Goal: Task Accomplishment & Management: Use online tool/utility

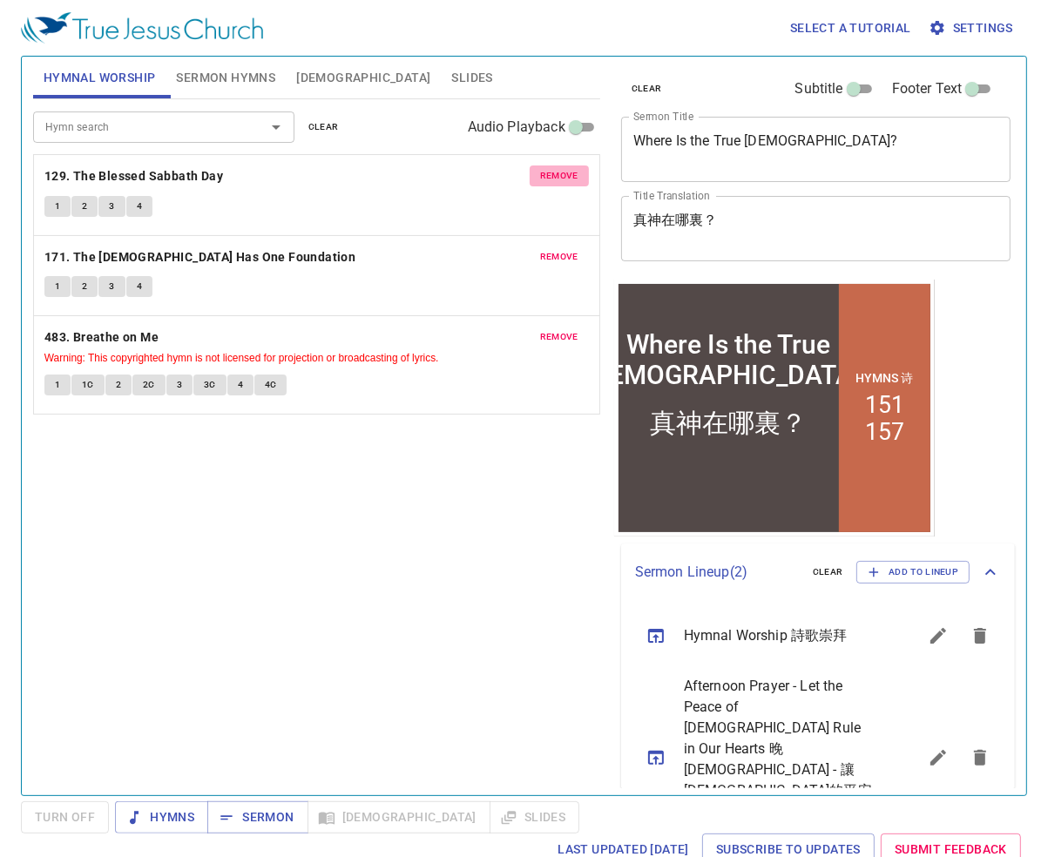
click at [566, 175] on span "remove" at bounding box center [559, 176] width 38 height 16
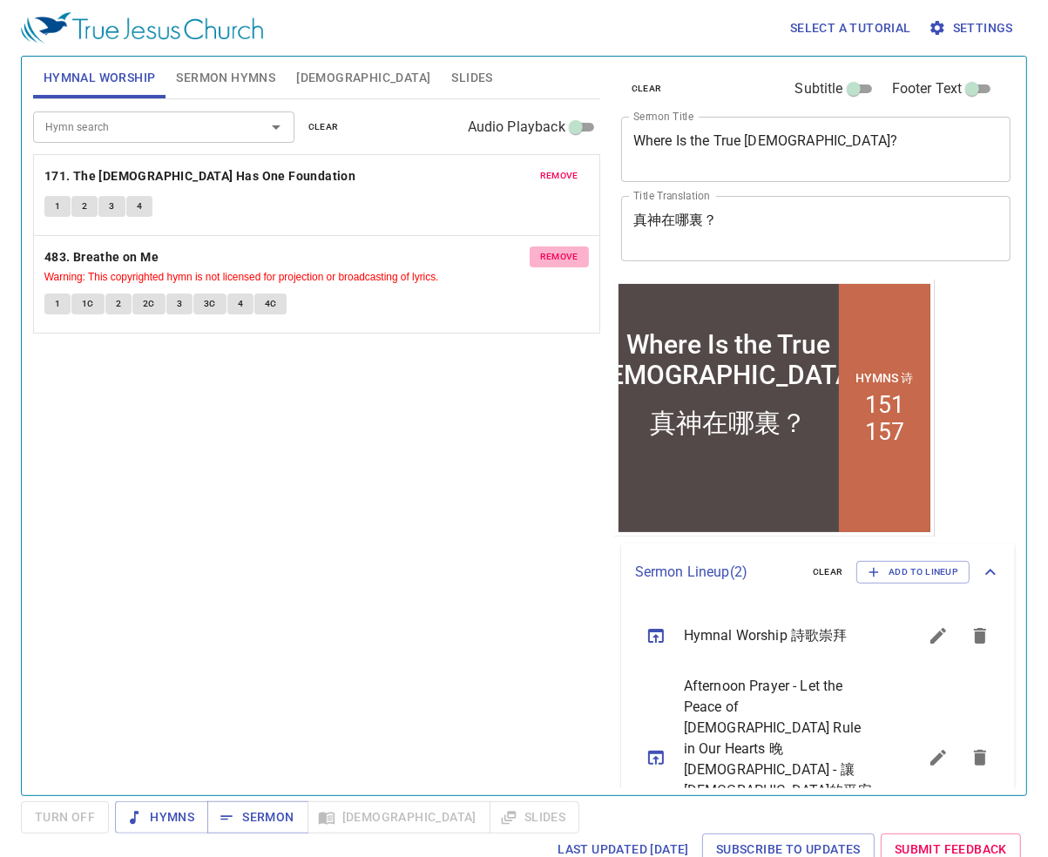
click at [558, 252] on span "remove" at bounding box center [559, 257] width 38 height 16
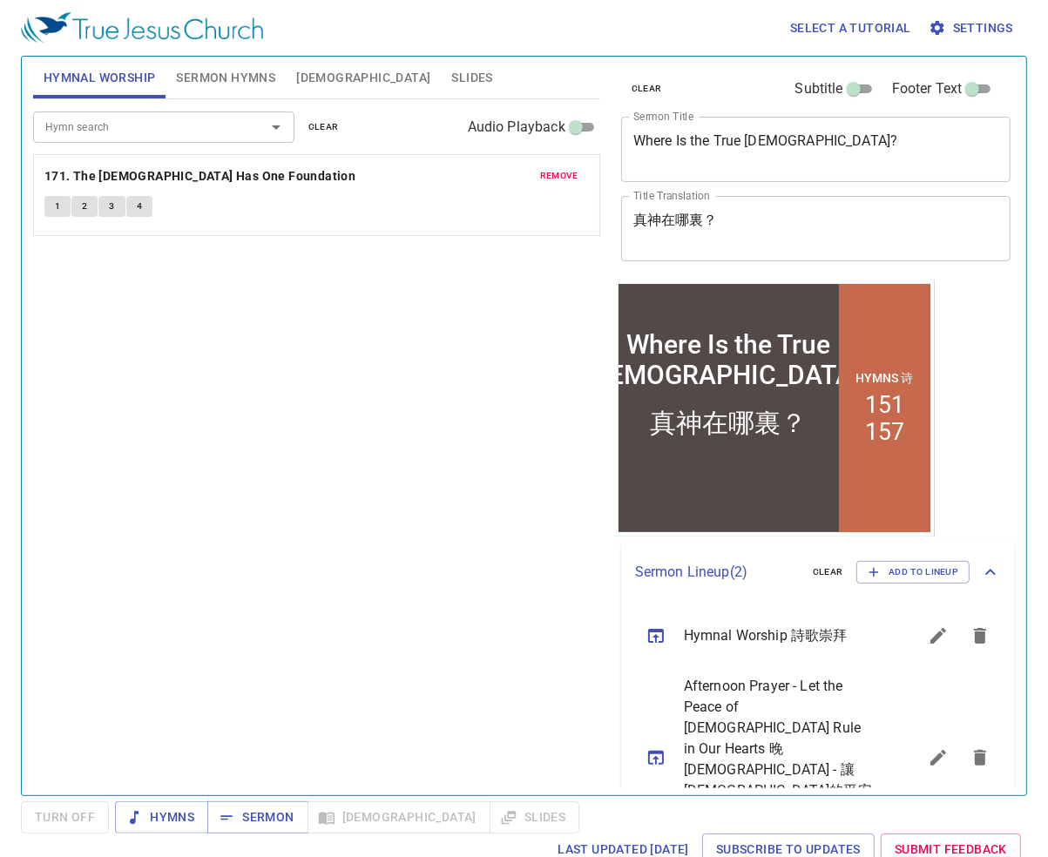
click at [555, 178] on span "remove" at bounding box center [559, 176] width 38 height 16
click at [240, 78] on span "Sermon Hymns" at bounding box center [225, 78] width 99 height 22
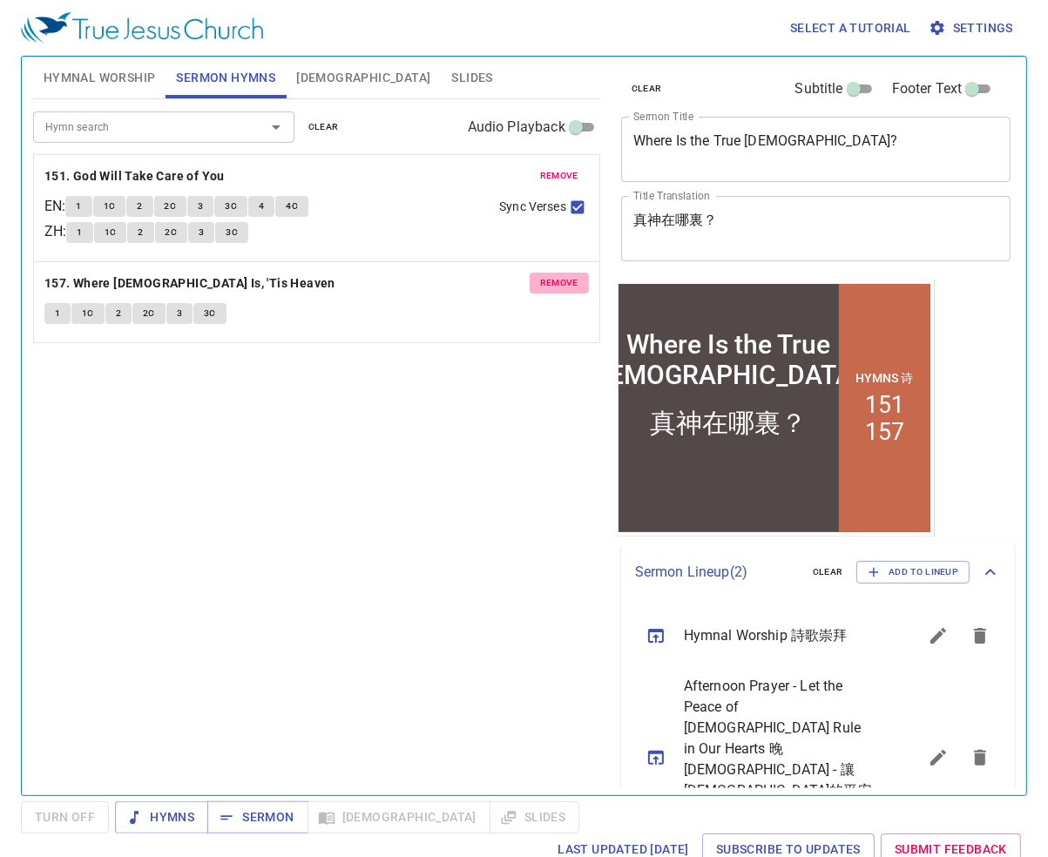
click at [564, 282] on span "remove" at bounding box center [559, 283] width 38 height 16
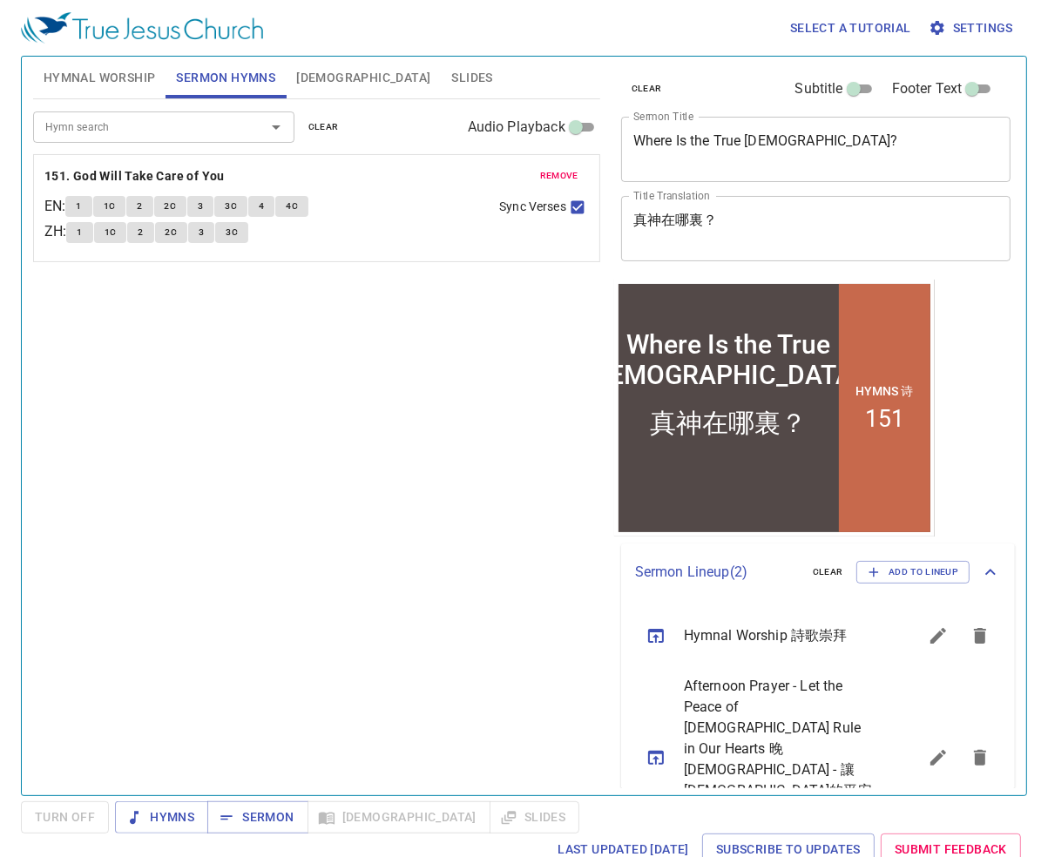
click at [568, 172] on span "remove" at bounding box center [559, 176] width 38 height 16
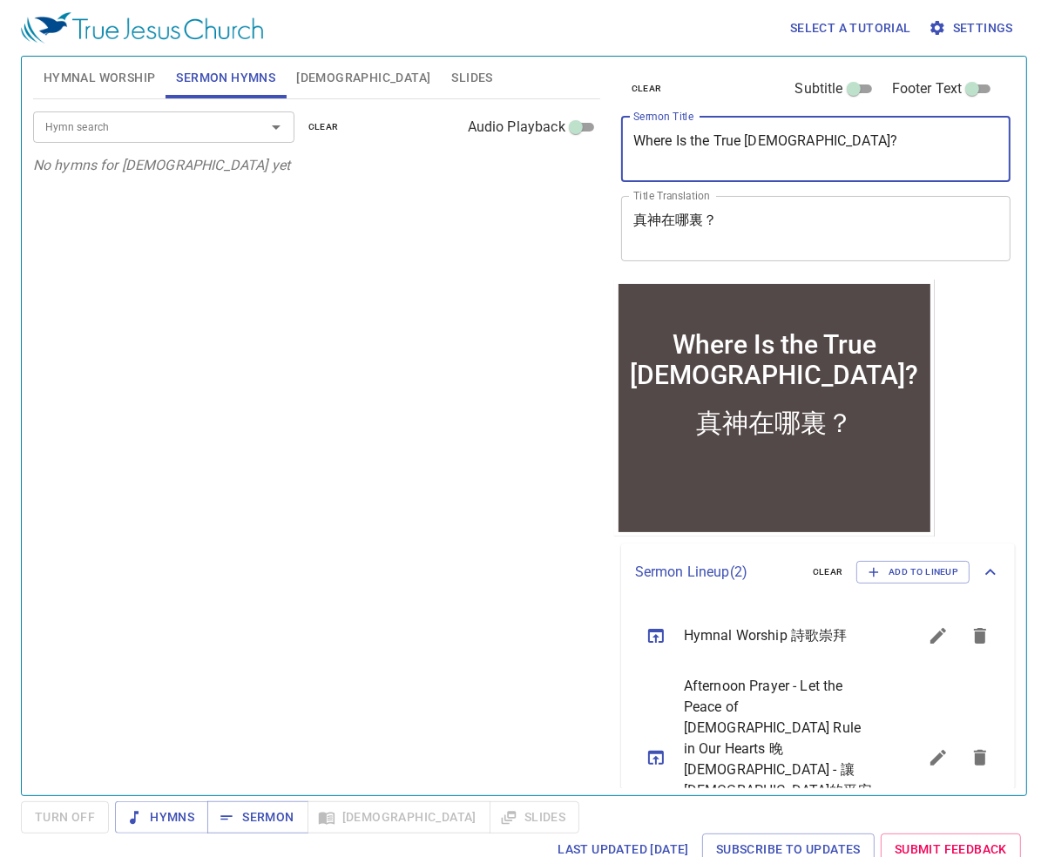
drag, startPoint x: 807, startPoint y: 145, endPoint x: 592, endPoint y: 146, distance: 214.3
click at [592, 146] on div "Hymnal Worship Sermon Hymns Bible Slides Hymn search Hymn search clear Audio Pl…" at bounding box center [524, 419] width 996 height 739
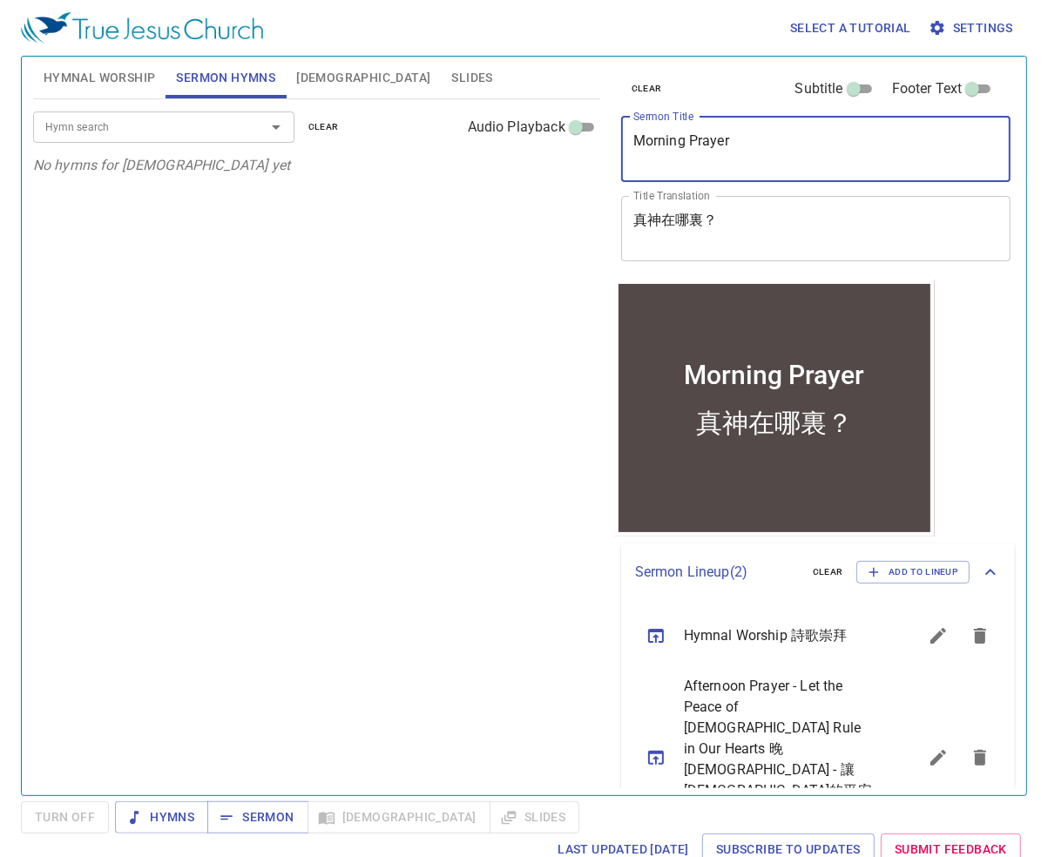
type textarea "Morning Prayer"
click at [742, 226] on textarea "真神在哪裏？" at bounding box center [816, 228] width 366 height 33
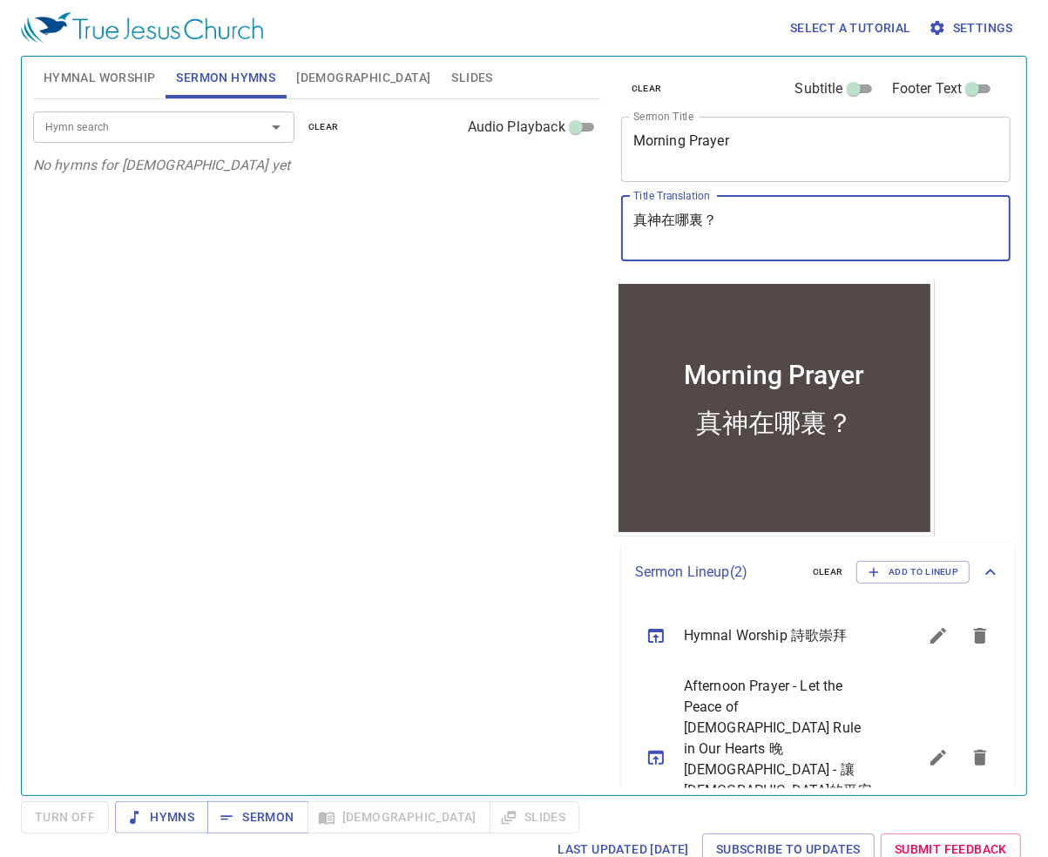
drag, startPoint x: 753, startPoint y: 213, endPoint x: 600, endPoint y: 211, distance: 152.4
click at [600, 211] on div "Hymnal Worship Sermon Hymns Bible Slides Hymn search Hymn search clear Audio Pl…" at bounding box center [524, 419] width 996 height 739
paste textarea "早[DEMOGRAPHIC_DATA]"
type textarea "早[DEMOGRAPHIC_DATA]"
click at [258, 815] on span "Sermon" at bounding box center [257, 818] width 72 height 22
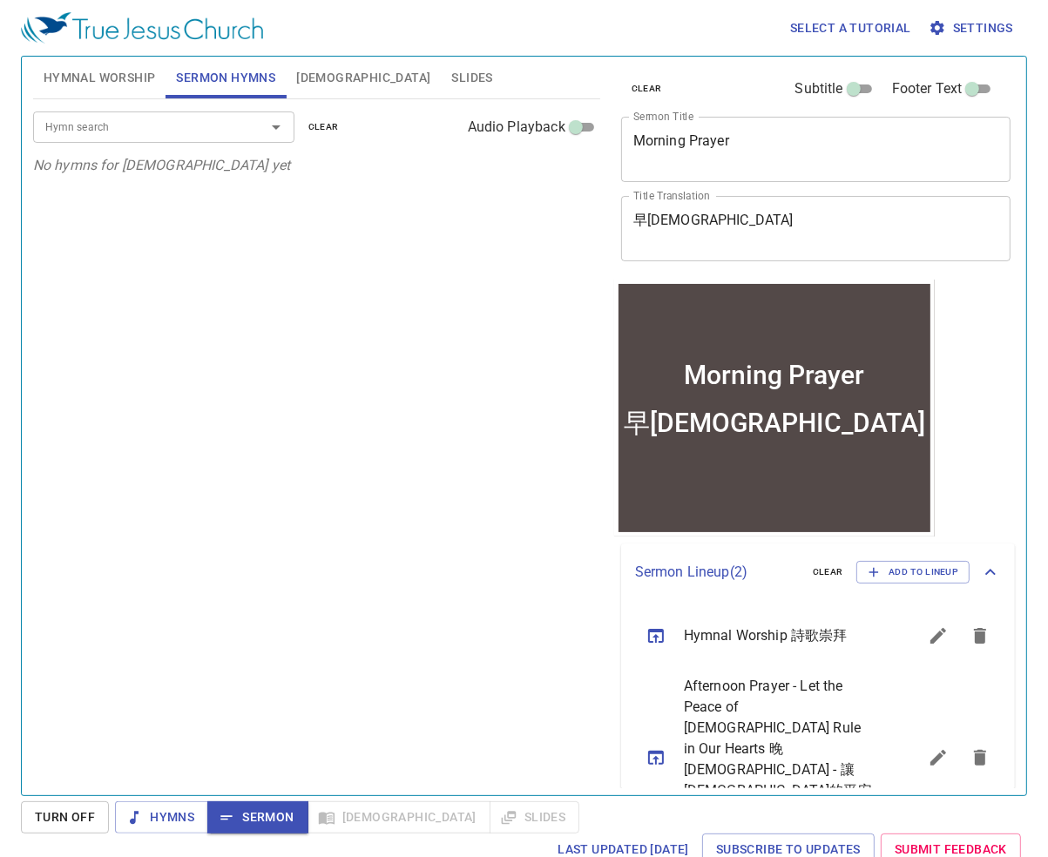
drag, startPoint x: 138, startPoint y: 23, endPoint x: 111, endPoint y: 0, distance: 35.9
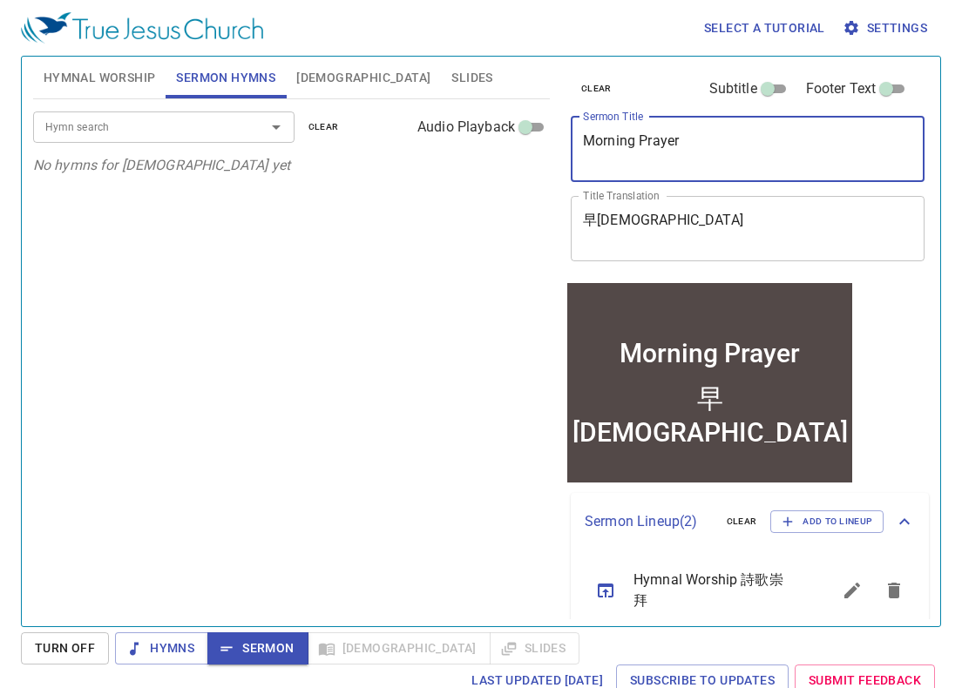
drag, startPoint x: 546, startPoint y: 101, endPoint x: 380, endPoint y: 64, distance: 170.5
click at [314, 63] on div "Hymnal Worship Sermon Hymns Bible Slides Hymn search Hymn search clear Audio Pl…" at bounding box center [480, 335] width 909 height 570
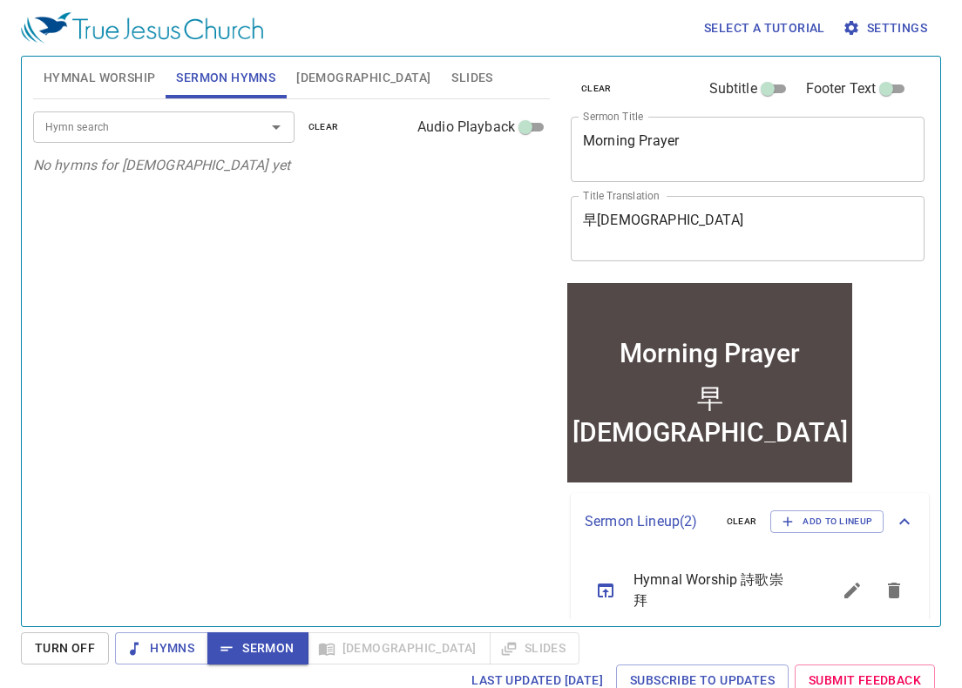
drag, startPoint x: 571, startPoint y: 192, endPoint x: 532, endPoint y: 184, distance: 40.0
click at [522, 183] on div "Hymnal Worship Sermon Hymns Bible Slides Hymn search Hymn search clear Audio Pl…" at bounding box center [480, 335] width 909 height 570
click at [253, 337] on div "Hymn search Hymn search clear Audio Playback No hymns for sermon yet" at bounding box center [291, 355] width 517 height 512
click at [94, 118] on input "Hymn search" at bounding box center [137, 127] width 199 height 20
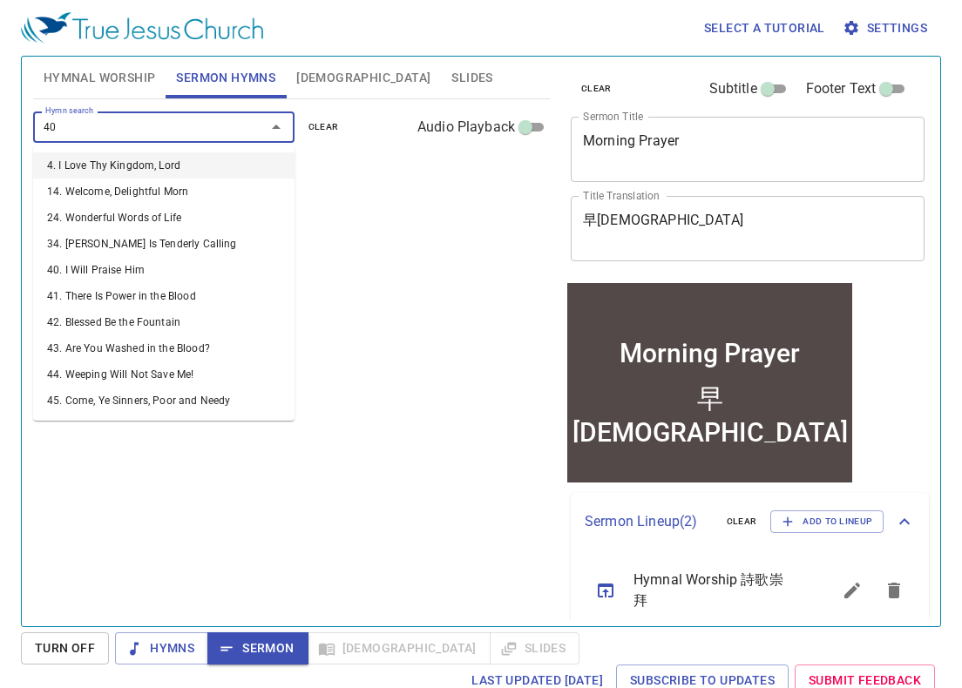
type input "405"
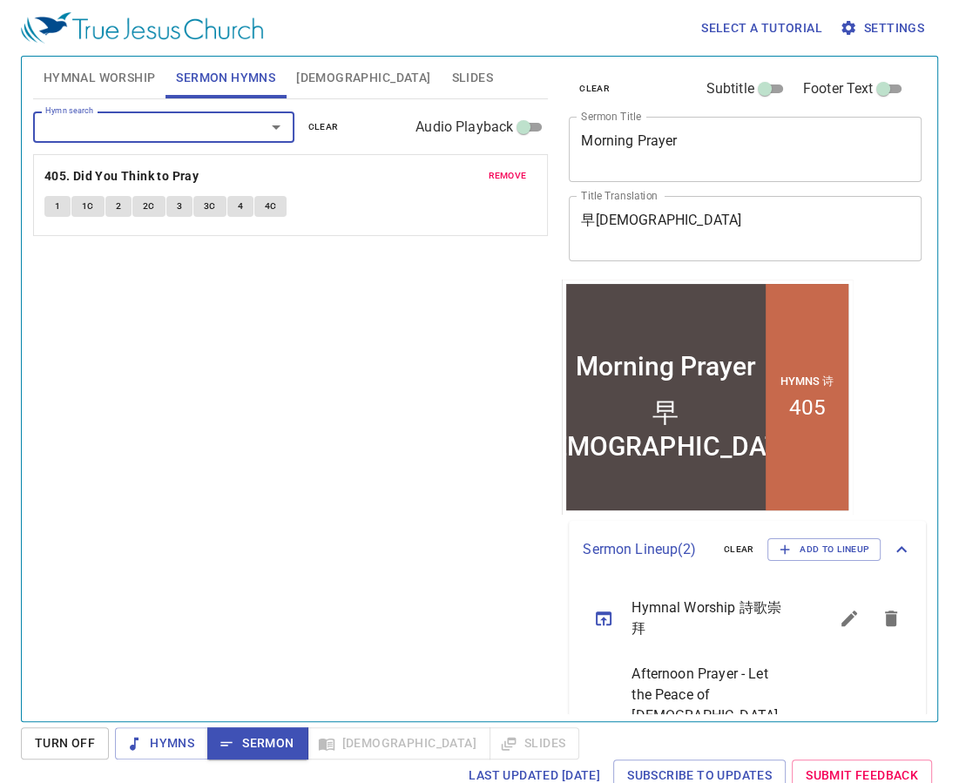
click at [84, 80] on span "Hymnal Worship" at bounding box center [100, 78] width 112 height 22
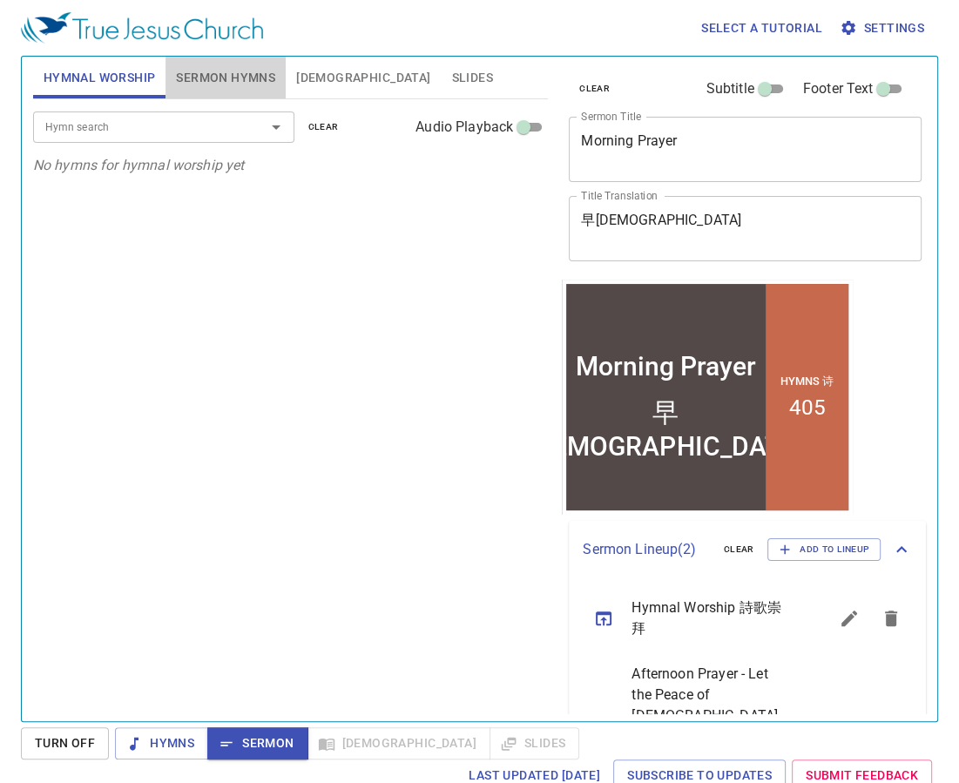
click at [237, 89] on button "Sermon Hymns" at bounding box center [225, 78] width 120 height 42
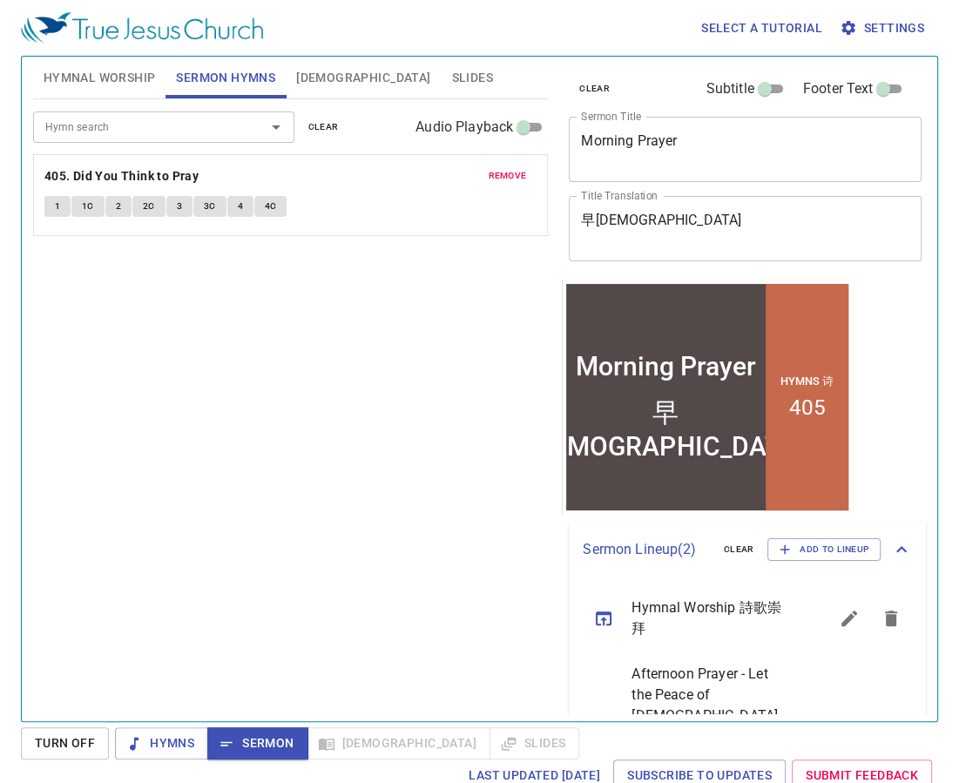
click at [868, 89] on input "Footer Text" at bounding box center [883, 92] width 63 height 21
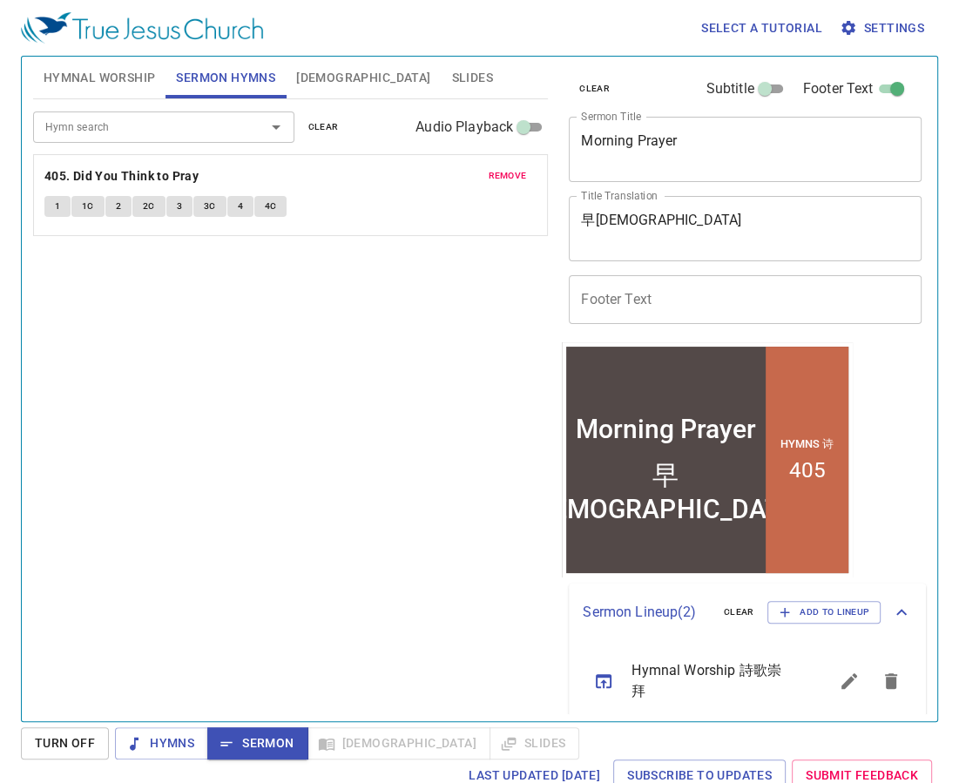
click at [881, 90] on input "Footer Text" at bounding box center [897, 92] width 63 height 21
checkbox input "false"
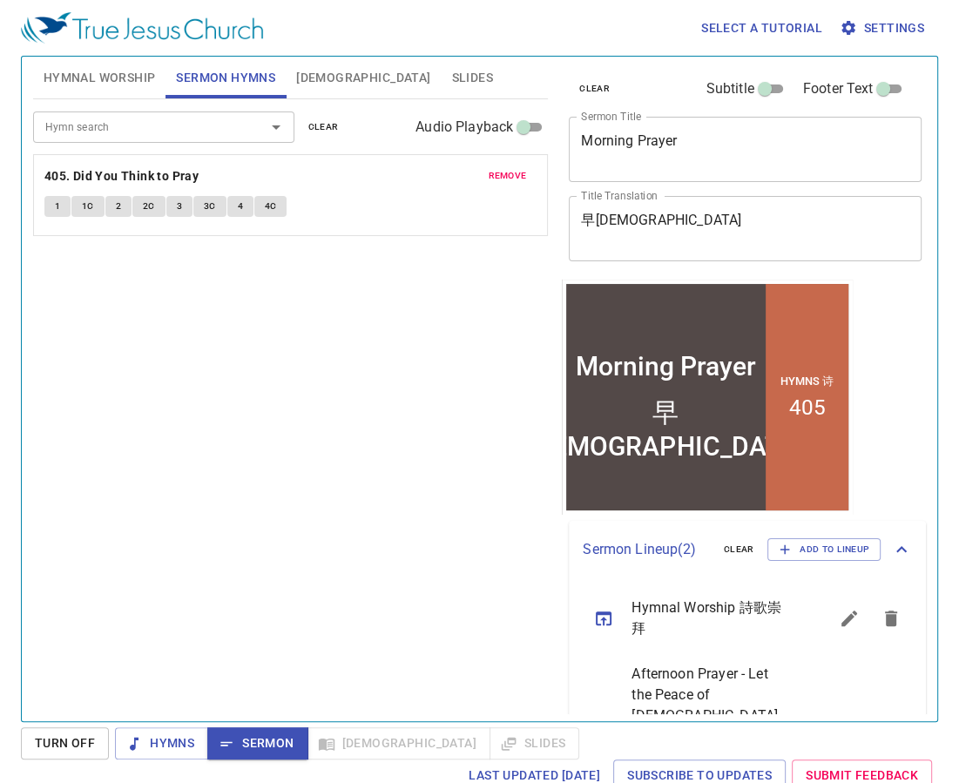
click at [756, 87] on input "Subtitle" at bounding box center [764, 92] width 63 height 21
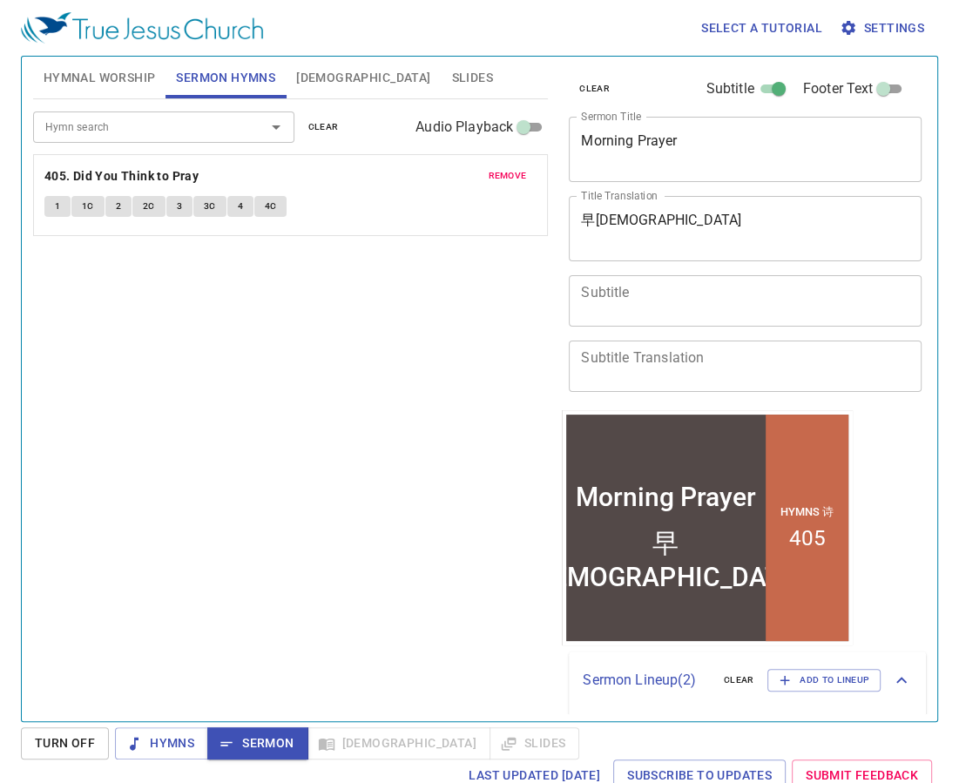
click at [756, 87] on input "Subtitle" at bounding box center [778, 92] width 63 height 21
checkbox input "false"
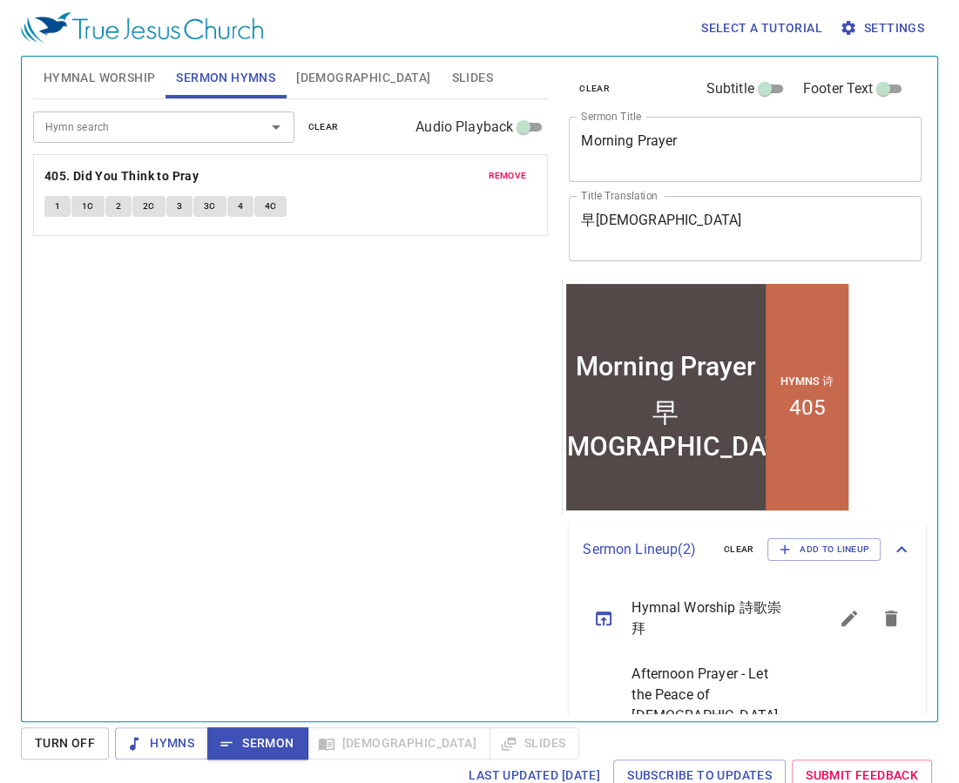
click at [878, 94] on input "Footer Text" at bounding box center [883, 92] width 63 height 21
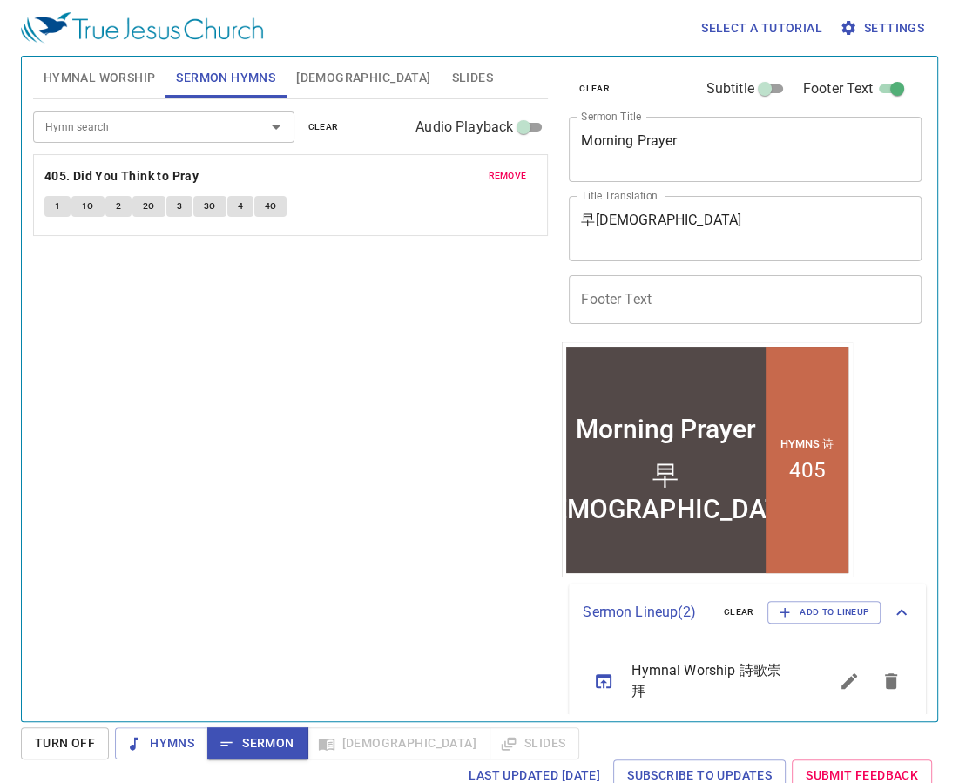
click at [878, 94] on input "Footer Text" at bounding box center [897, 92] width 63 height 21
checkbox input "false"
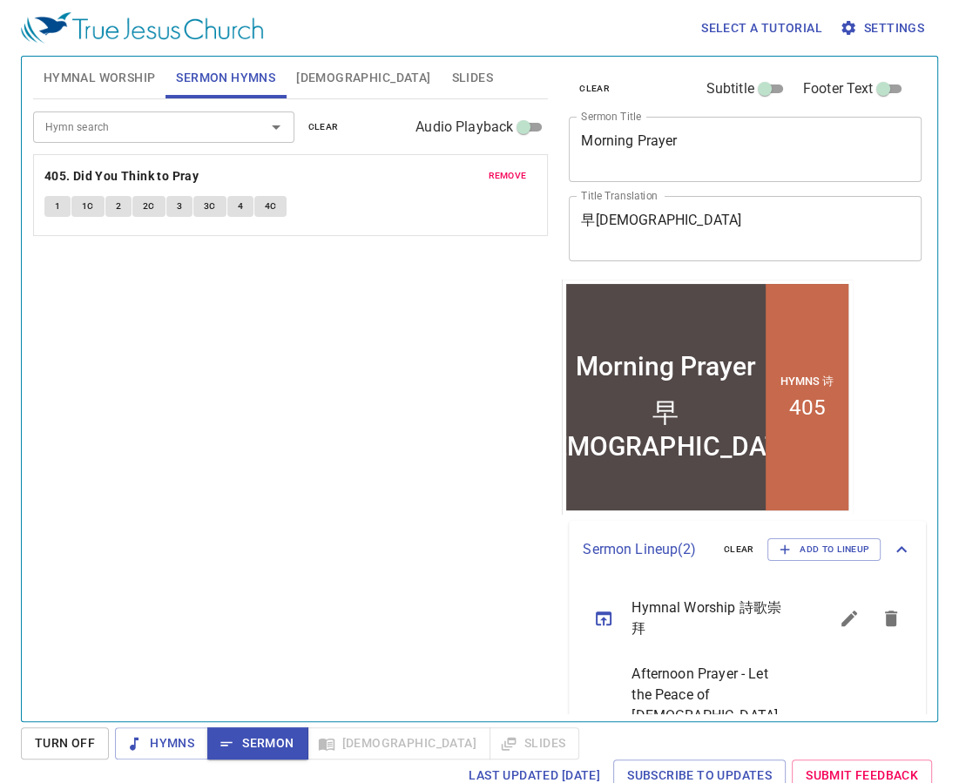
click at [368, 405] on div "Hymn search Hymn search clear Audio Playback remove 405. Did You Think to Pray …" at bounding box center [290, 402] width 515 height 607
click at [756, 92] on input "Subtitle" at bounding box center [764, 92] width 63 height 21
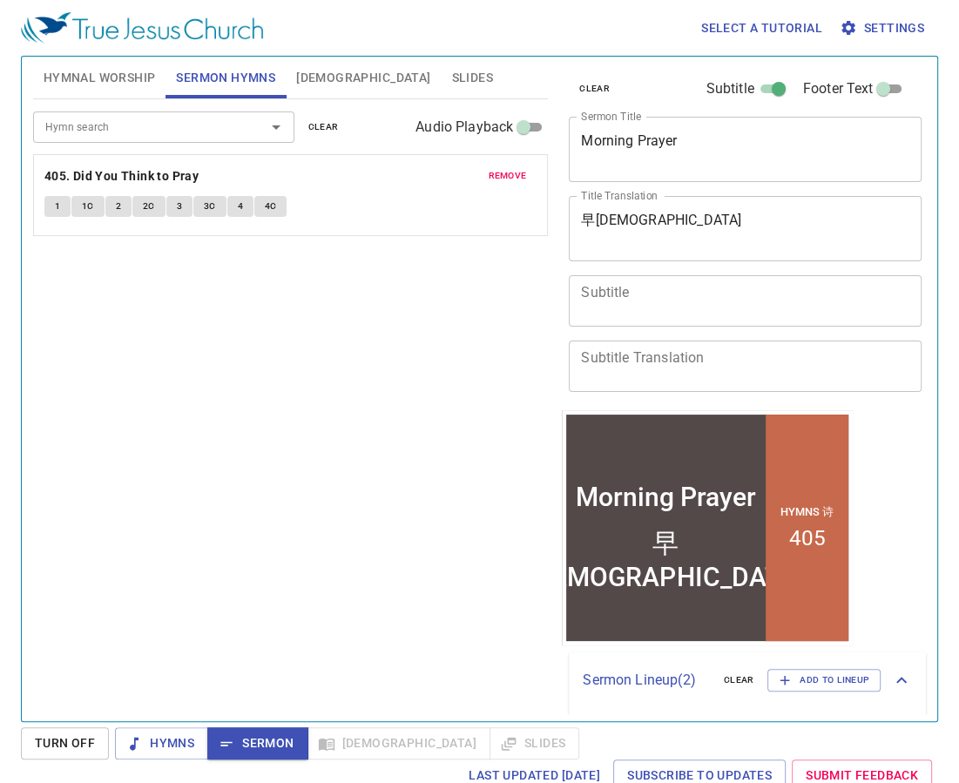
click at [607, 294] on textarea "Subtitle" at bounding box center [745, 300] width 328 height 33
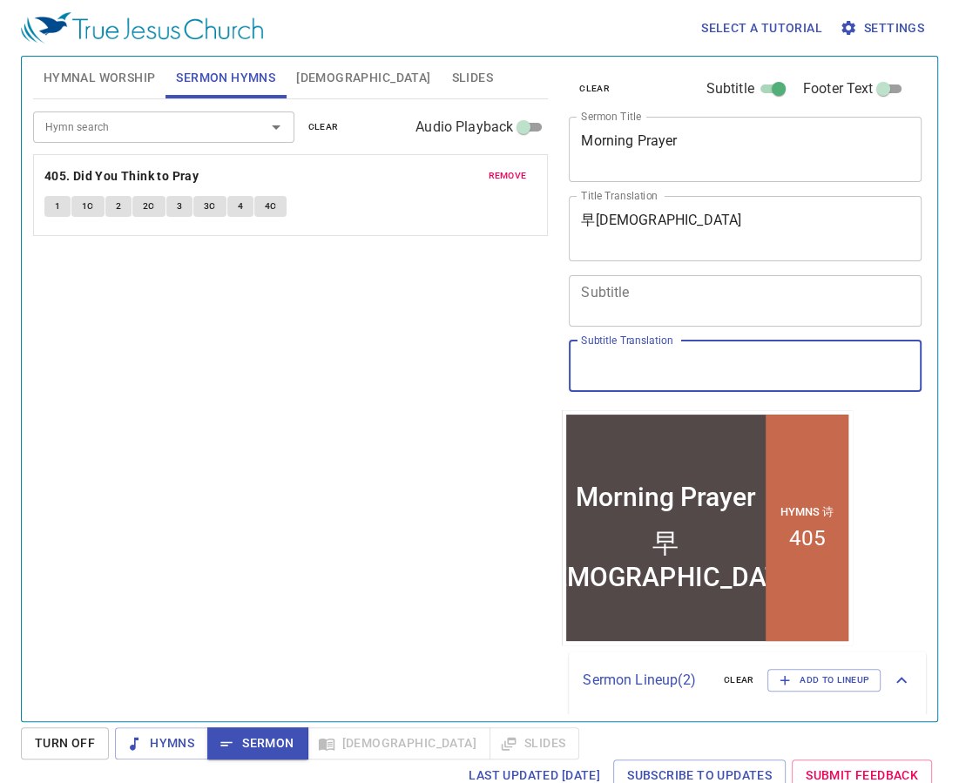
click at [651, 366] on textarea "Subtitle Translation" at bounding box center [745, 365] width 328 height 33
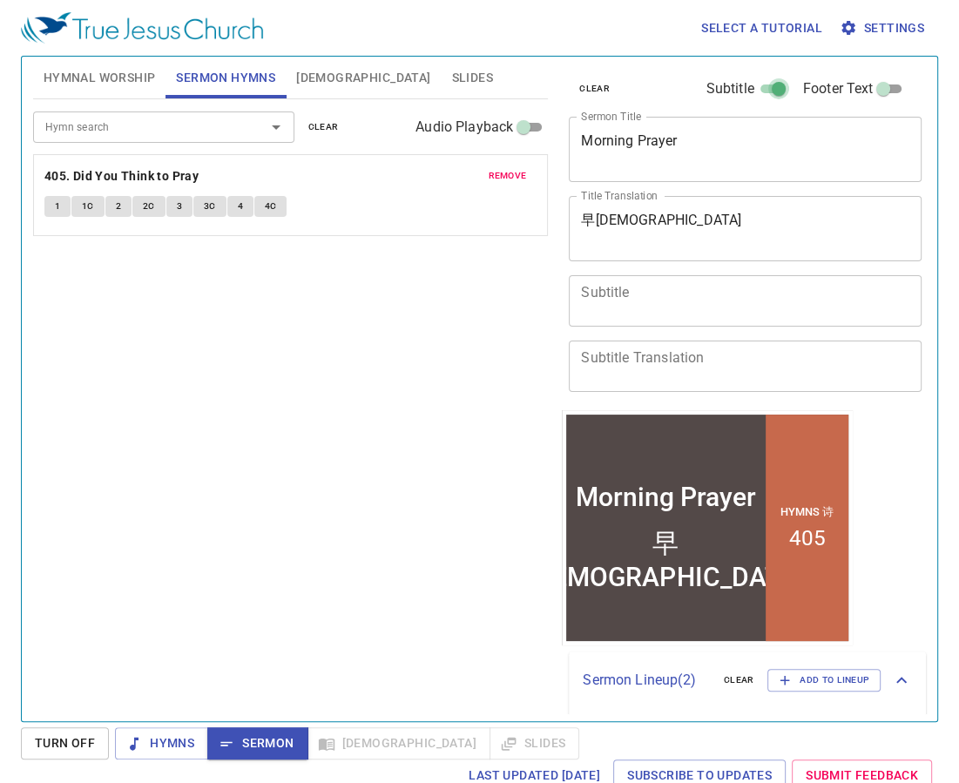
click at [760, 84] on input "Subtitle" at bounding box center [778, 92] width 63 height 21
checkbox input "false"
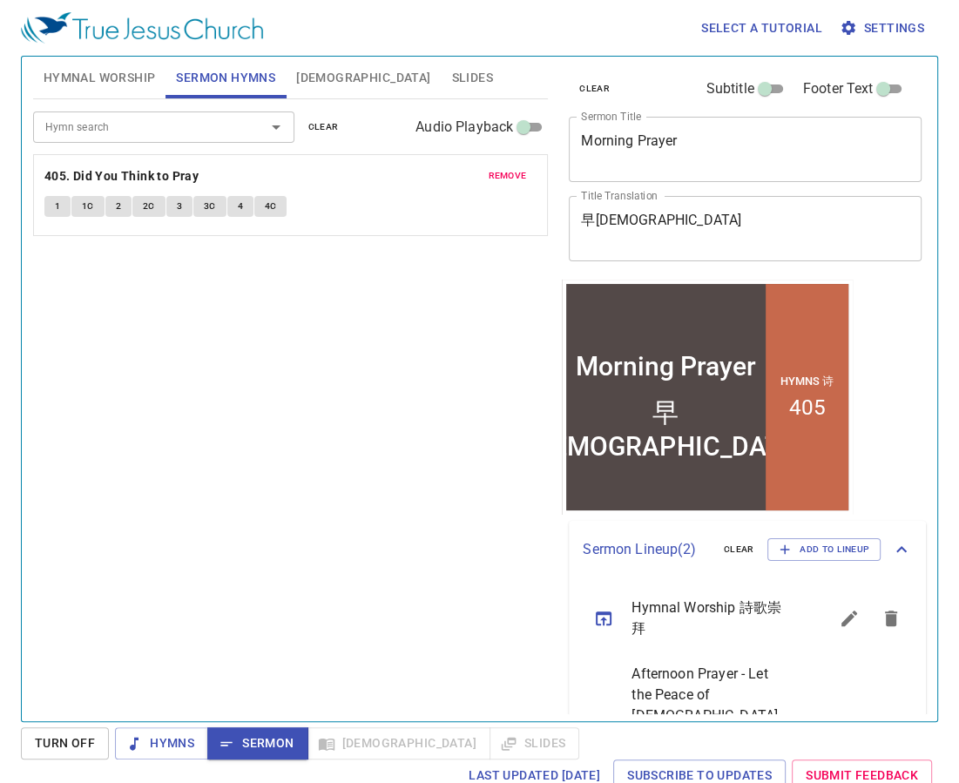
click at [303, 378] on div "Hymn search Hymn search clear Audio Playback remove 405. Did You Think to Pray …" at bounding box center [290, 402] width 515 height 607
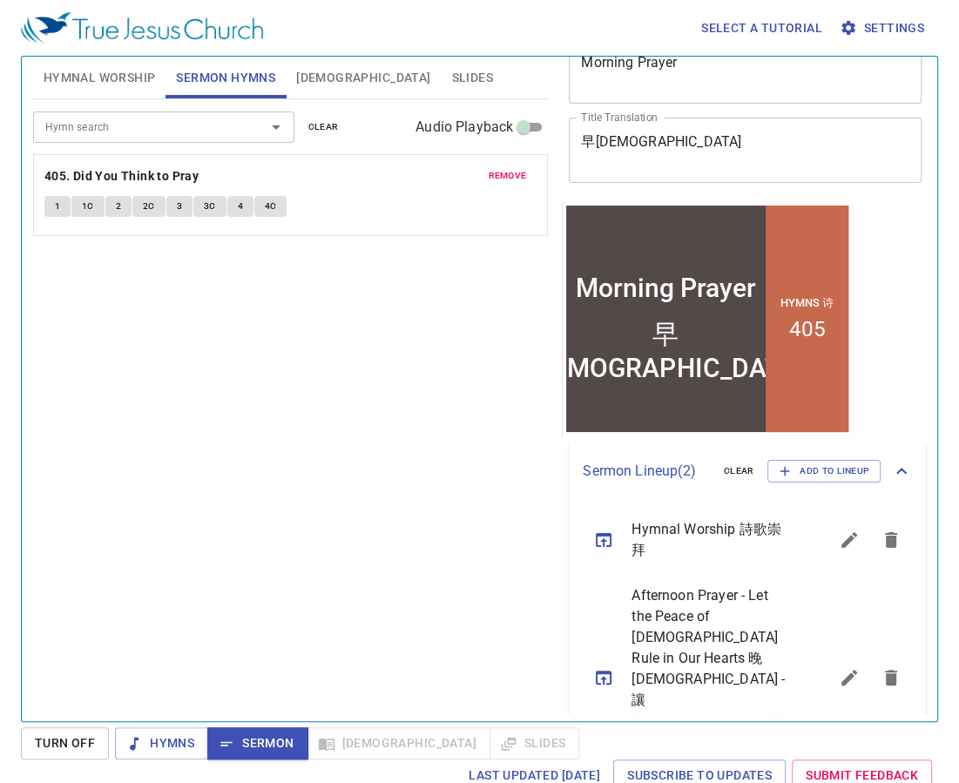
scroll to position [97, 0]
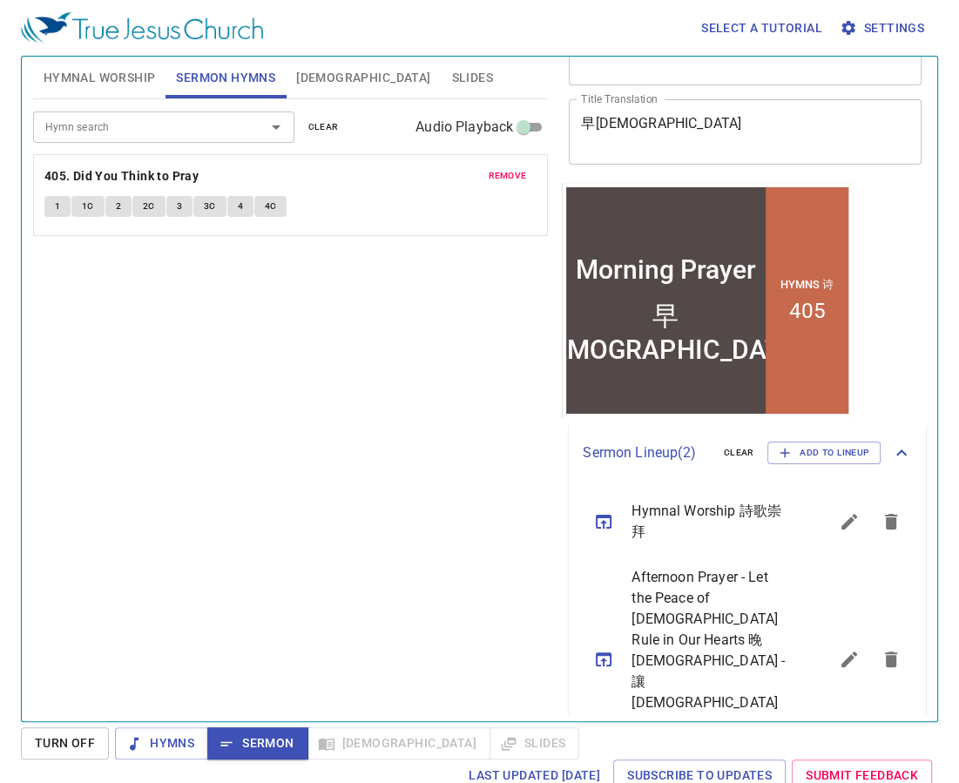
click at [456, 519] on div "Hymn search Hymn search clear Audio Playback remove 405. Did You Think to Pray …" at bounding box center [290, 402] width 515 height 607
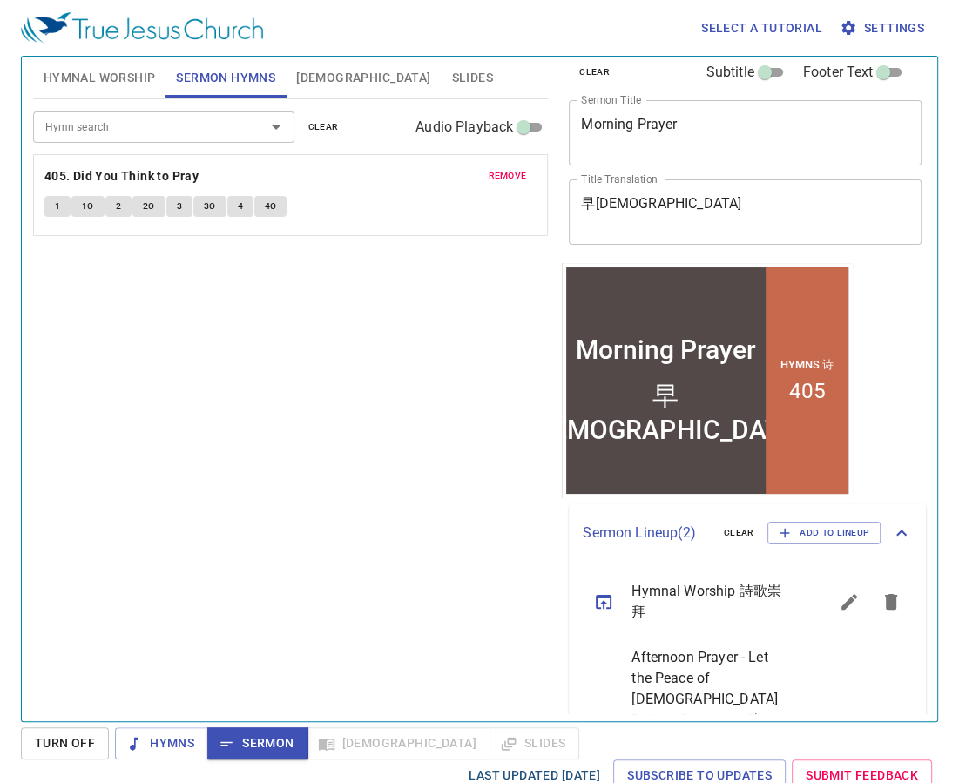
scroll to position [0, 0]
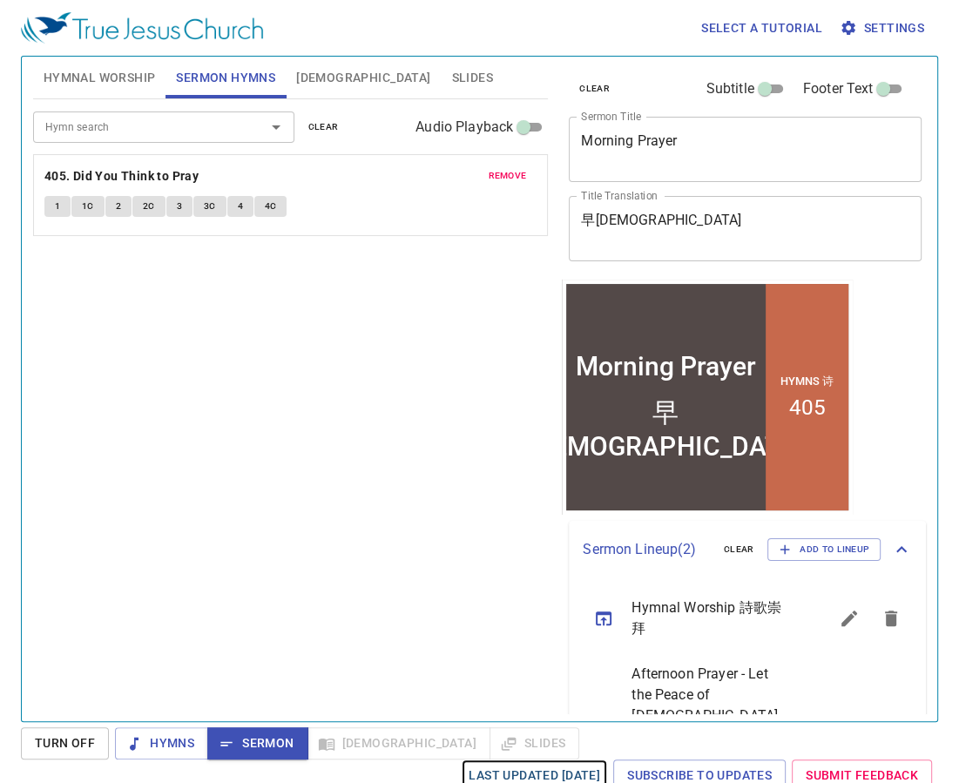
click at [523, 781] on span "Last updated 9/22/2025" at bounding box center [535, 776] width 132 height 22
click at [429, 739] on div "Hymns Sermon Bible Slides" at bounding box center [347, 743] width 464 height 32
click at [304, 341] on div "Hymn search Hymn search clear Audio Playback remove 405. Did You Think to Pray …" at bounding box center [290, 402] width 515 height 607
click at [451, 72] on span "Slides" at bounding box center [471, 78] width 41 height 22
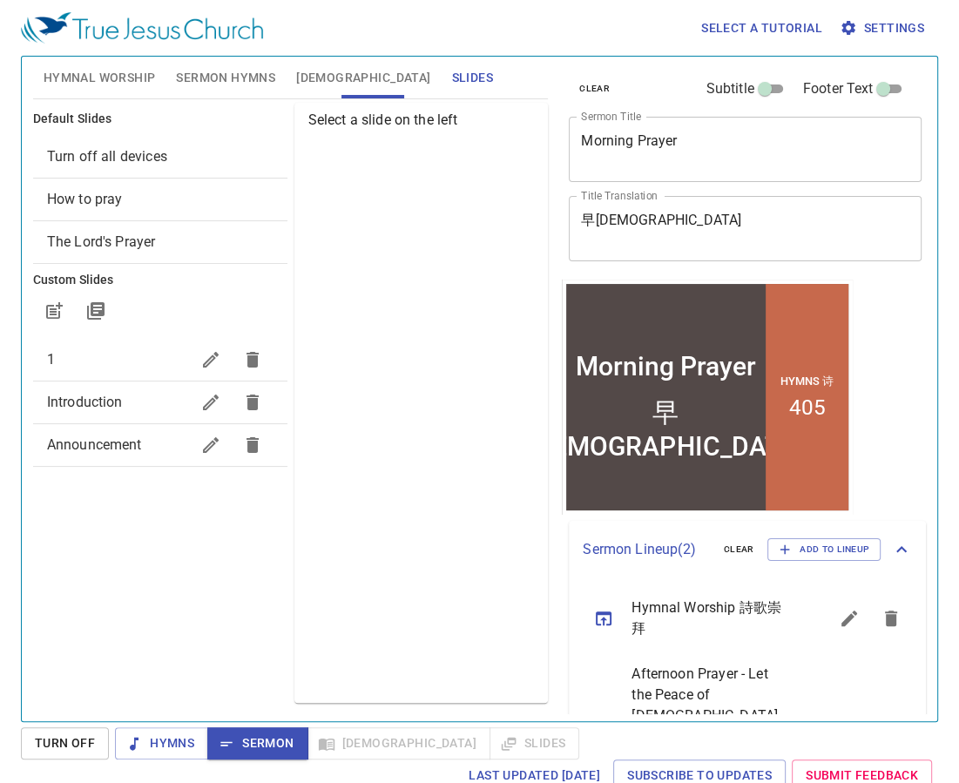
click at [87, 199] on span "How to pray" at bounding box center [85, 199] width 76 height 17
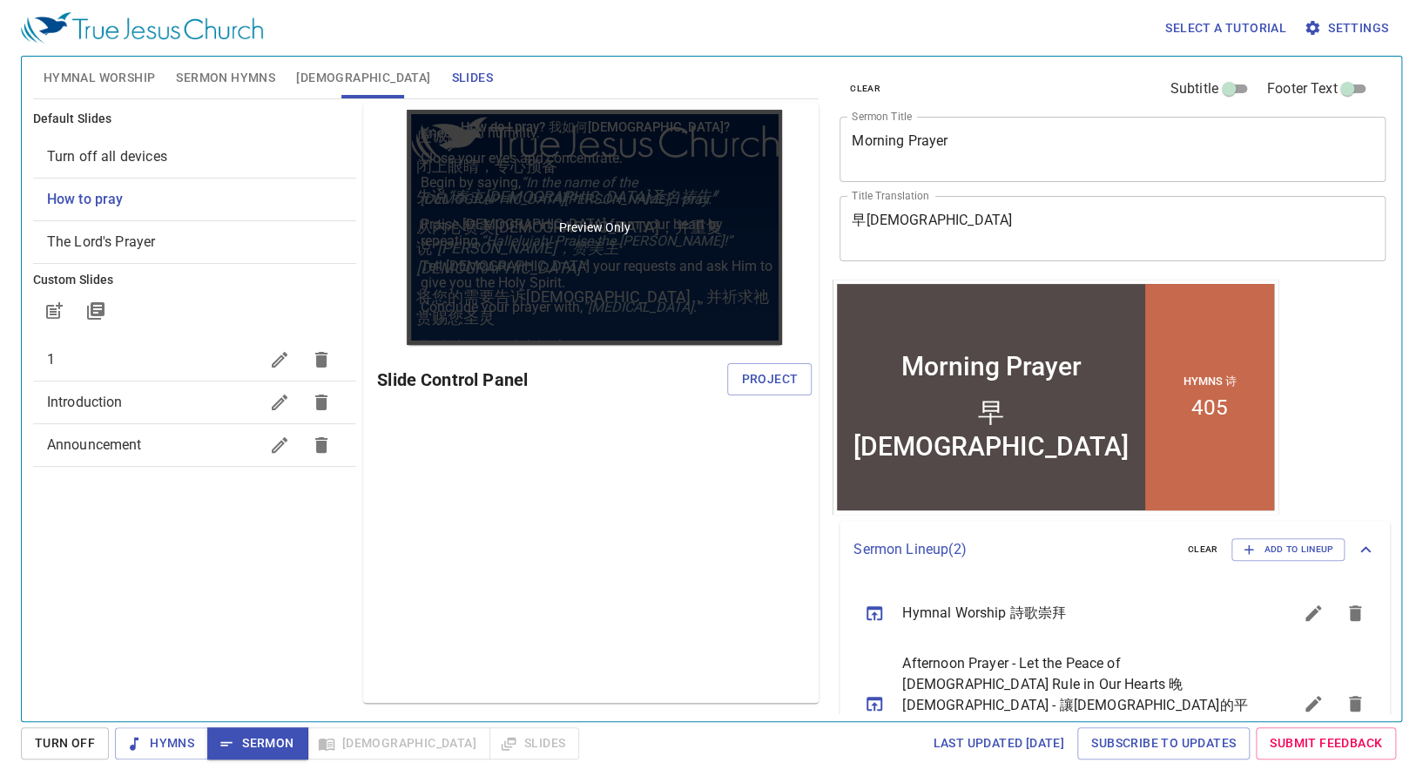
click at [585, 246] on div "Preview Only" at bounding box center [595, 227] width 376 height 235
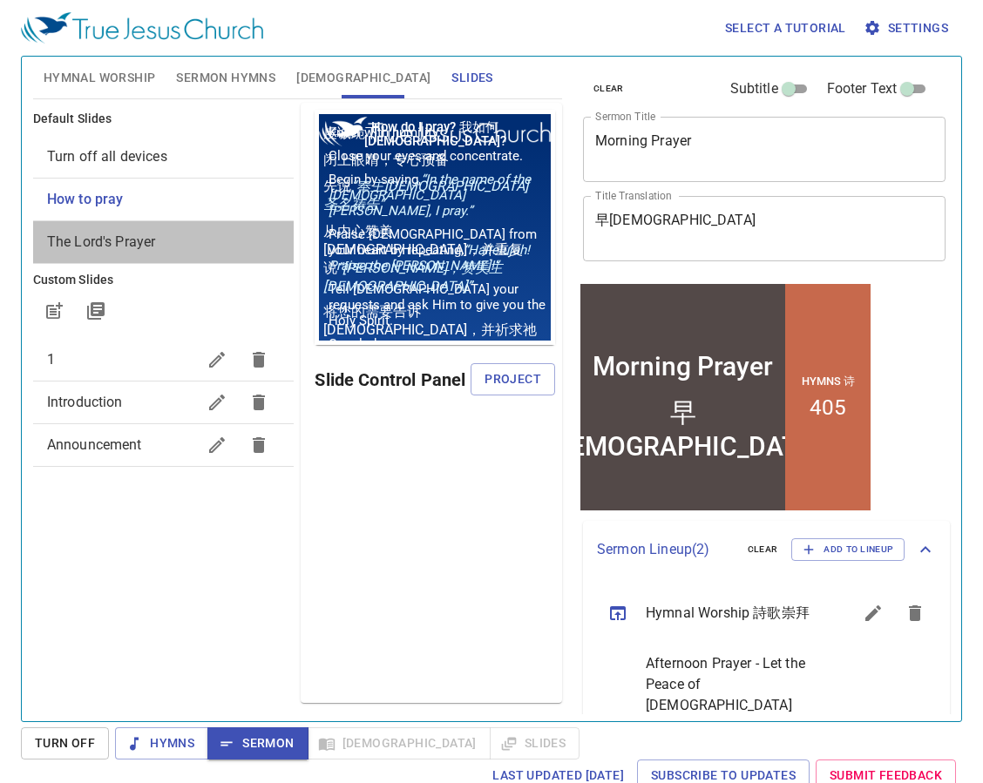
click at [119, 246] on span "The Lord's Prayer" at bounding box center [101, 241] width 109 height 17
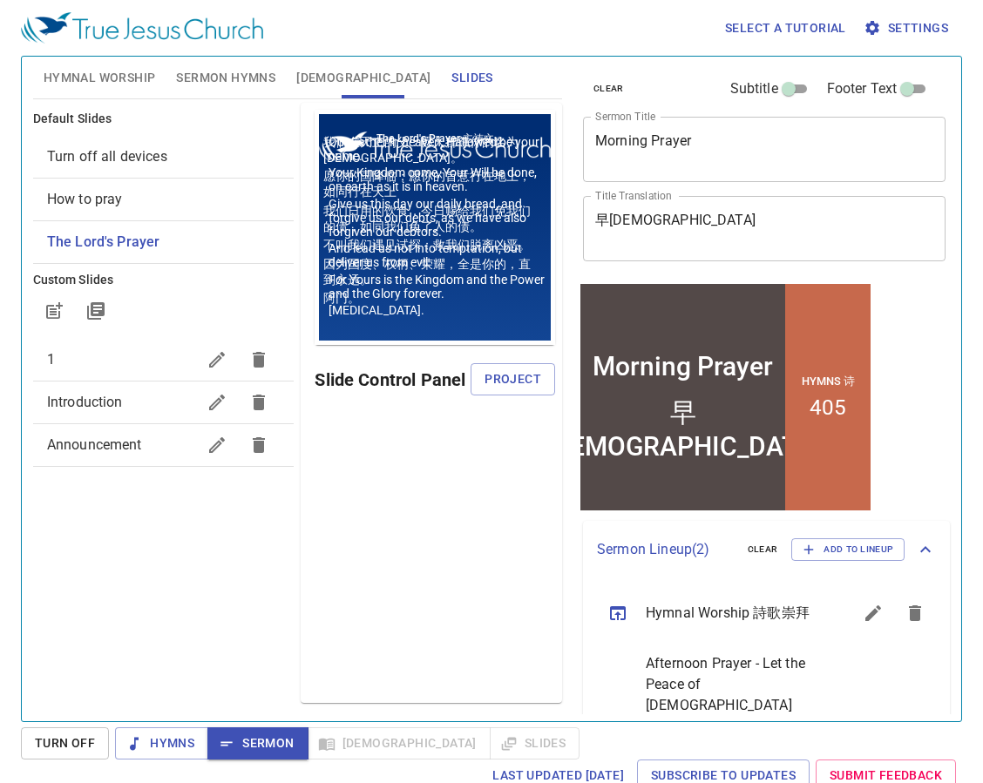
click at [63, 400] on span "Introduction" at bounding box center [85, 402] width 76 height 17
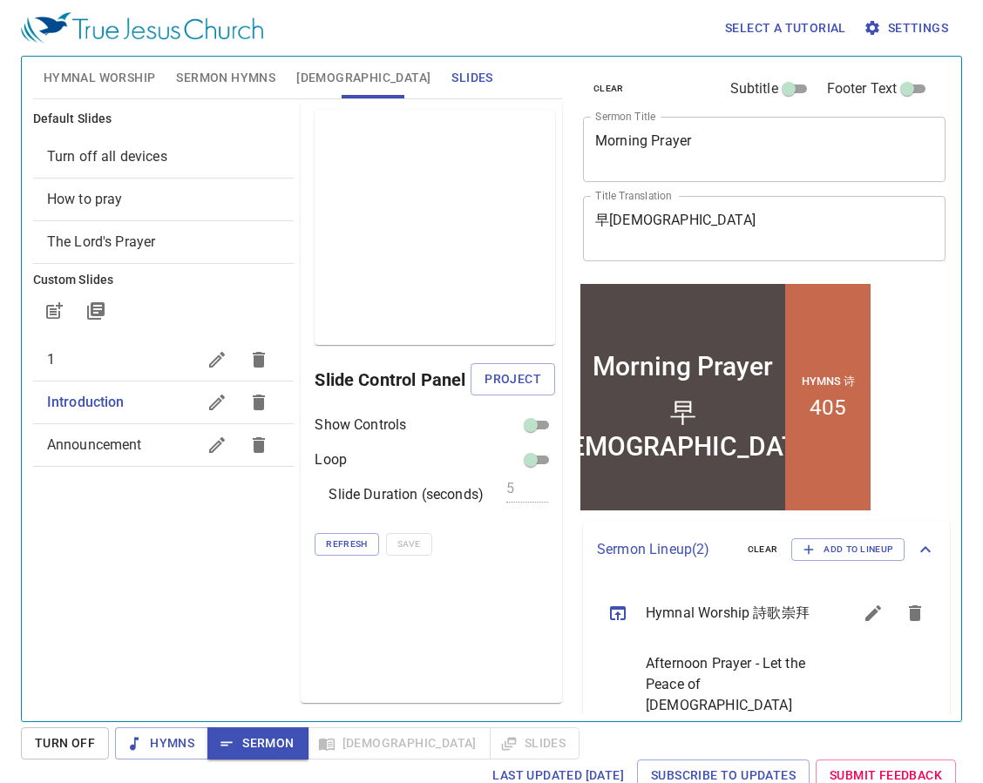
click at [105, 441] on span "Announcement" at bounding box center [94, 444] width 95 height 17
click at [68, 363] on span "1" at bounding box center [122, 359] width 150 height 21
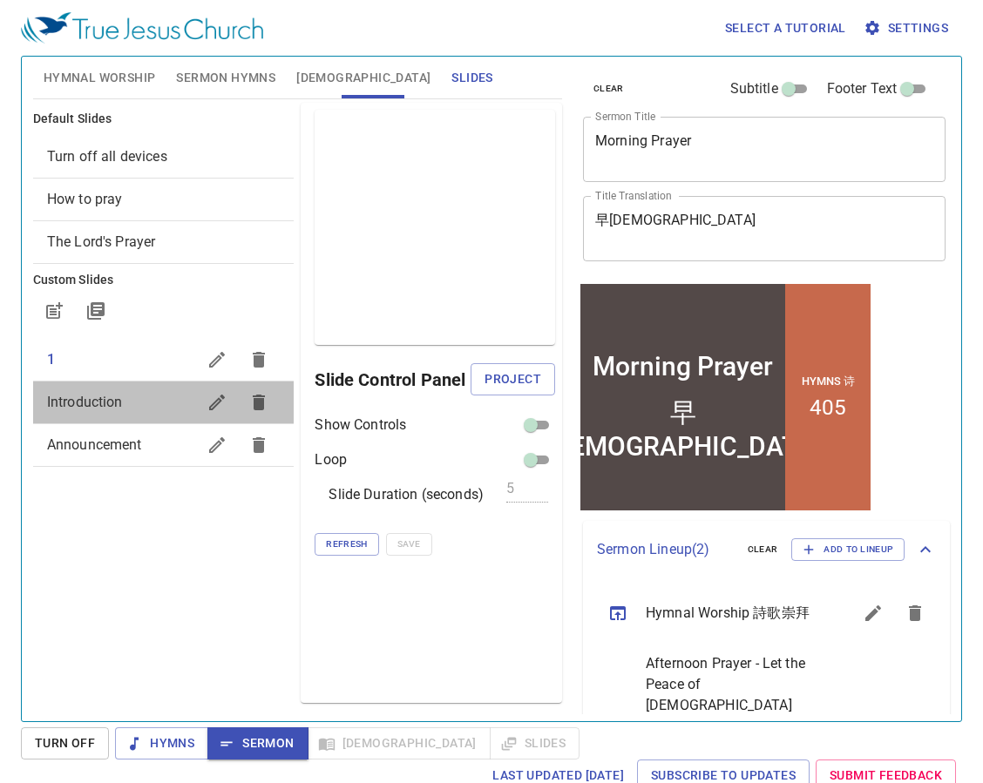
click at [73, 398] on span "Introduction" at bounding box center [85, 402] width 76 height 17
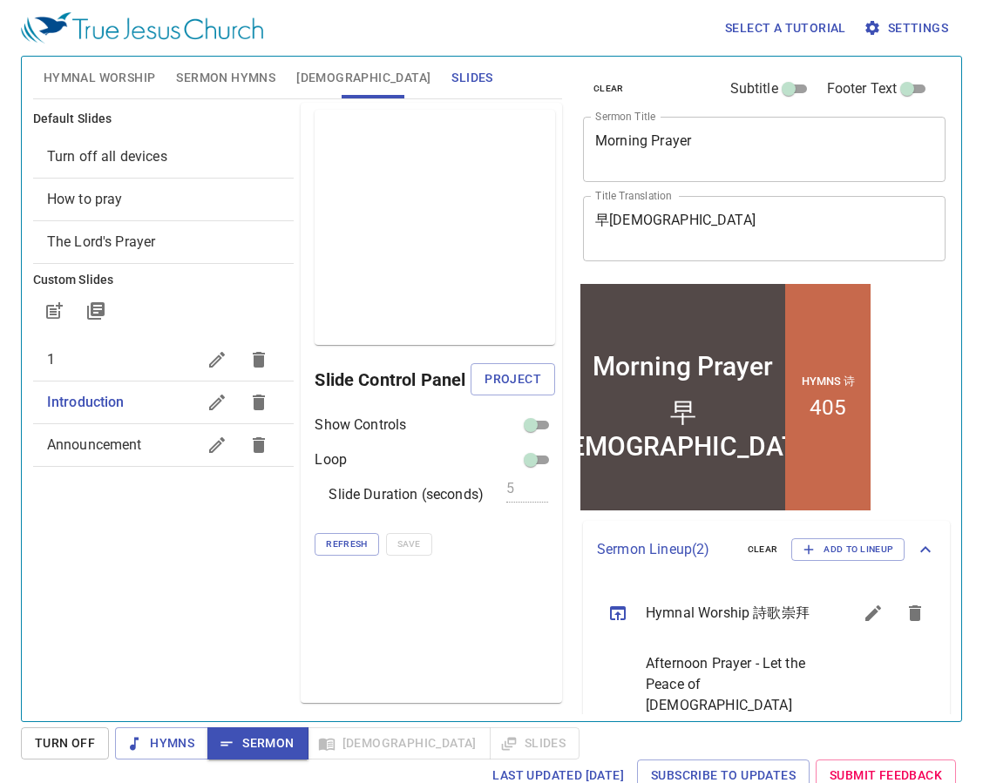
click at [94, 158] on span "Turn off all devices" at bounding box center [107, 156] width 120 height 17
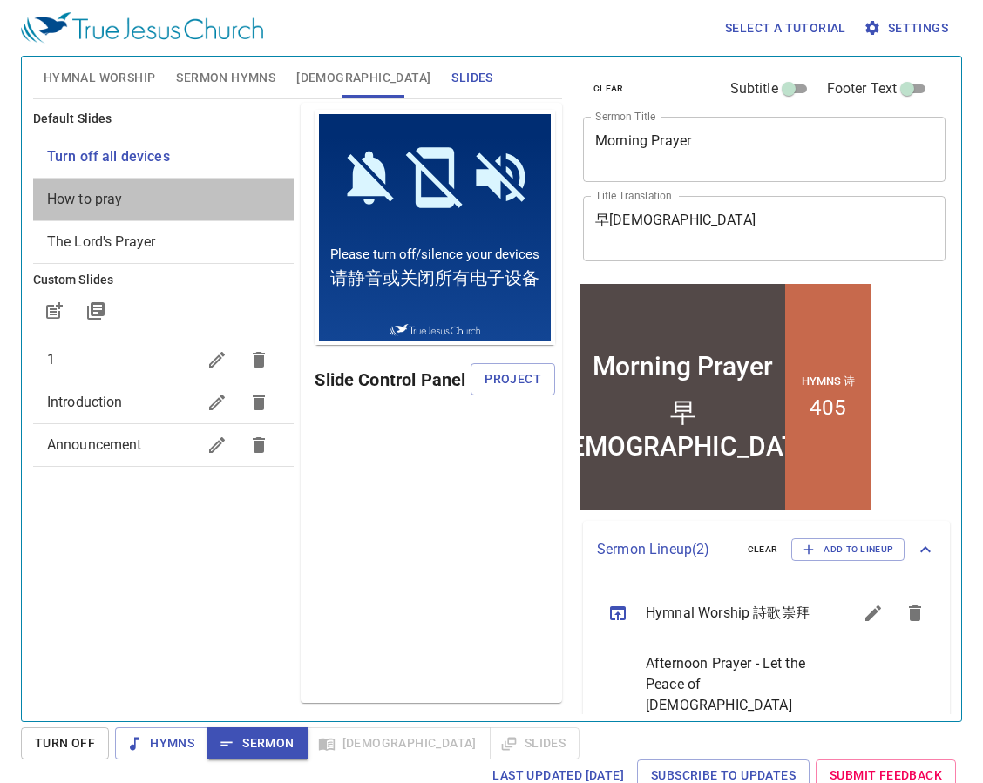
click at [96, 200] on span "How to pray" at bounding box center [85, 199] width 76 height 17
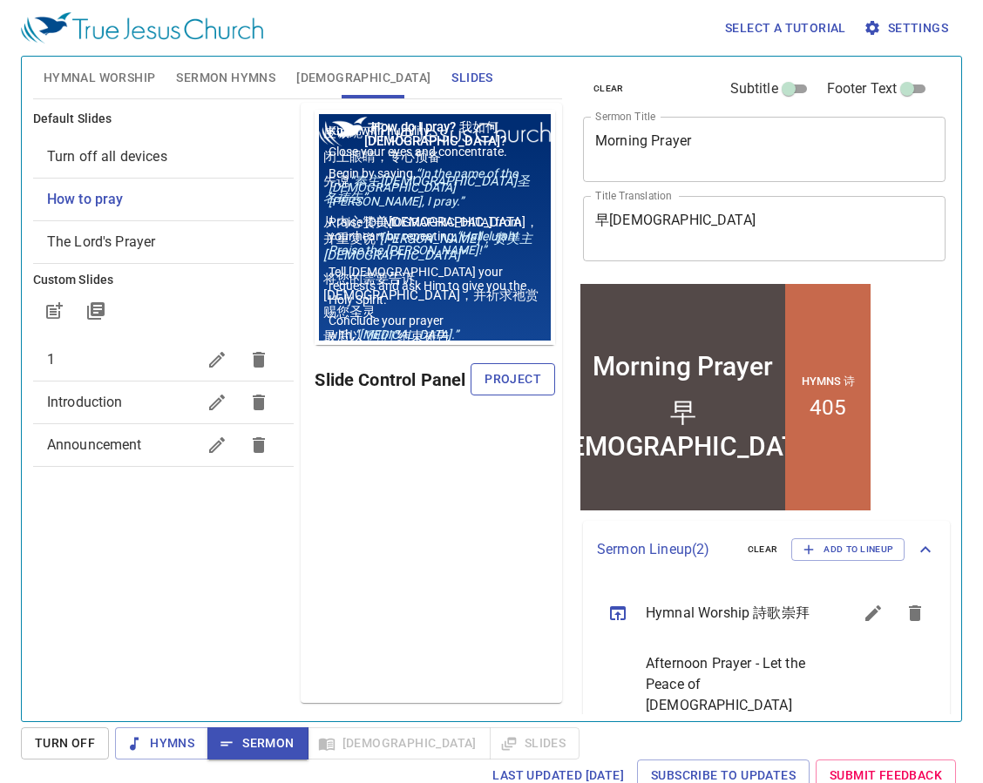
click at [516, 380] on span "Project" at bounding box center [512, 379] width 57 height 22
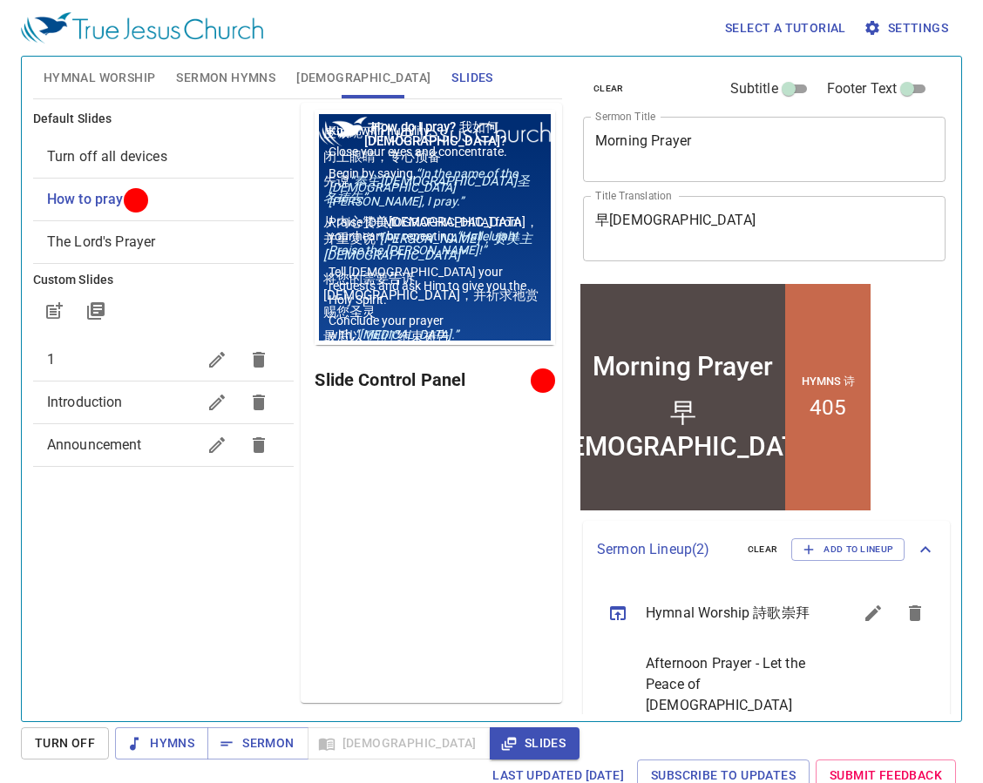
click at [542, 379] on div at bounding box center [542, 380] width 13 height 13
click at [130, 193] on div at bounding box center [136, 199] width 13 height 13
drag, startPoint x: 260, startPoint y: 726, endPoint x: 274, endPoint y: 721, distance: 15.4
click at [263, 726] on div "Select a tutorial Settings Hymnal Worship Sermon Hymns Bible Slides Hymn search…" at bounding box center [491, 391] width 983 height 783
click at [269, 732] on button "Sermon" at bounding box center [257, 743] width 100 height 32
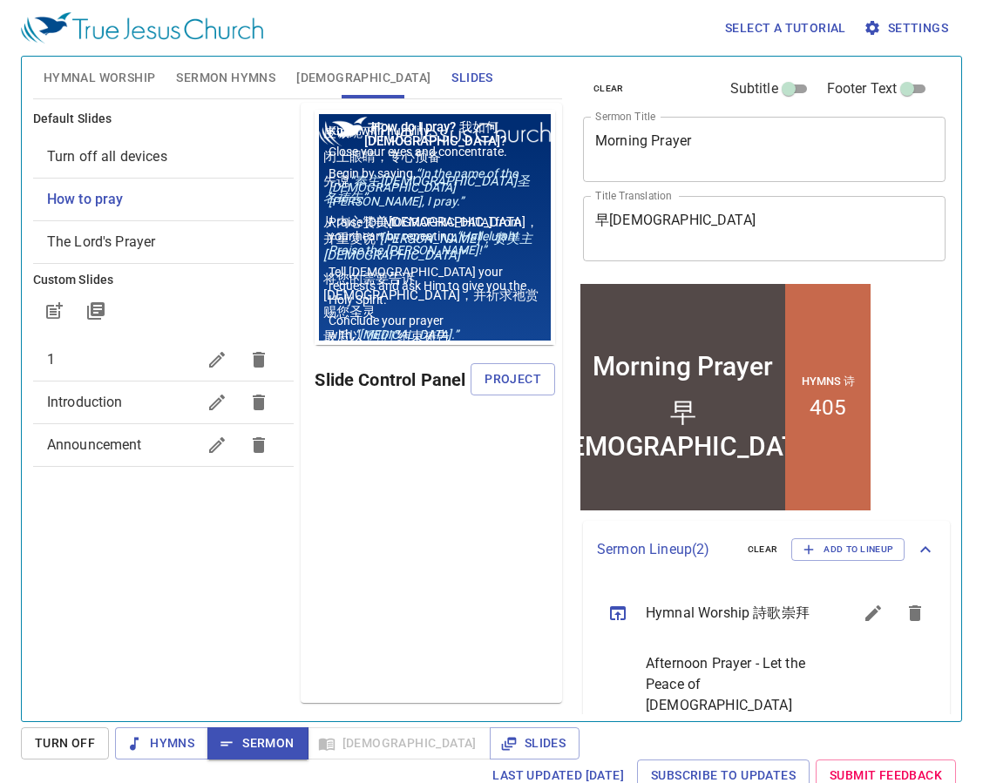
click at [51, 359] on span "1" at bounding box center [51, 359] width 8 height 17
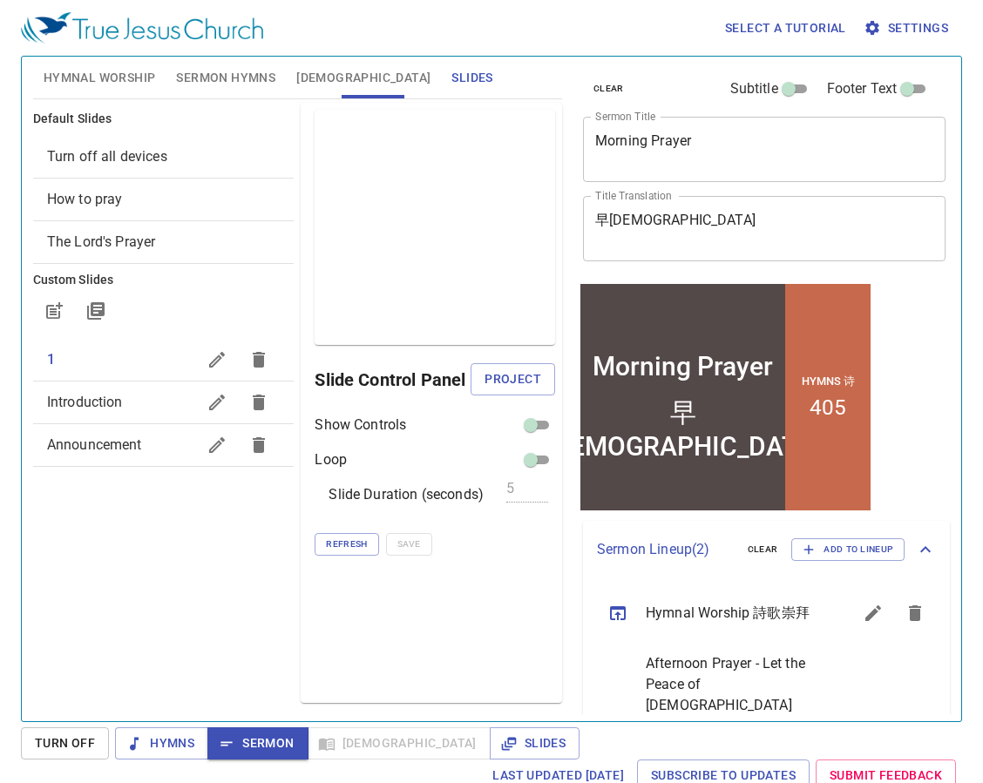
click at [80, 408] on span "Introduction" at bounding box center [85, 402] width 76 height 17
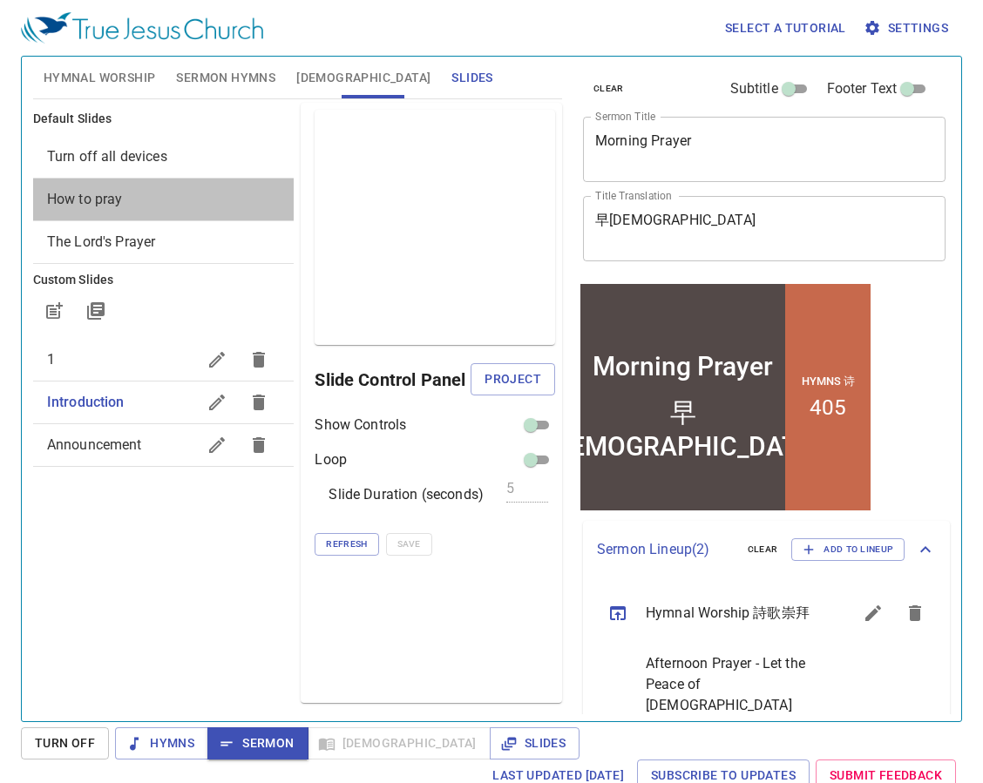
click at [117, 201] on span "How to pray" at bounding box center [85, 199] width 76 height 17
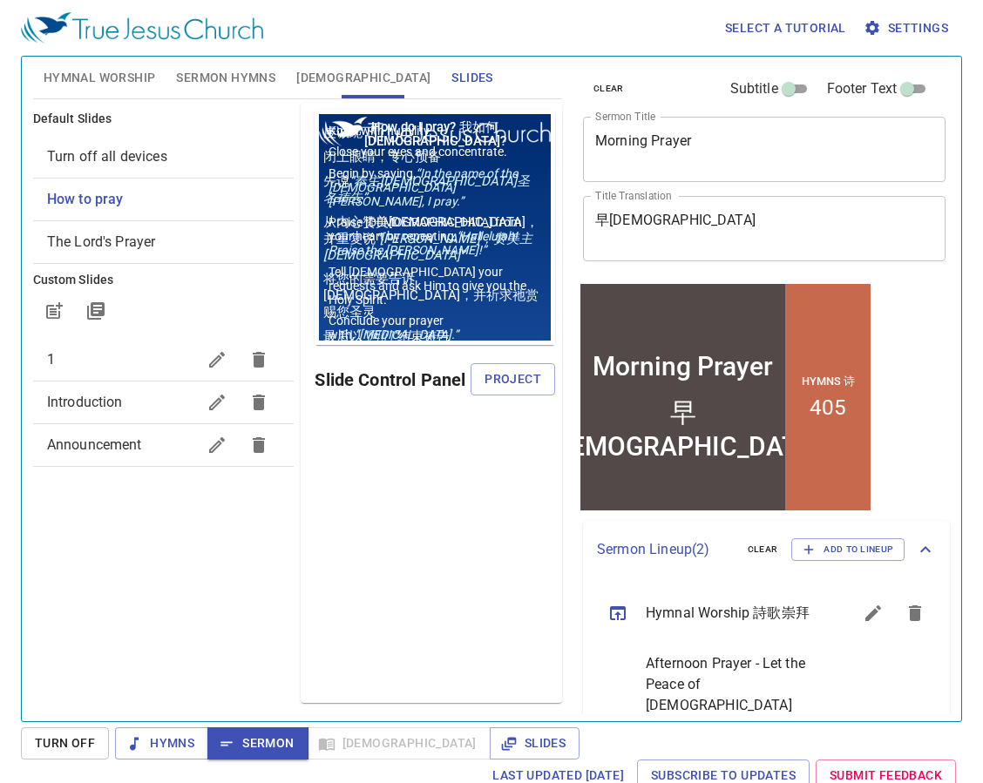
click at [219, 81] on span "Sermon Hymns" at bounding box center [225, 78] width 99 height 22
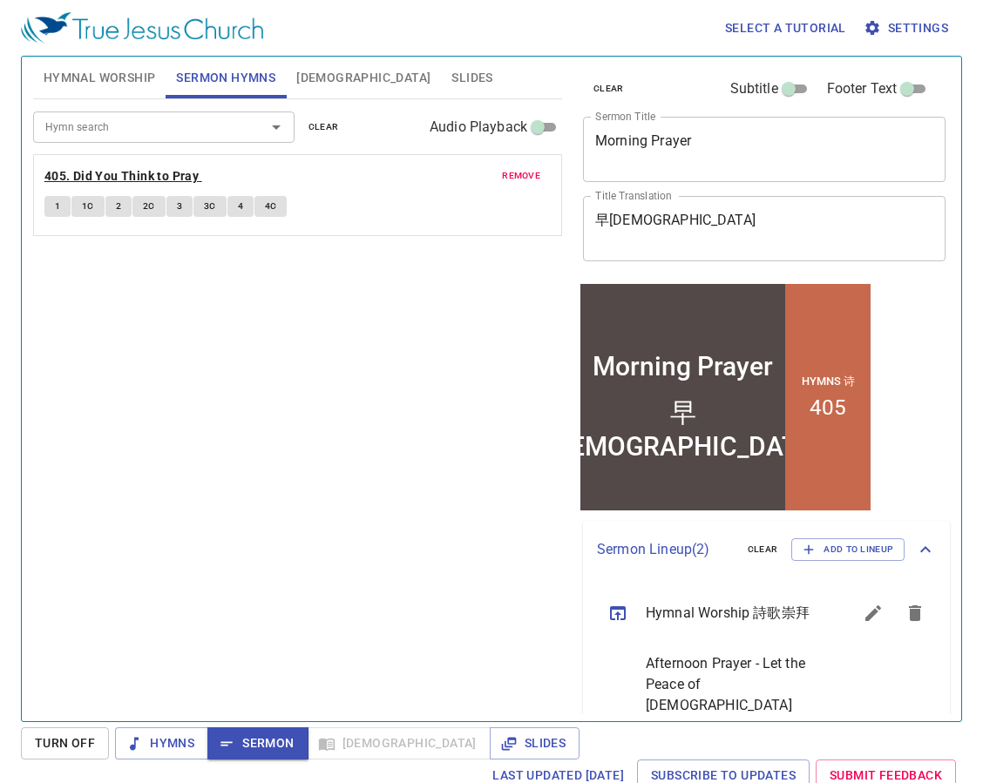
click at [157, 175] on b "405. Did You Think to Pray" at bounding box center [121, 176] width 154 height 22
click at [248, 421] on div "Hymn search Hymn search clear Audio Playback remove 405. Did You Think to Pray …" at bounding box center [297, 402] width 529 height 607
click at [320, 517] on div "Hymn search Hymn search clear Audio Playback remove 405. Did You Think to Pray …" at bounding box center [297, 402] width 529 height 607
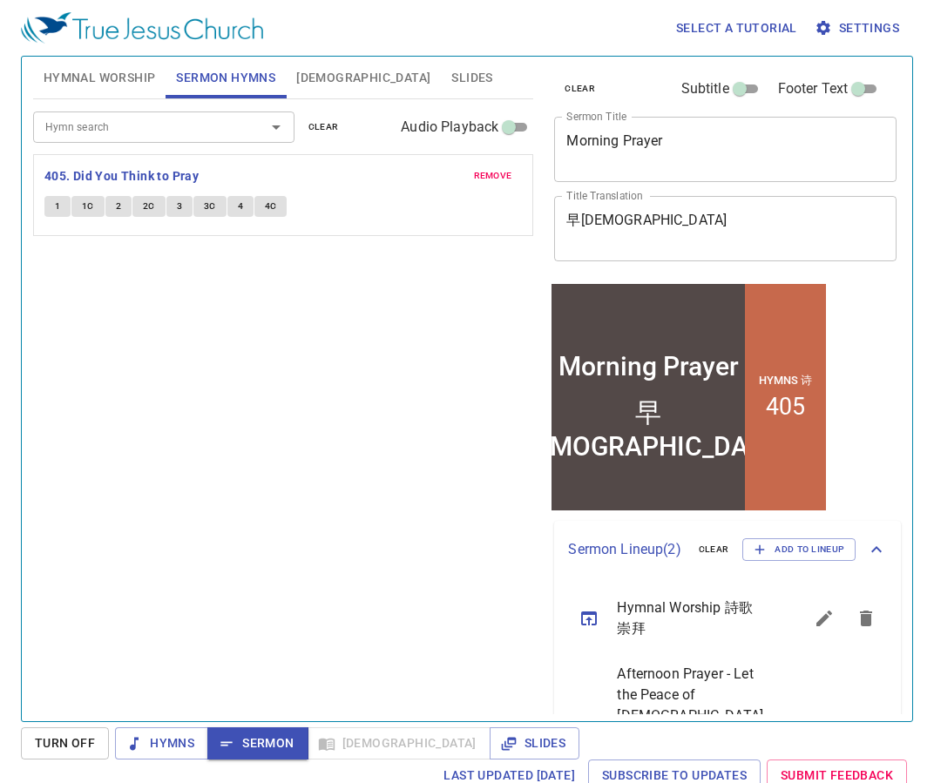
drag, startPoint x: 51, startPoint y: 202, endPoint x: 263, endPoint y: 488, distance: 355.6
click at [51, 202] on button "1" at bounding box center [57, 206] width 26 height 21
click at [90, 203] on span "1C" at bounding box center [88, 207] width 12 height 16
click at [116, 206] on span "2" at bounding box center [118, 207] width 5 height 16
click at [181, 209] on button "3" at bounding box center [179, 206] width 26 height 21
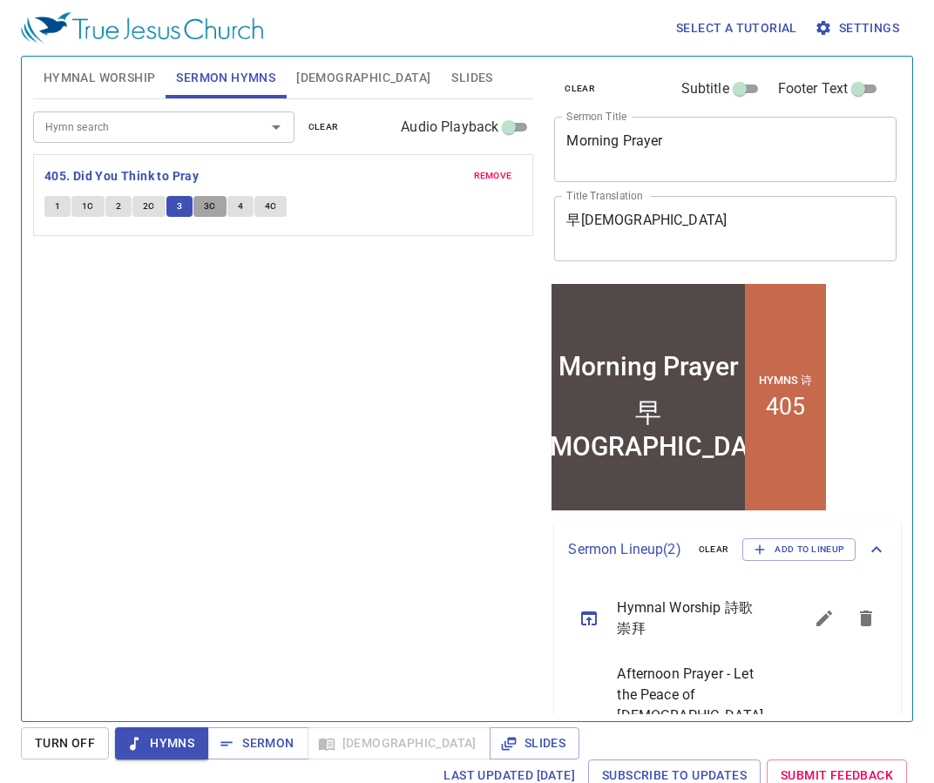
click at [210, 209] on span "3C" at bounding box center [210, 207] width 12 height 16
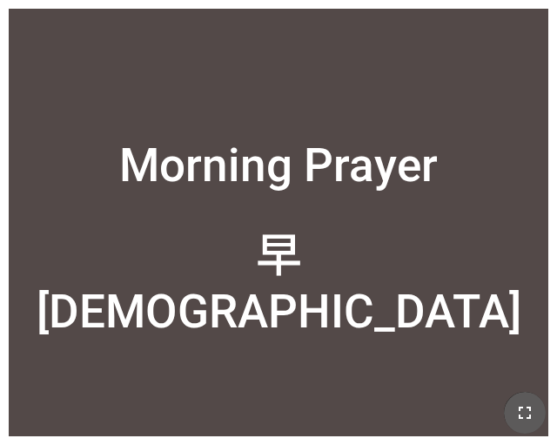
click at [533, 418] on icon "button" at bounding box center [525, 412] width 21 height 21
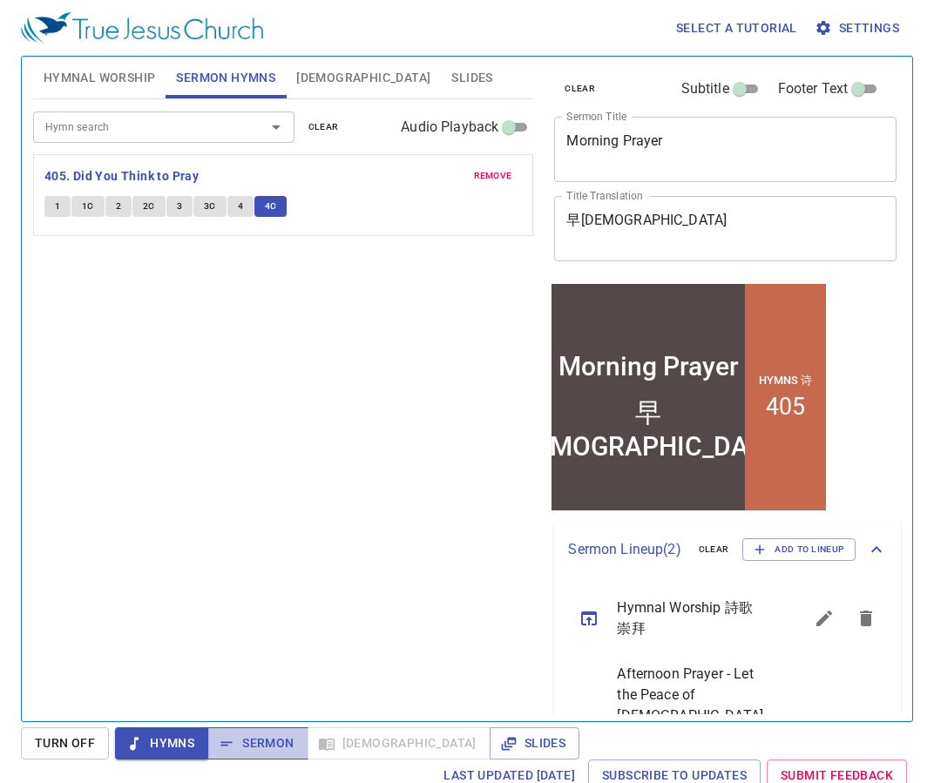
click at [232, 753] on span "Sermon" at bounding box center [257, 744] width 72 height 22
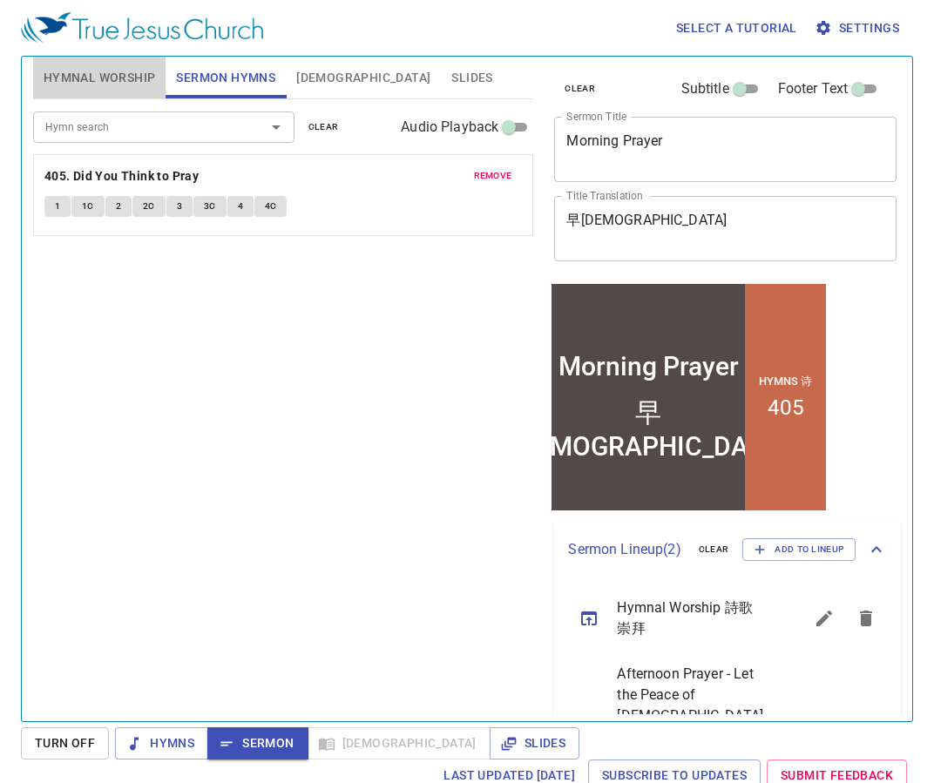
click at [100, 78] on span "Hymnal Worship" at bounding box center [100, 78] width 112 height 22
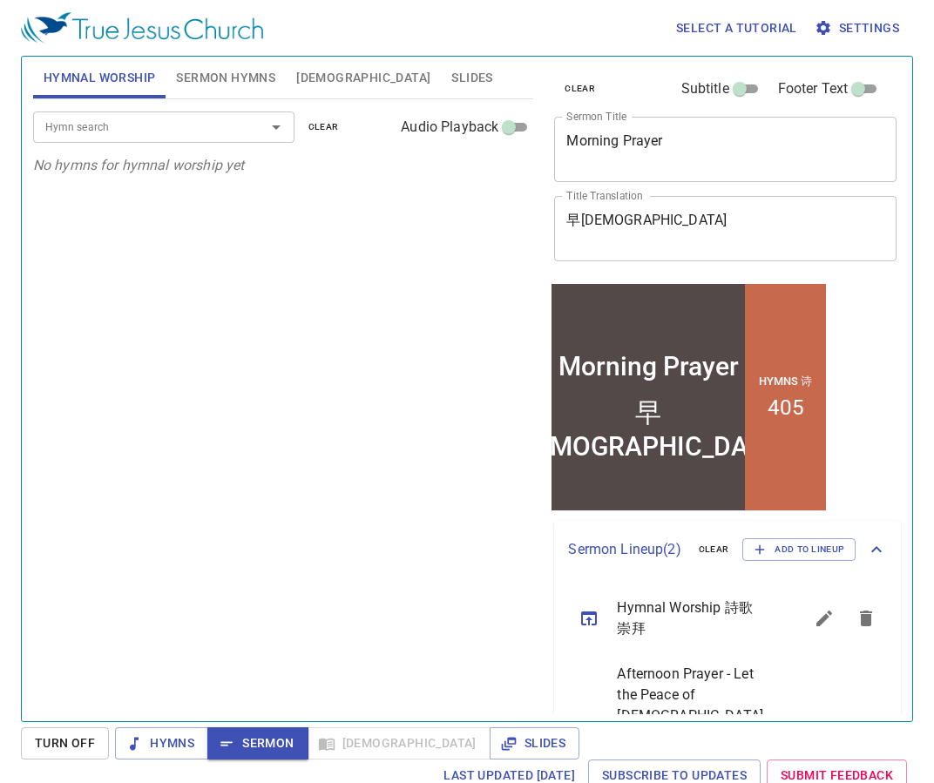
click at [254, 83] on span "Sermon Hymns" at bounding box center [225, 78] width 99 height 22
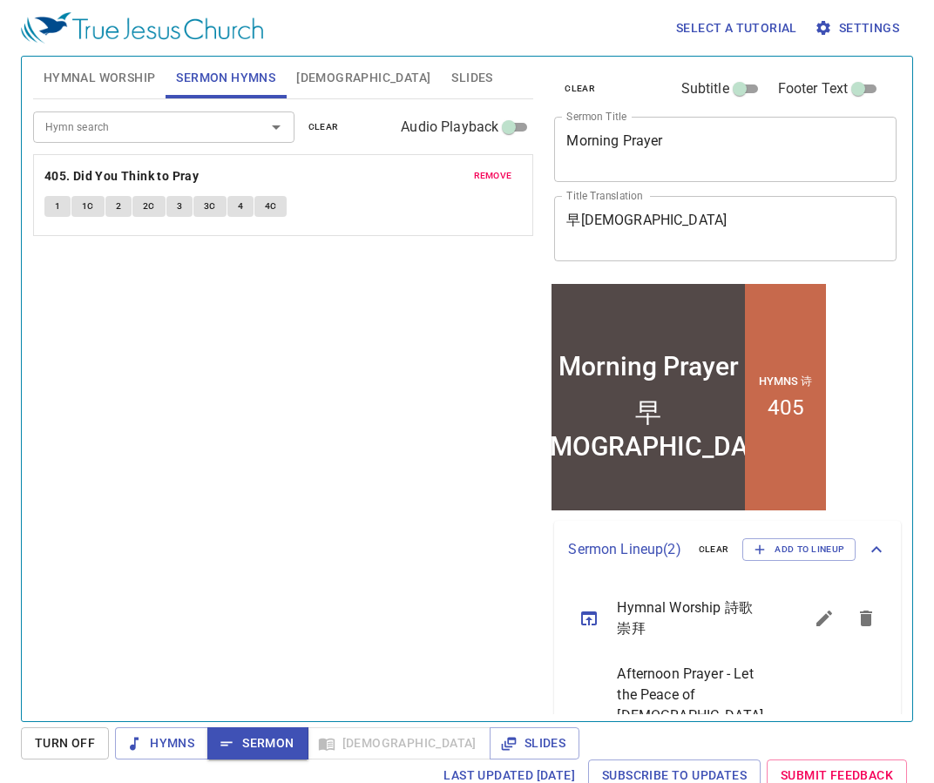
click at [317, 80] on span "[DEMOGRAPHIC_DATA]" at bounding box center [363, 78] width 134 height 22
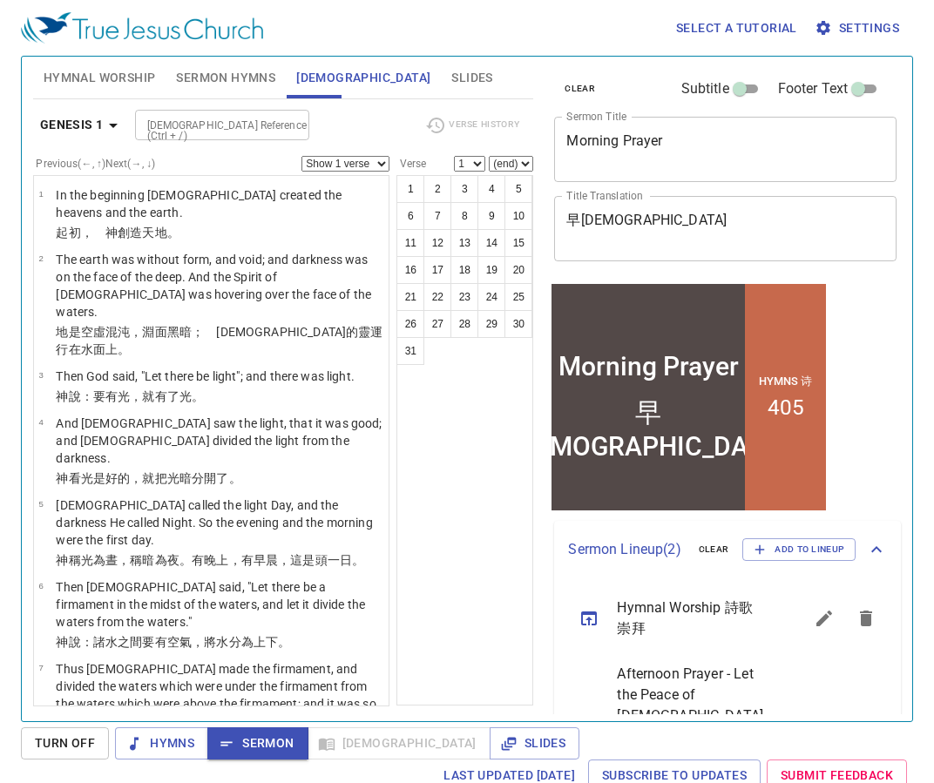
click at [66, 124] on b "Genesis 1" at bounding box center [72, 125] width 64 height 22
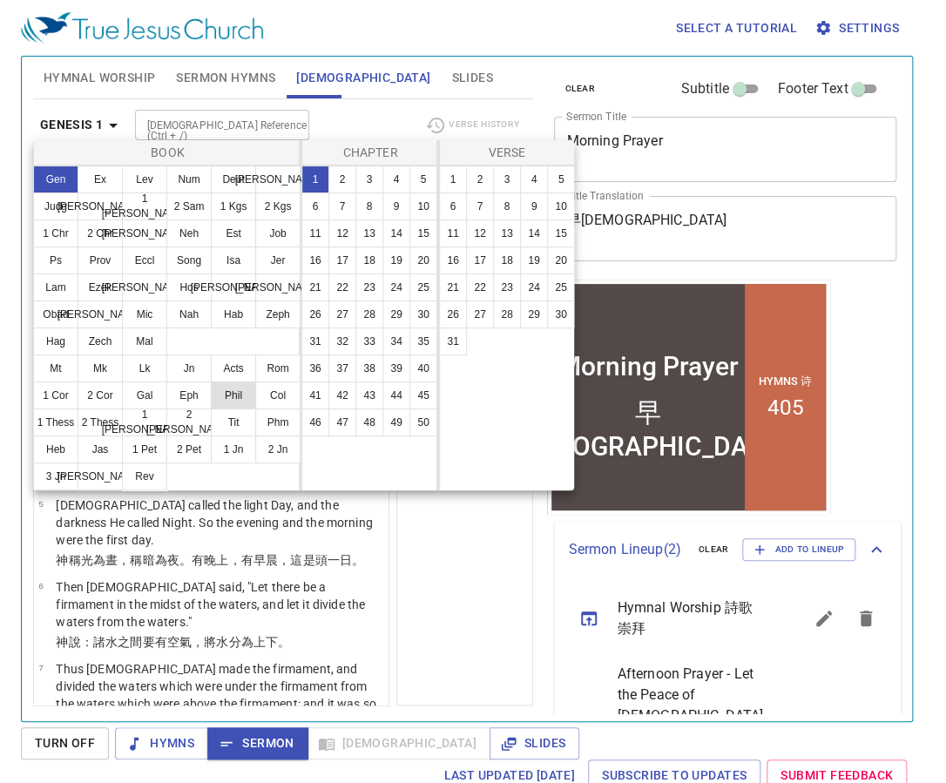
click at [233, 401] on button "Phil" at bounding box center [233, 396] width 45 height 28
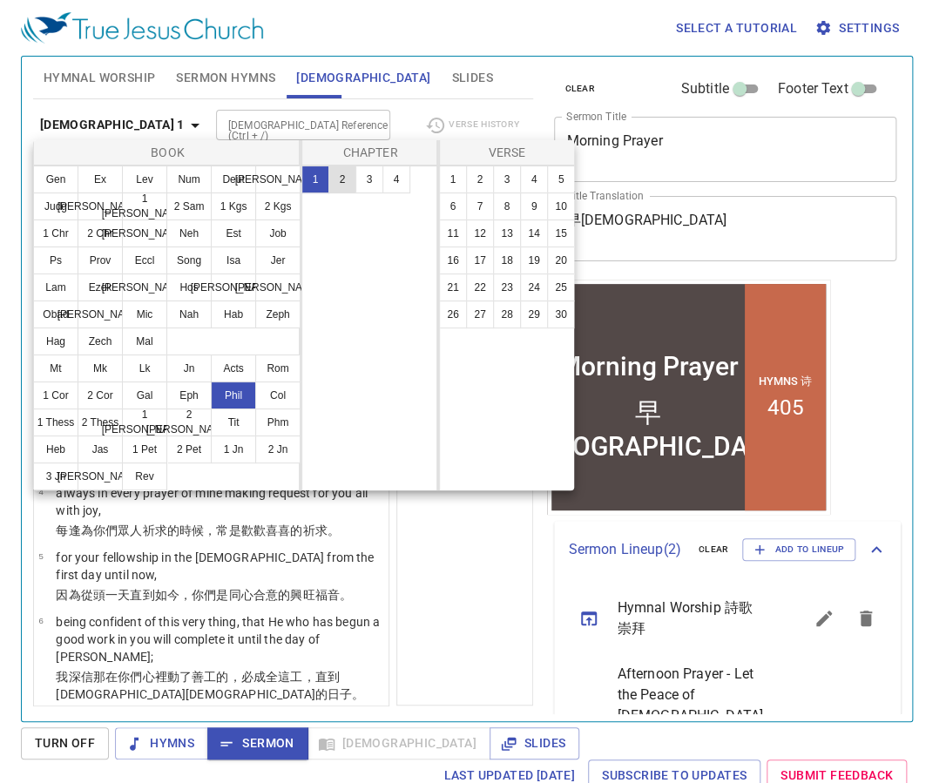
click at [338, 172] on button "2" at bounding box center [342, 179] width 28 height 28
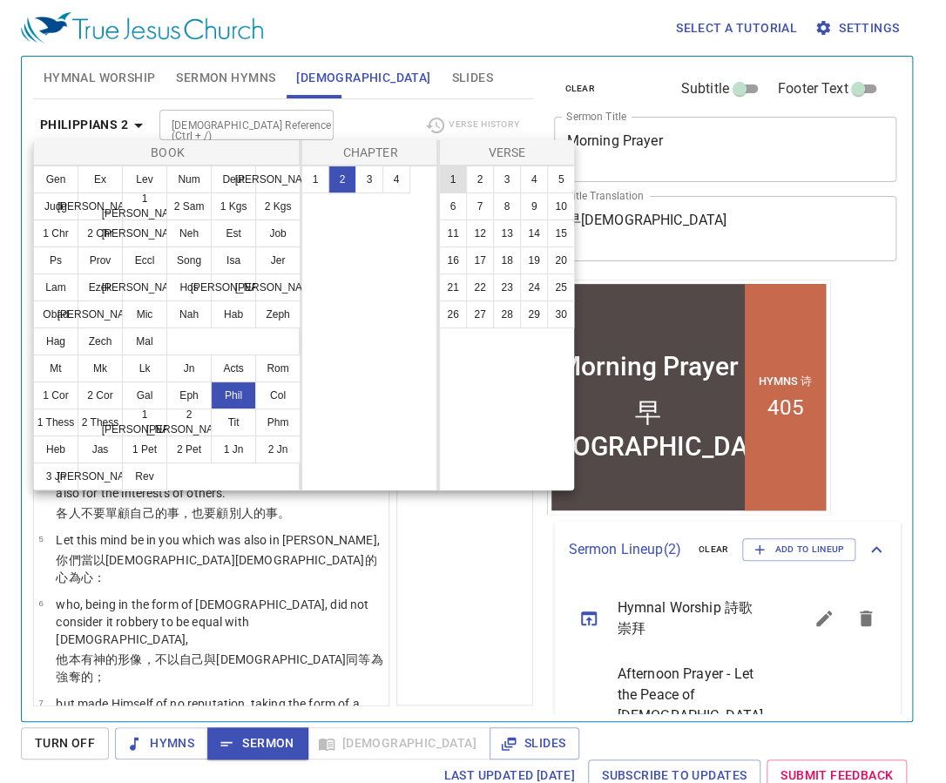
click at [453, 179] on button "1" at bounding box center [453, 179] width 28 height 28
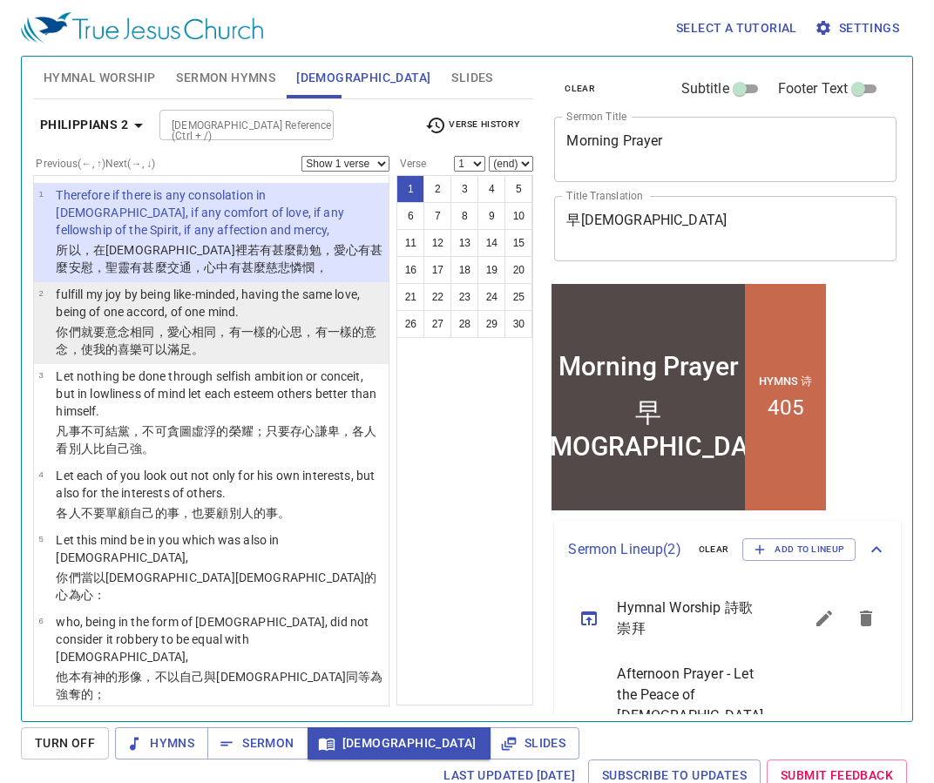
click at [231, 331] on wg26 "相同，有一樣的 心思 ，有一樣的意念 ，使我的 喜樂 可以滿足 。" at bounding box center [216, 340] width 321 height 31
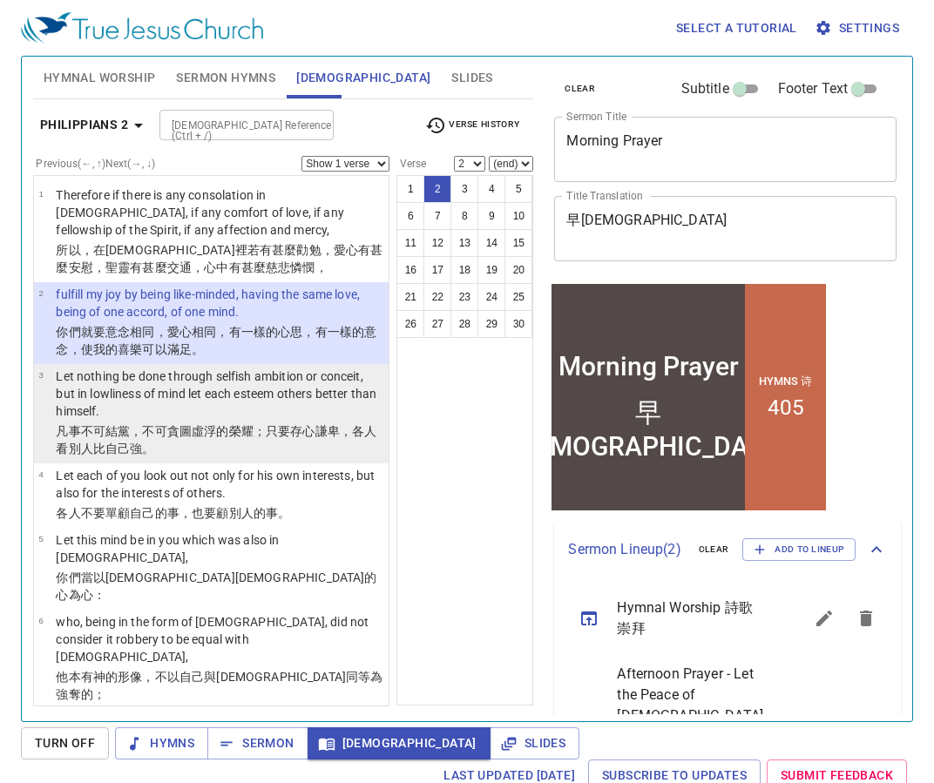
click at [213, 408] on p "Let nothing be done through selfish ambition or conceit, but in lowliness of mi…" at bounding box center [220, 394] width 328 height 52
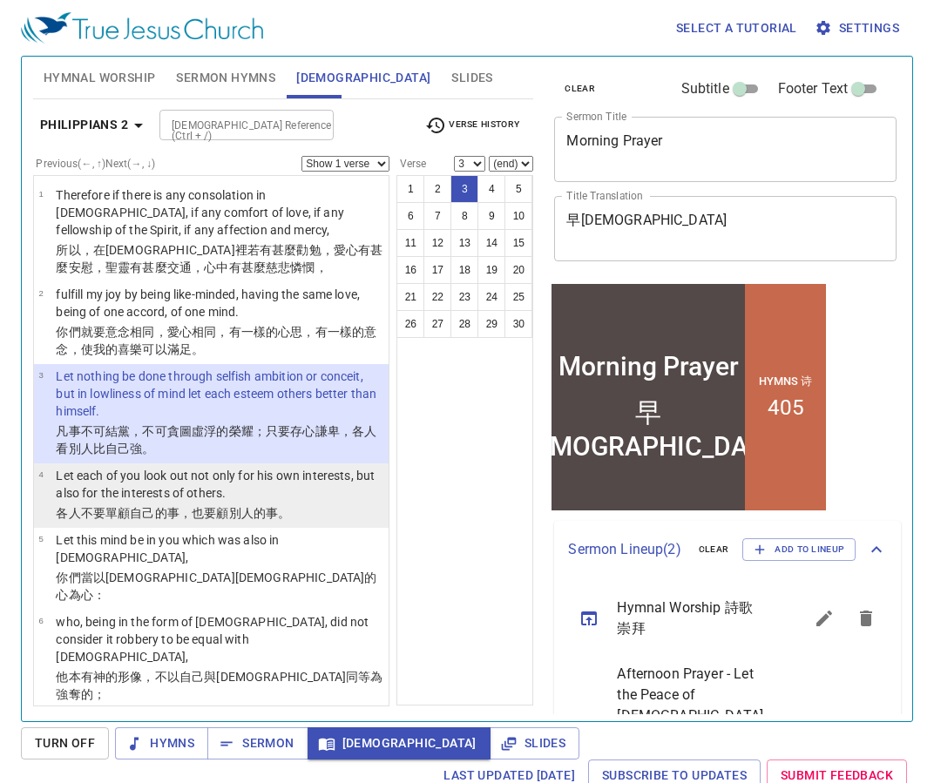
click at [215, 476] on p "Let each of you look out not only for his own interests, but also for the inter…" at bounding box center [220, 484] width 328 height 35
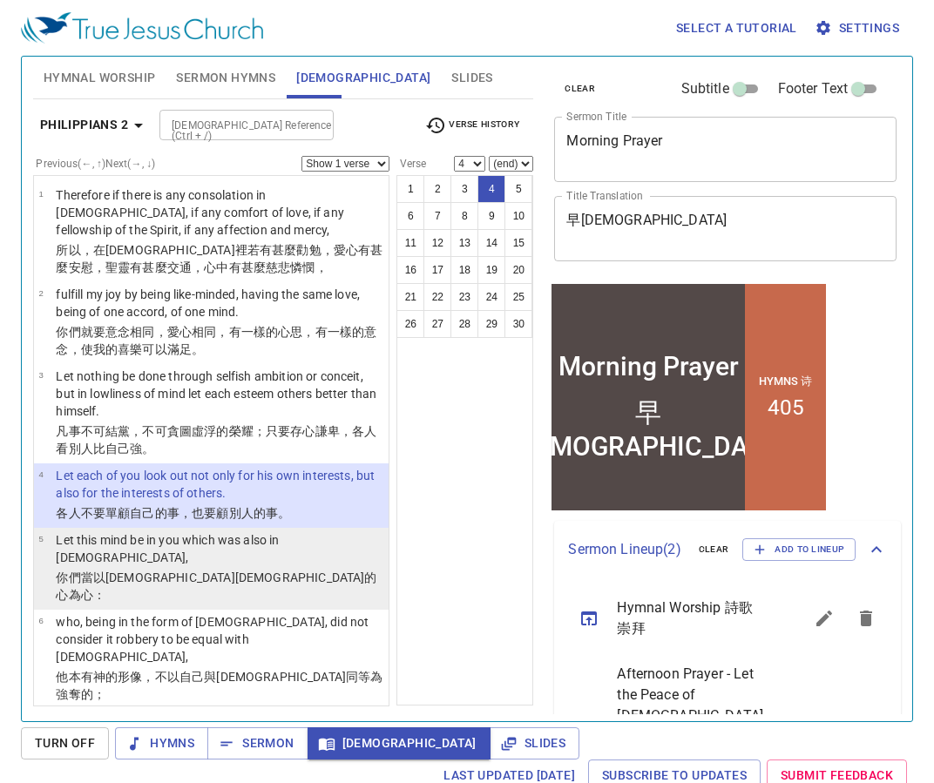
click at [224, 569] on p "你們當以 基督 耶穌 的心為 心 ：" at bounding box center [220, 586] width 328 height 35
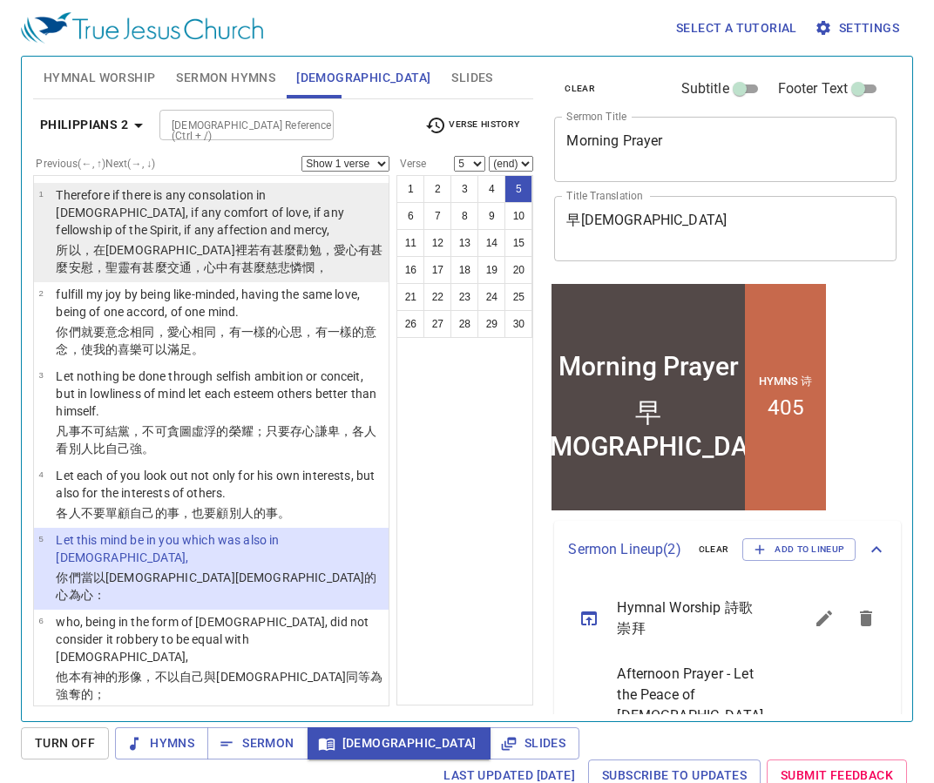
click at [257, 233] on p "Therefore if there is any consolation in [DEMOGRAPHIC_DATA], if any comfort of …" at bounding box center [220, 212] width 328 height 52
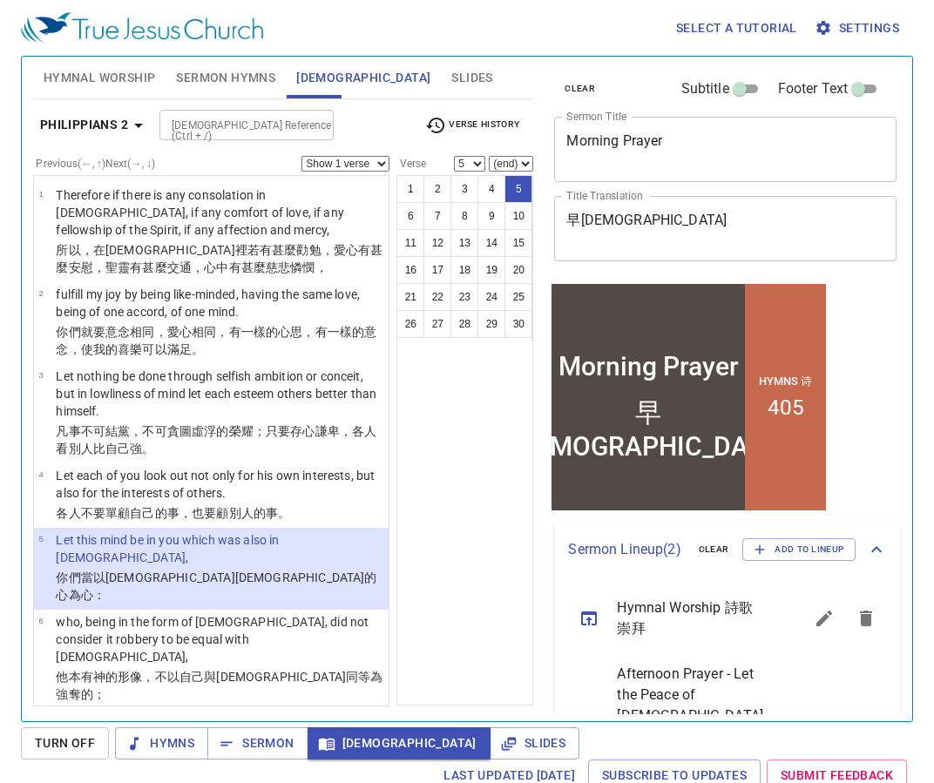
select select "1"
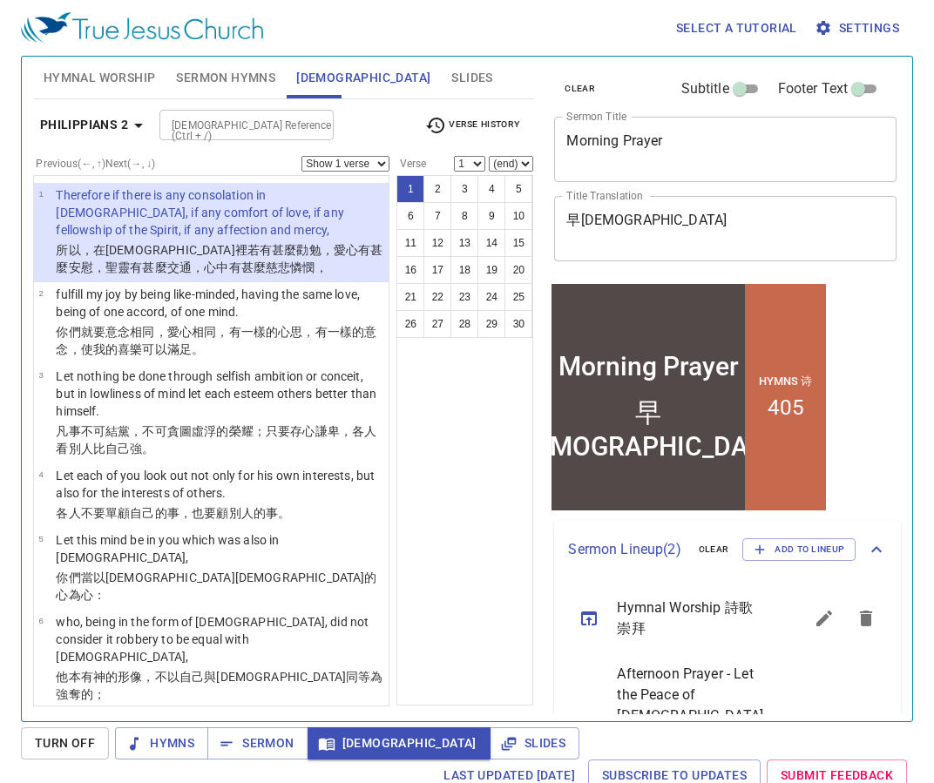
click at [341, 160] on select "Show 1 verse Show 2 verses Show 3 verses Show 4 verses Show 5 verses" at bounding box center [345, 164] width 88 height 16
select select "5"
click at [301, 156] on select "Show 1 verse Show 2 verses Show 3 verses Show 4 verses Show 5 verses" at bounding box center [345, 164] width 88 height 16
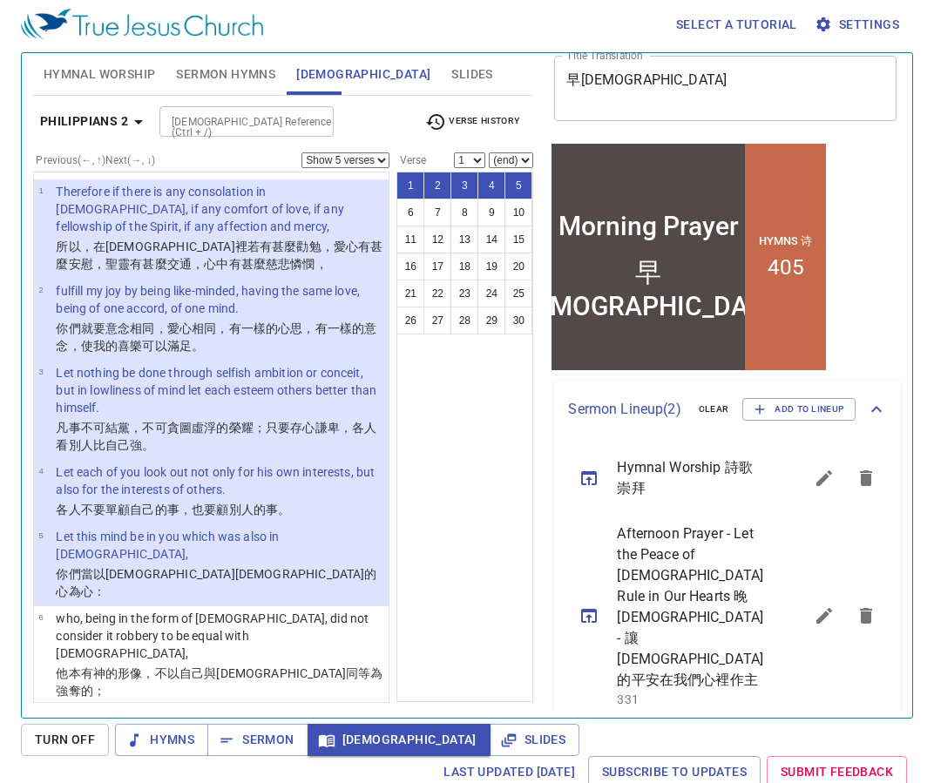
scroll to position [8, 0]
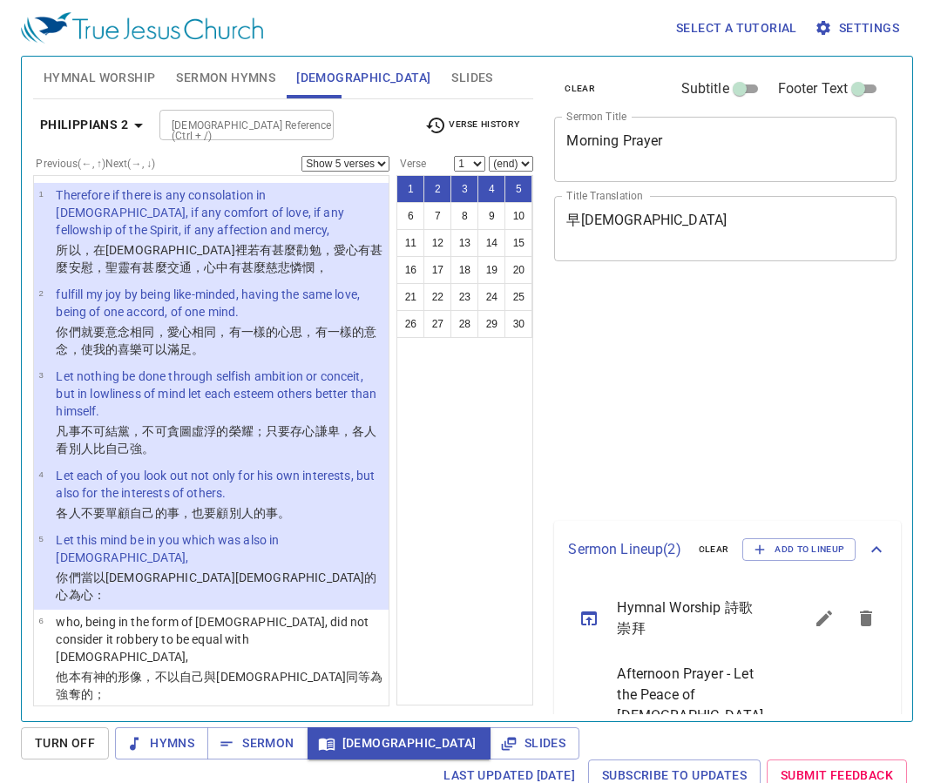
select select "5"
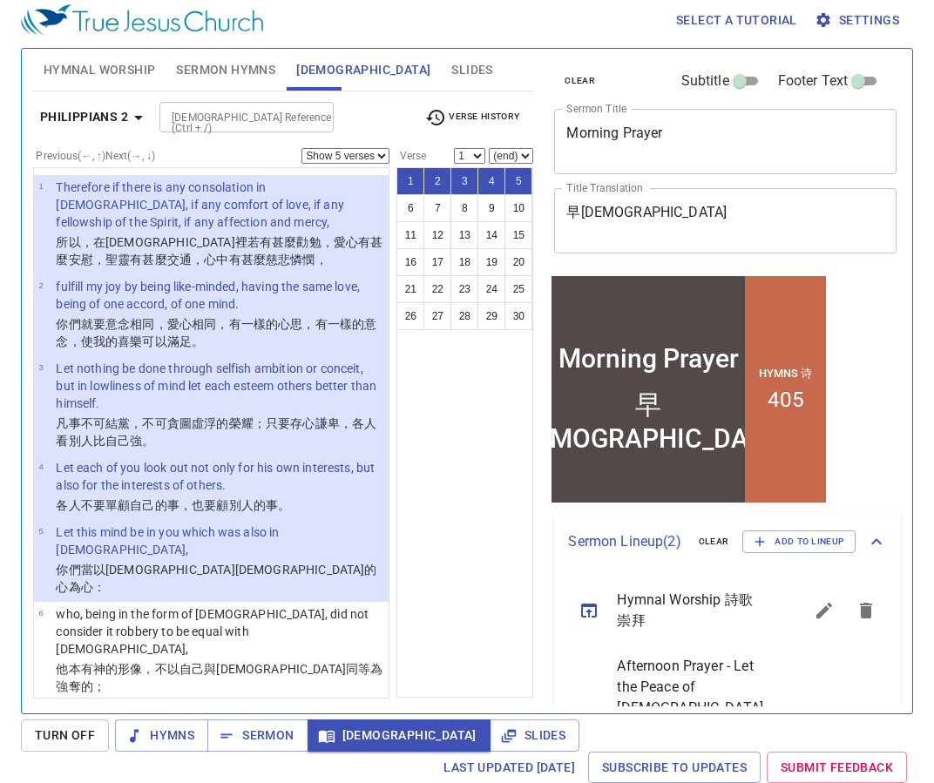
scroll to position [137, 0]
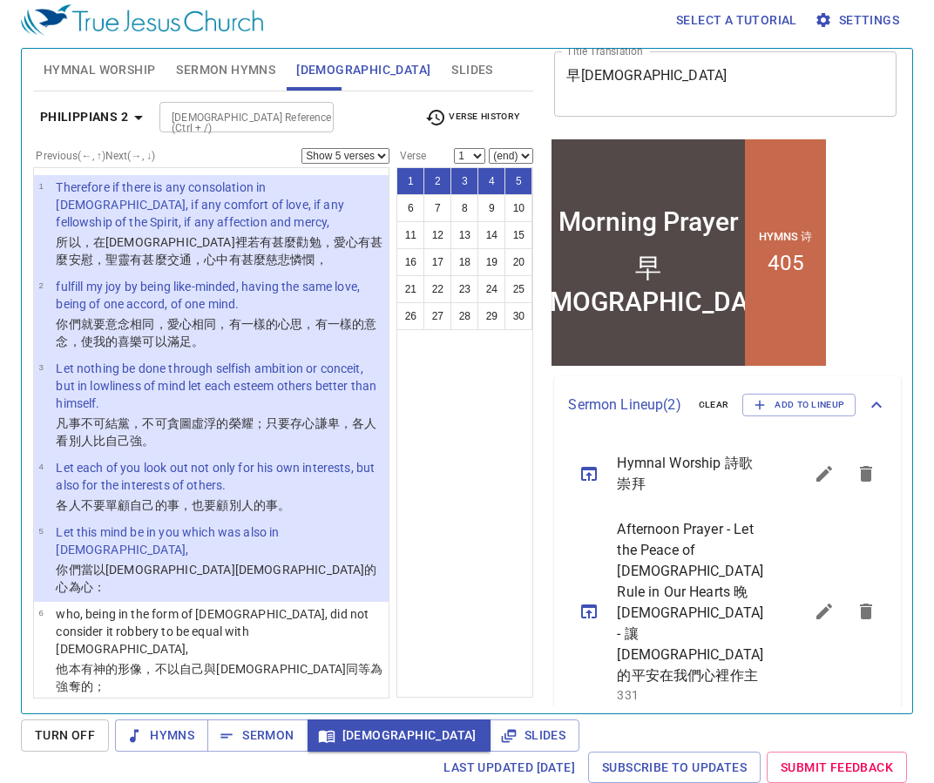
drag, startPoint x: 277, startPoint y: 293, endPoint x: 291, endPoint y: 299, distance: 15.2
click at [280, 294] on p "fulfill my joy by being like-minded, having the same love, being of one accord,…" at bounding box center [220, 295] width 328 height 35
select select "2"
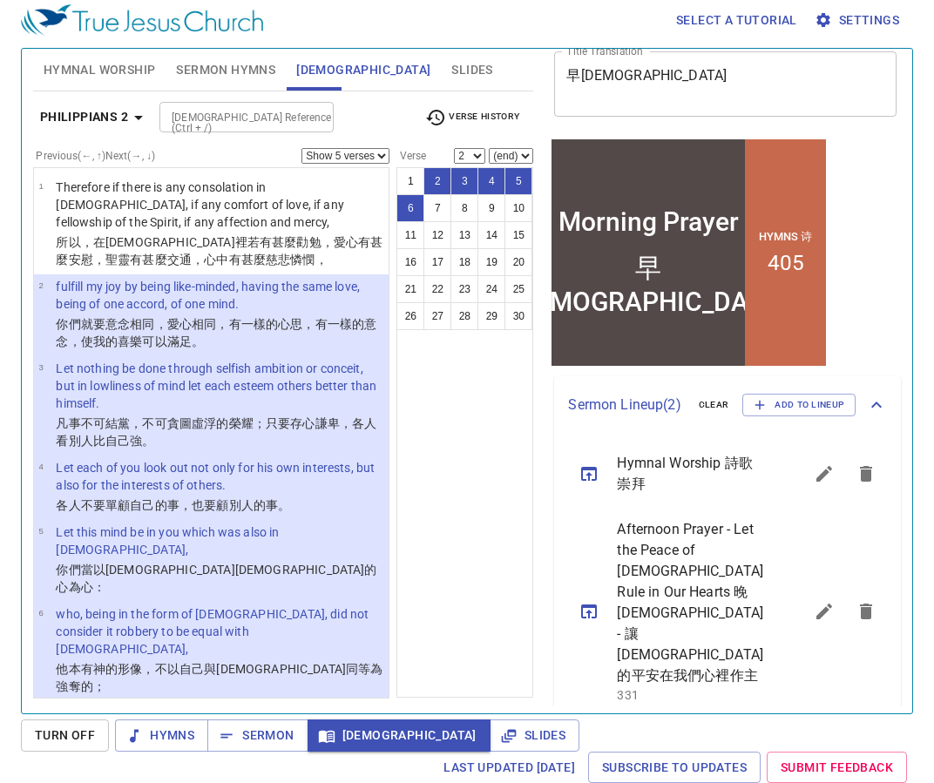
drag, startPoint x: 361, startPoint y: 145, endPoint x: 361, endPoint y: 156, distance: 10.5
click at [366, 145] on div "[DEMOGRAPHIC_DATA] 2 [DEMOGRAPHIC_DATA] Reference (Ctrl + /) [DEMOGRAPHIC_DATA]…" at bounding box center [283, 124] width 501 height 48
click at [357, 158] on select "Show 1 verse Show 2 verses Show 3 verses Show 4 verses Show 5 verses" at bounding box center [345, 156] width 88 height 16
click at [301, 148] on select "Show 1 verse Show 2 verses Show 3 verses Show 4 verses Show 5 verses" at bounding box center [345, 156] width 88 height 16
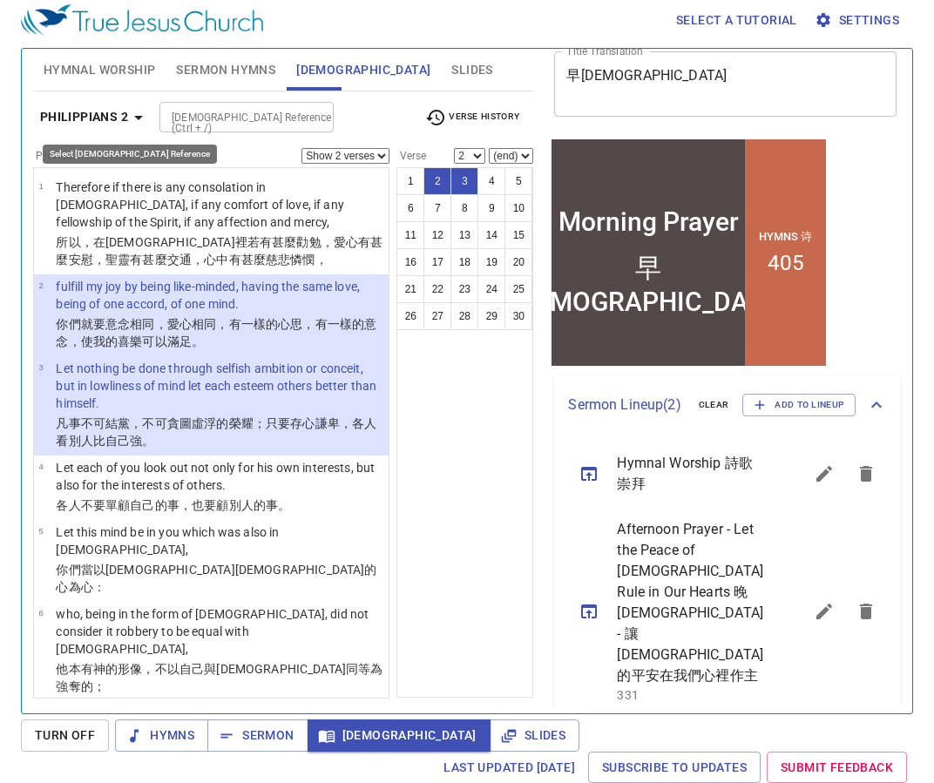
click at [112, 114] on b "Philippians 2" at bounding box center [84, 117] width 88 height 22
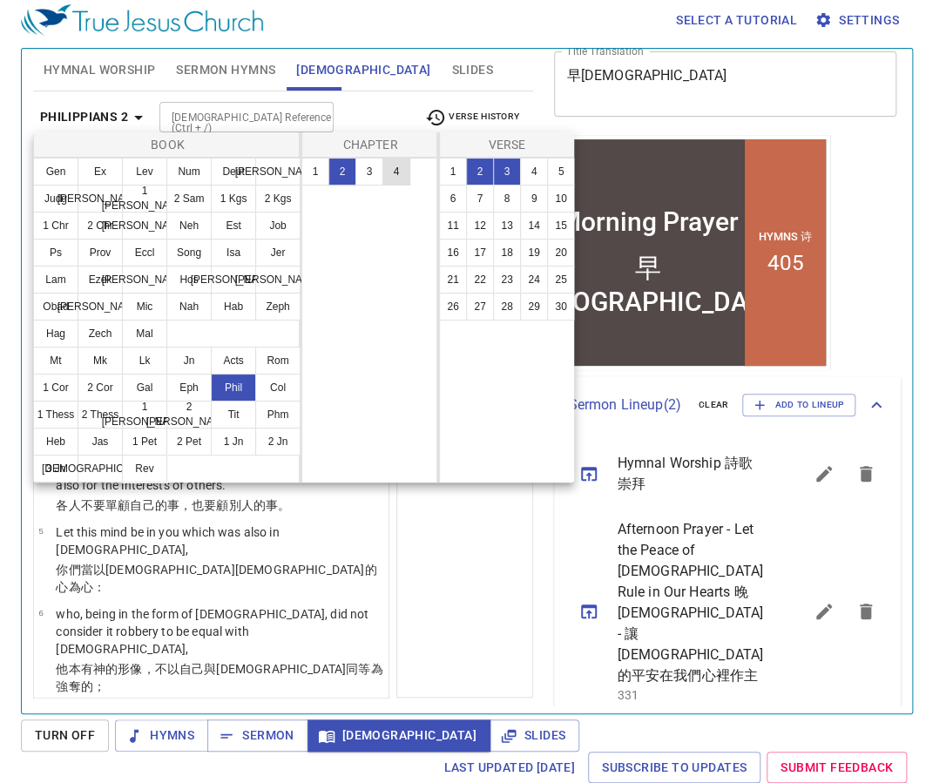
drag, startPoint x: 401, startPoint y: 175, endPoint x: 418, endPoint y: 179, distance: 18.0
click at [401, 175] on button "4" at bounding box center [396, 172] width 28 height 28
select select "1"
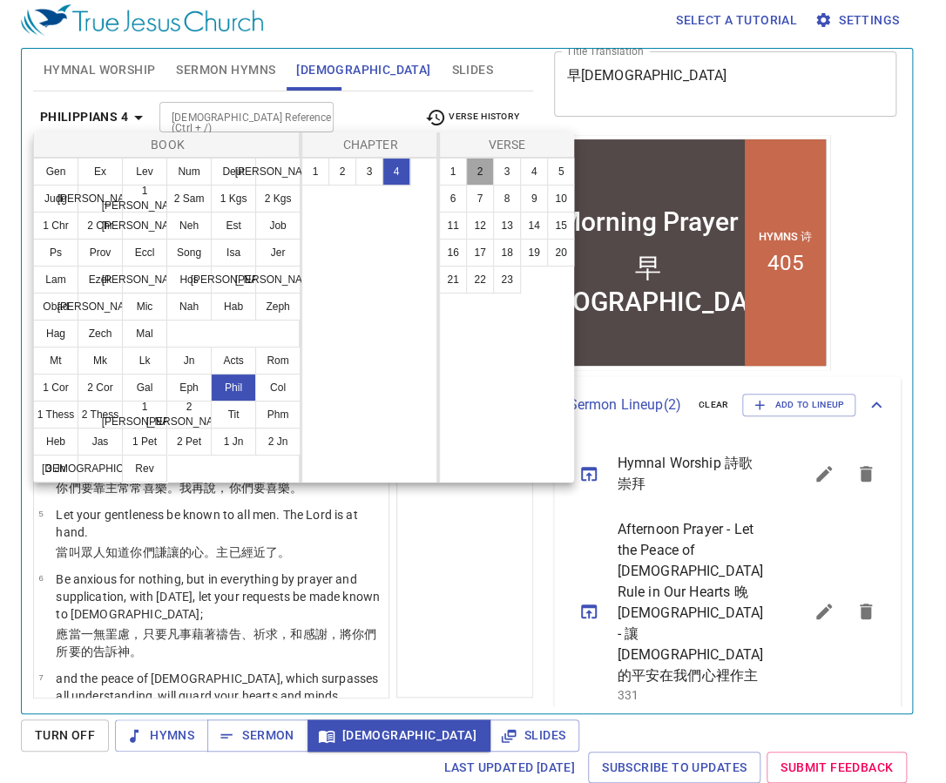
click at [478, 175] on button "2" at bounding box center [480, 172] width 28 height 28
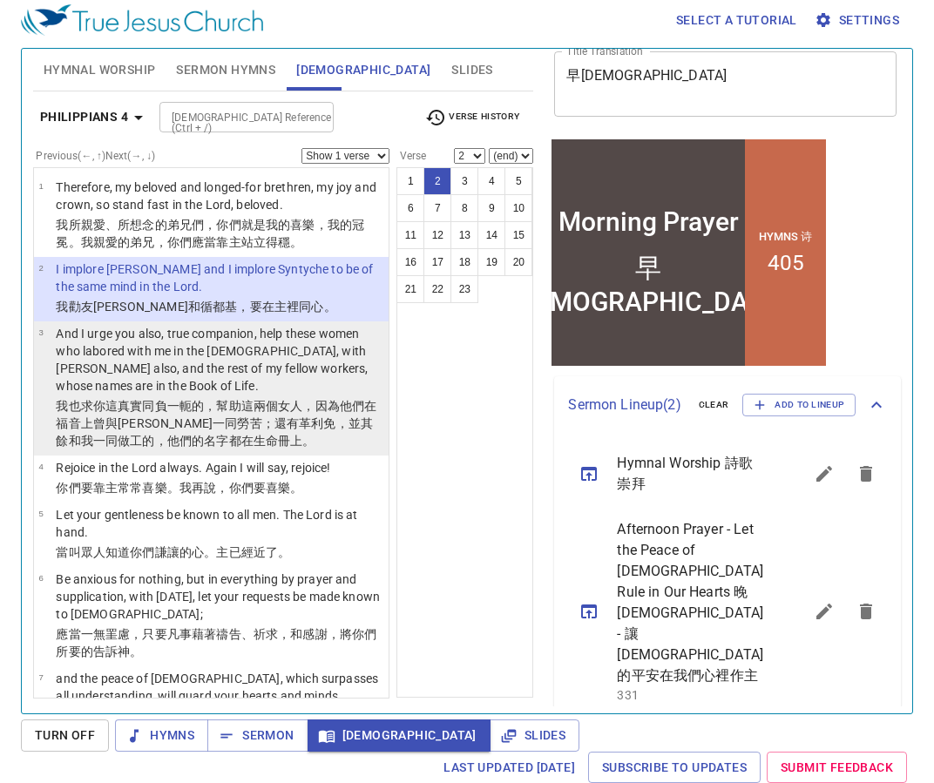
click at [271, 380] on p "And I urge you also, true companion, help these women who labored with me in th…" at bounding box center [220, 360] width 328 height 70
select select "3"
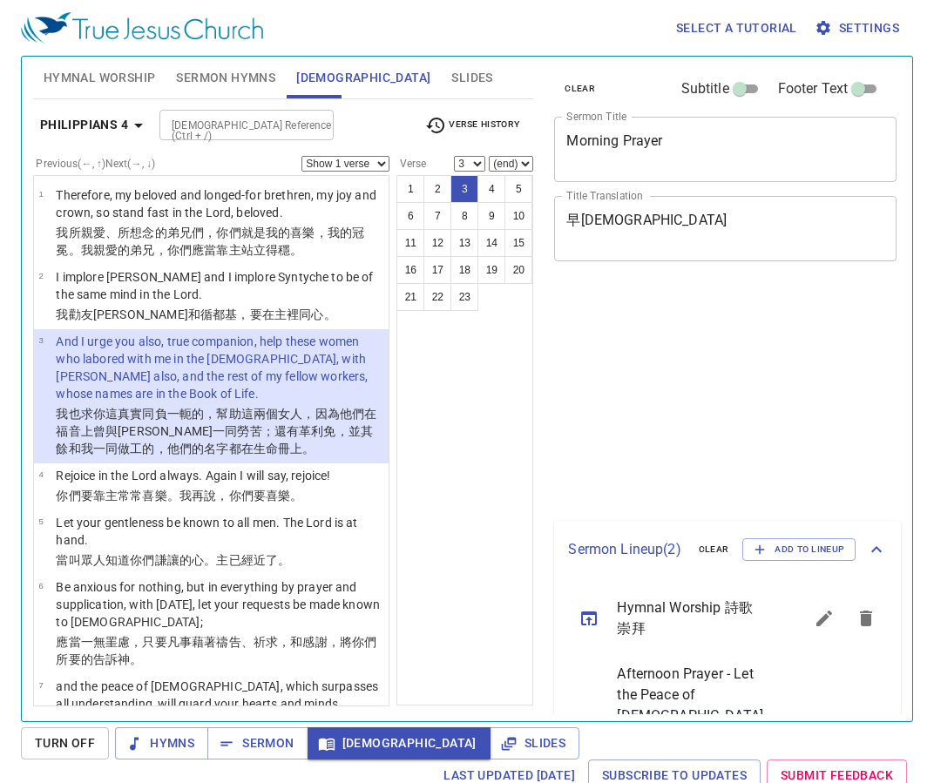
select select "3"
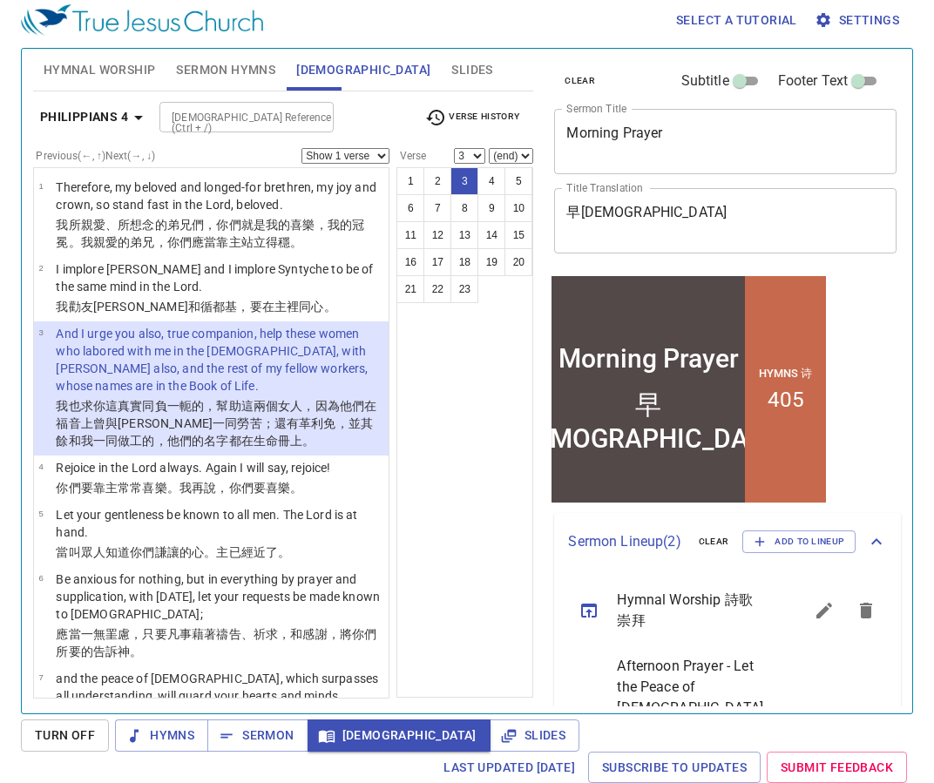
scroll to position [137, 0]
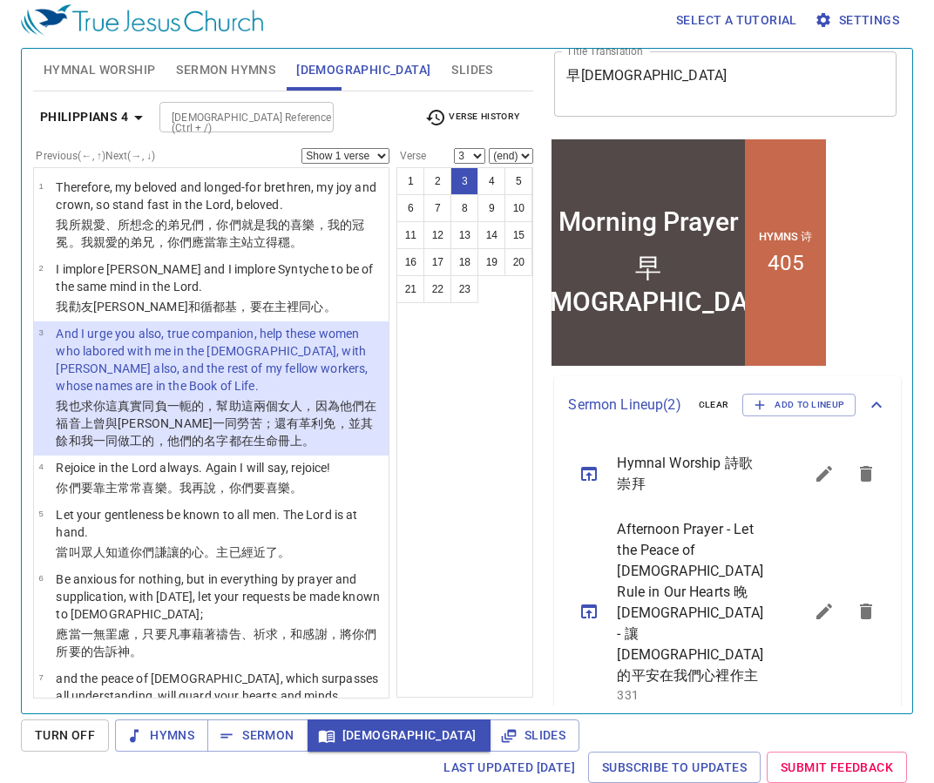
click at [495, 497] on div "1 2 3 4 5 6 7 8 9 10 11 12 13 14 15 16 17 18 19 20 21 22 23" at bounding box center [464, 432] width 137 height 530
click at [801, 413] on span "Add to Lineup" at bounding box center [798, 405] width 91 height 16
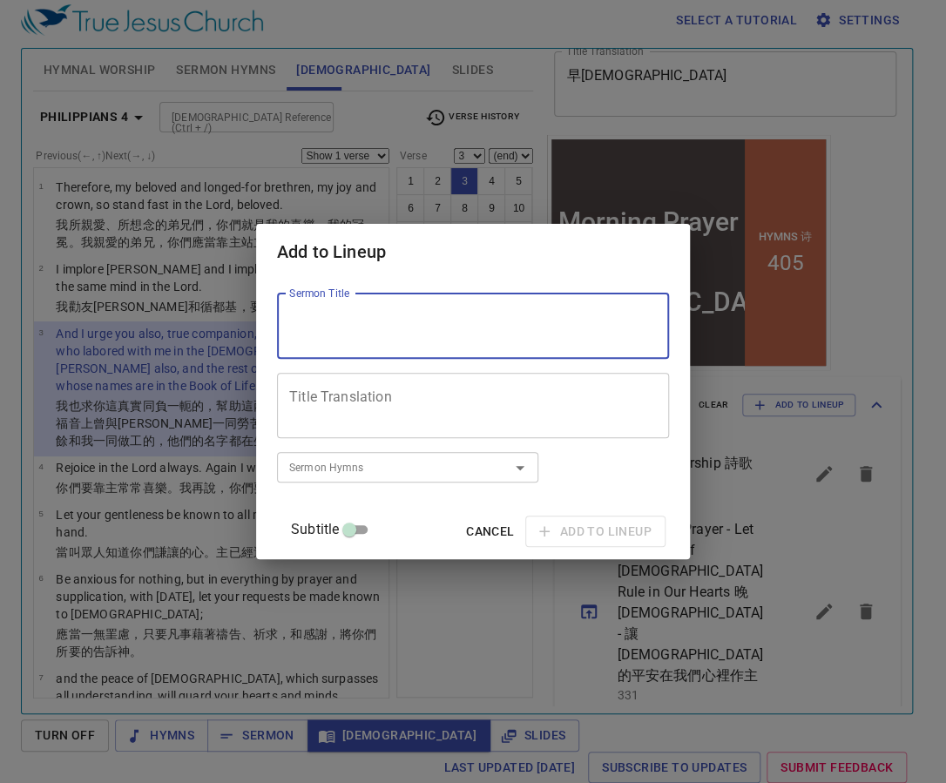
click at [390, 334] on textarea "Sermon Title" at bounding box center [473, 325] width 368 height 33
paste textarea "Serving In God's House - Attitude Of Serving"
drag, startPoint x: 467, startPoint y: 316, endPoint x: 518, endPoint y: 322, distance: 51.8
click at [518, 322] on textarea "Serving In God's House - Attitude Of Serving" at bounding box center [473, 325] width 368 height 33
click at [362, 318] on textarea "Serving In God's House - Spirit of Serving" at bounding box center [473, 325] width 368 height 33
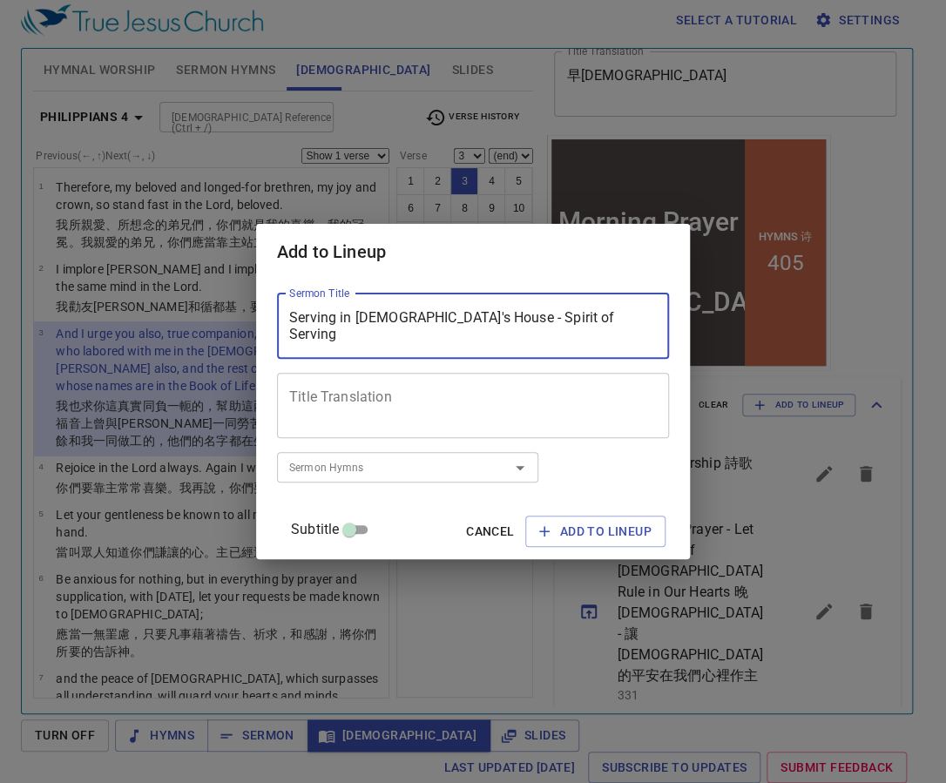
type textarea "Serving in God's House - Spirit of Serving"
click at [394, 416] on textarea "Title Translation" at bounding box center [473, 404] width 368 height 33
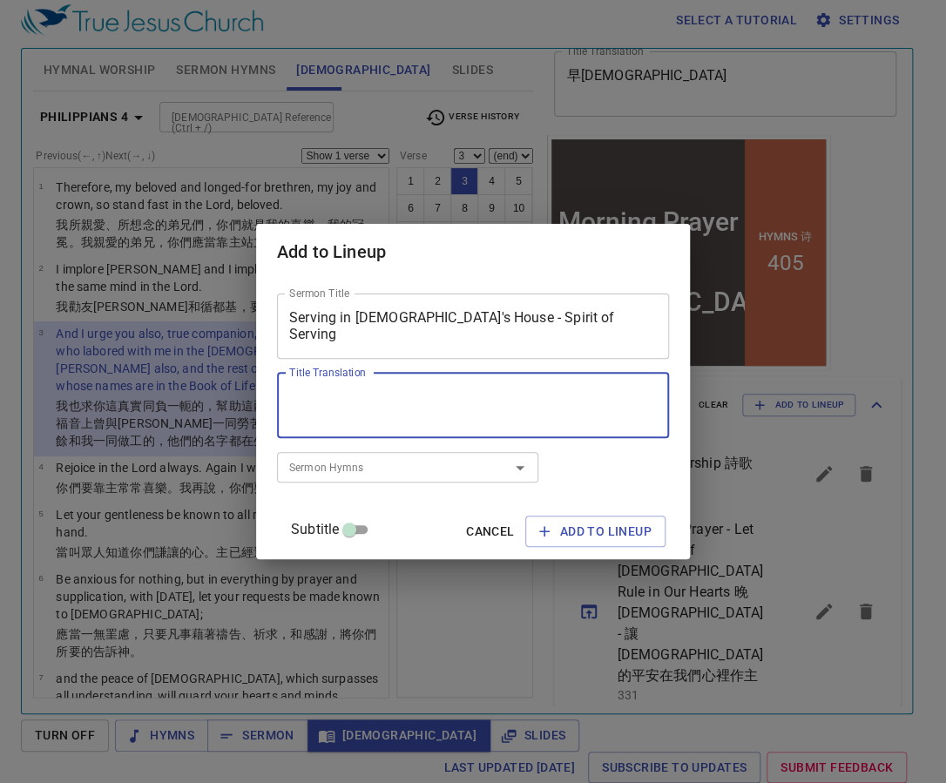
paste textarea "在神殿中的事奉 - 談事奉的"
type textarea "在神殿中的事奉 - 談事奉的"
click at [344, 463] on input "Sermon Hymns" at bounding box center [381, 467] width 199 height 20
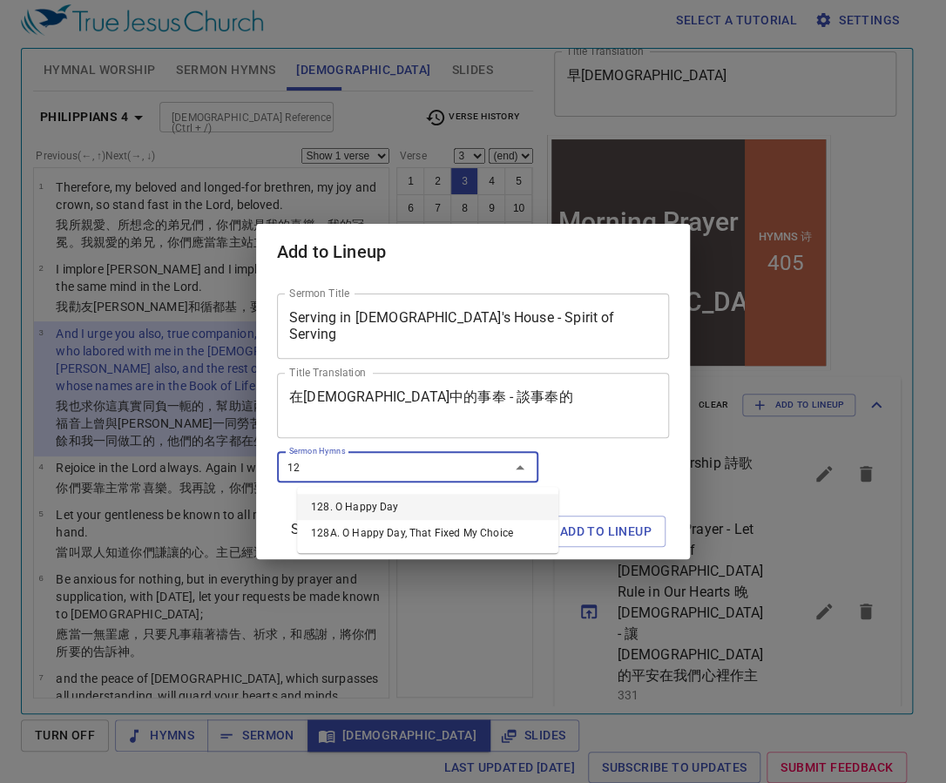
type input "128"
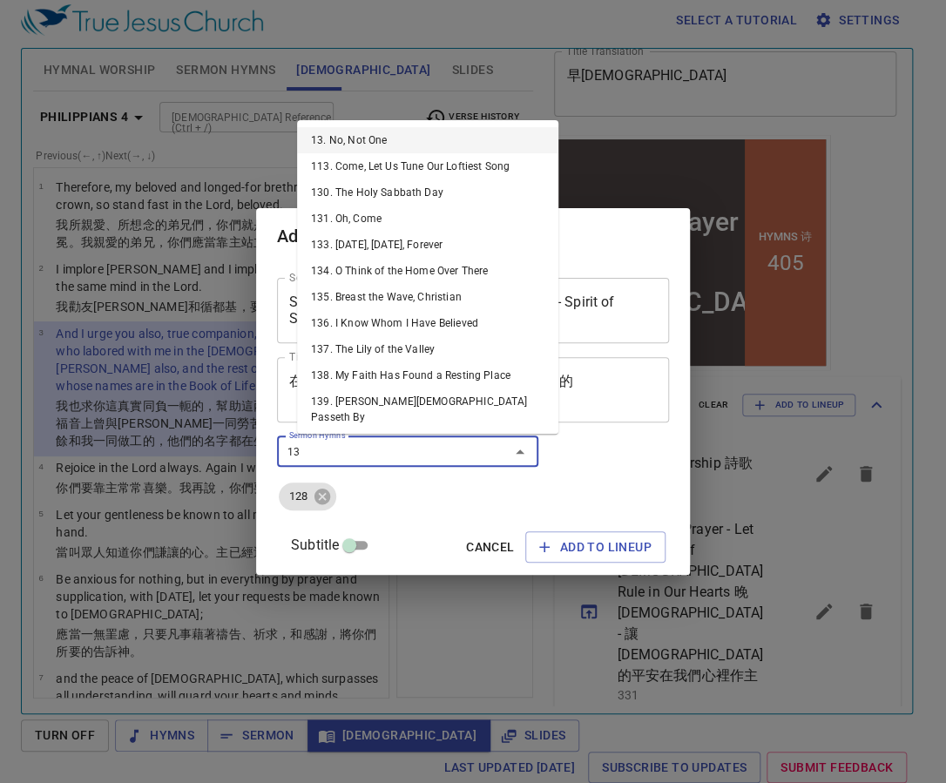
type input "136"
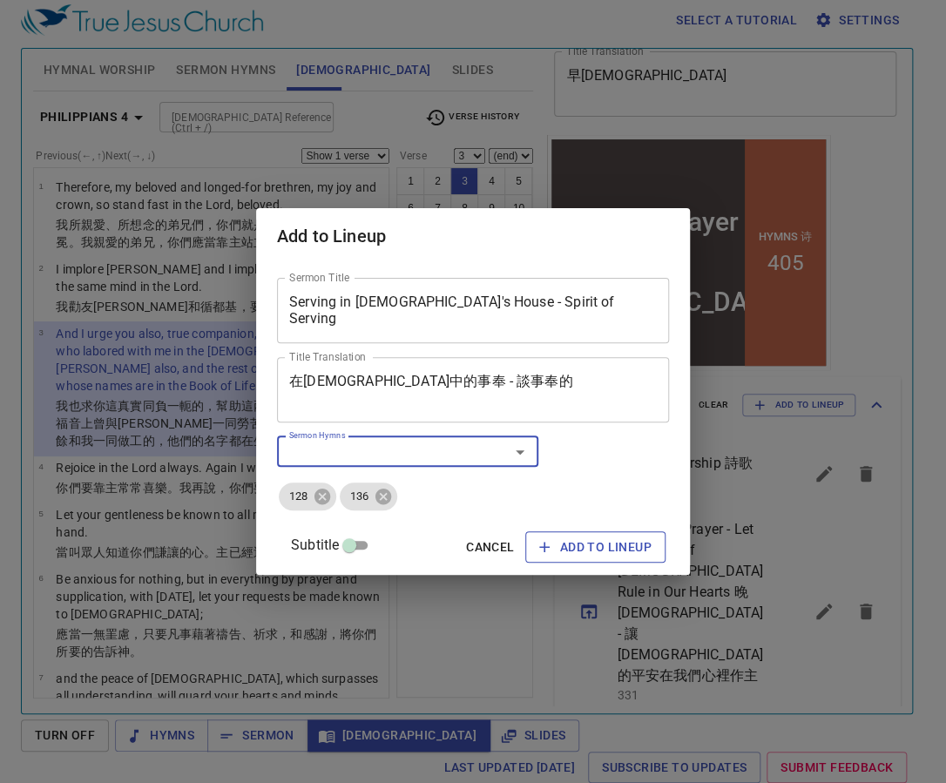
click at [551, 537] on span "Add to Lineup" at bounding box center [595, 548] width 112 height 22
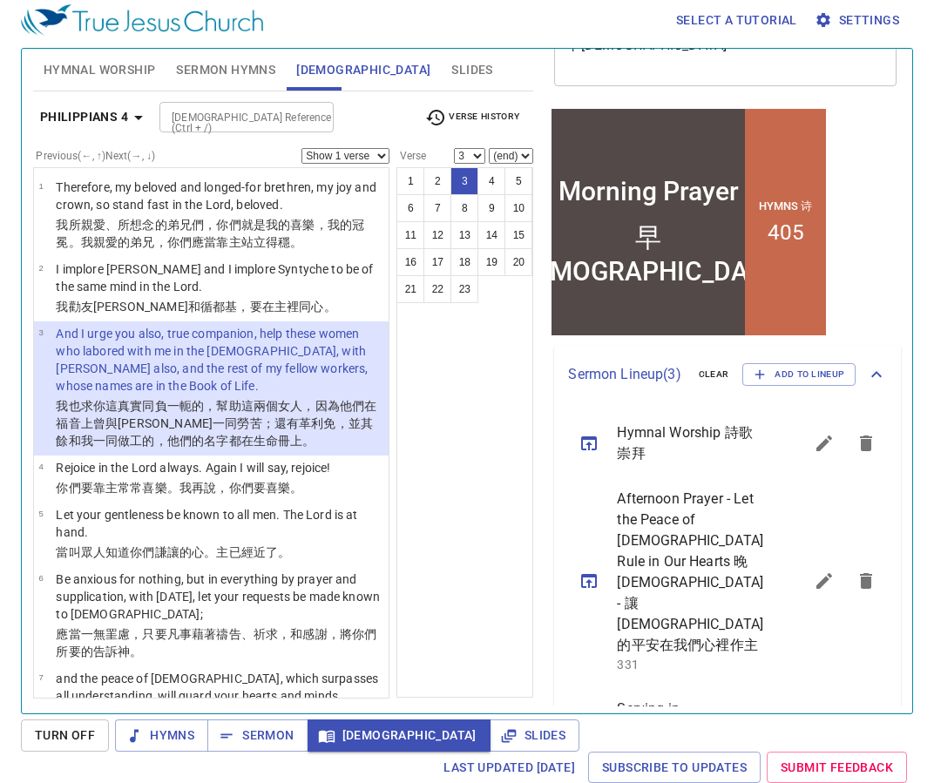
scroll to position [262, 0]
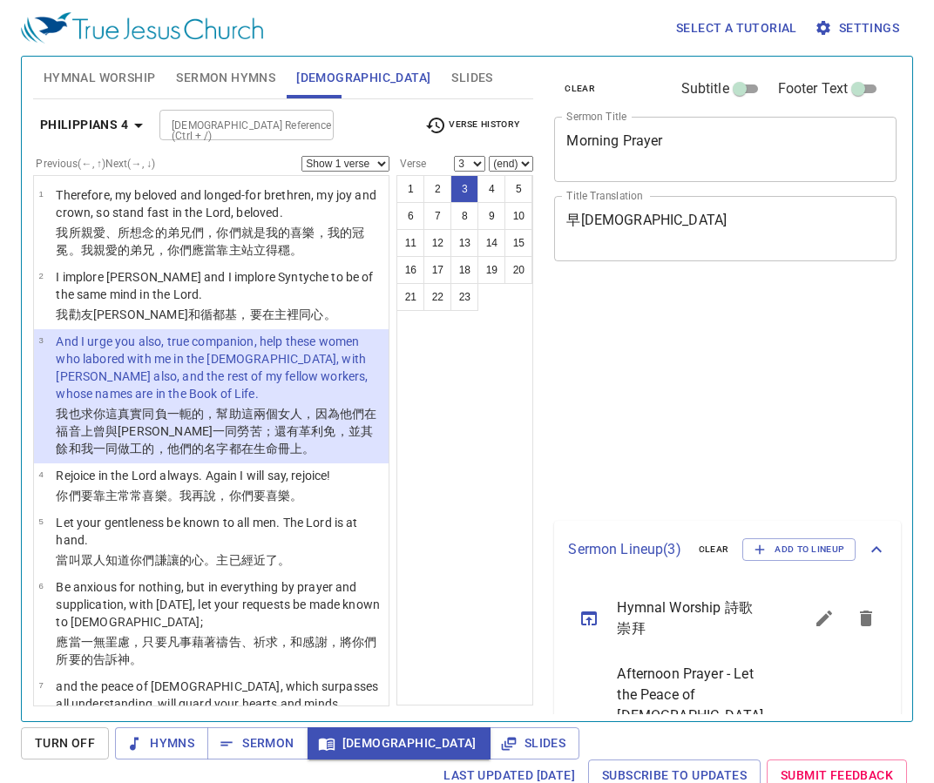
select select "3"
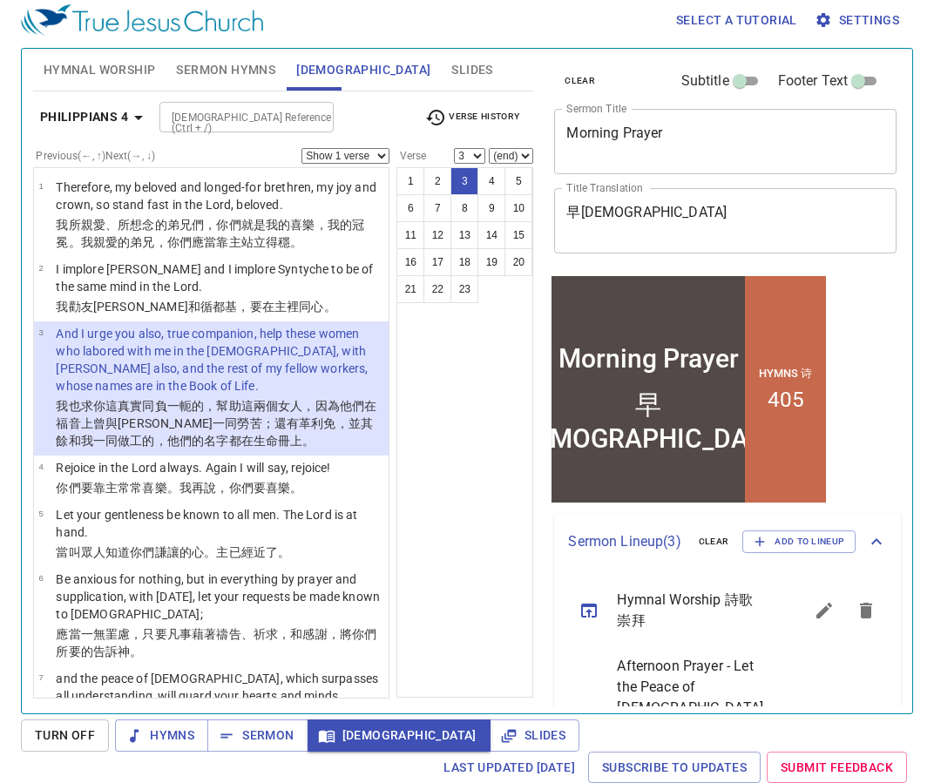
scroll to position [262, 0]
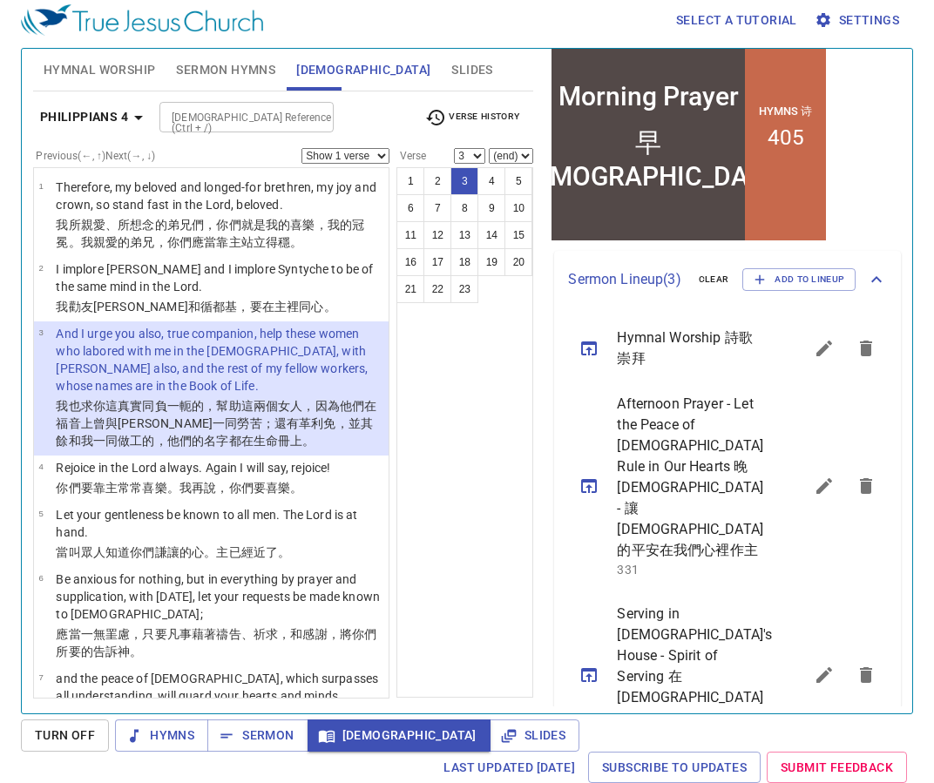
click at [816, 666] on icon "sermon lineup list" at bounding box center [824, 674] width 16 height 16
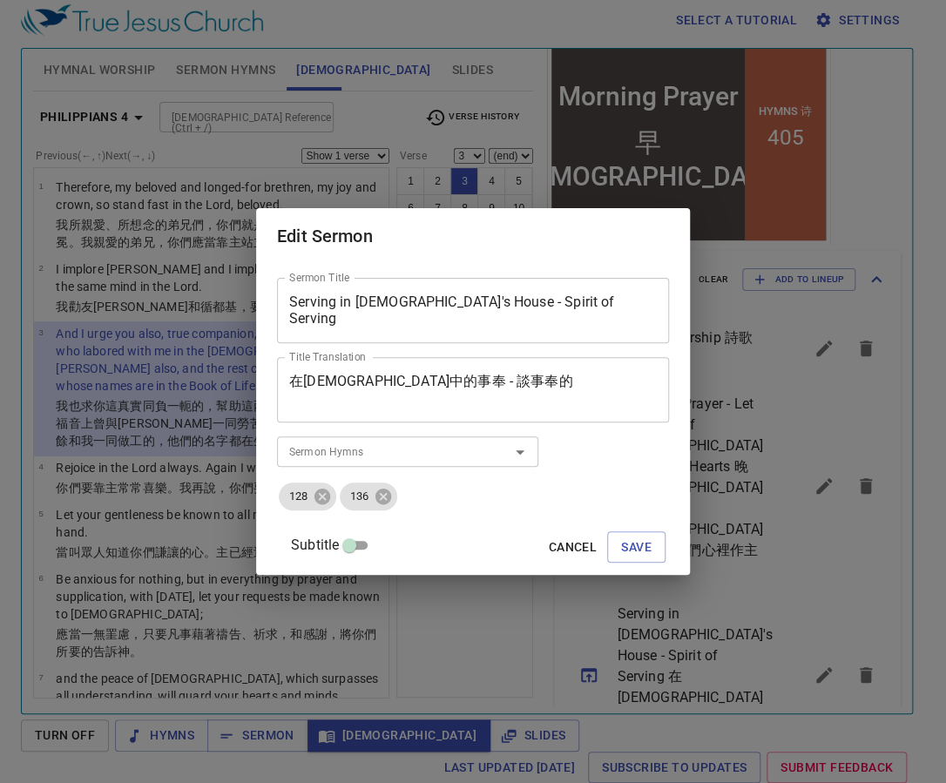
click at [520, 390] on textarea "在神殿中的事奉 - 談事奉的" at bounding box center [473, 389] width 368 height 33
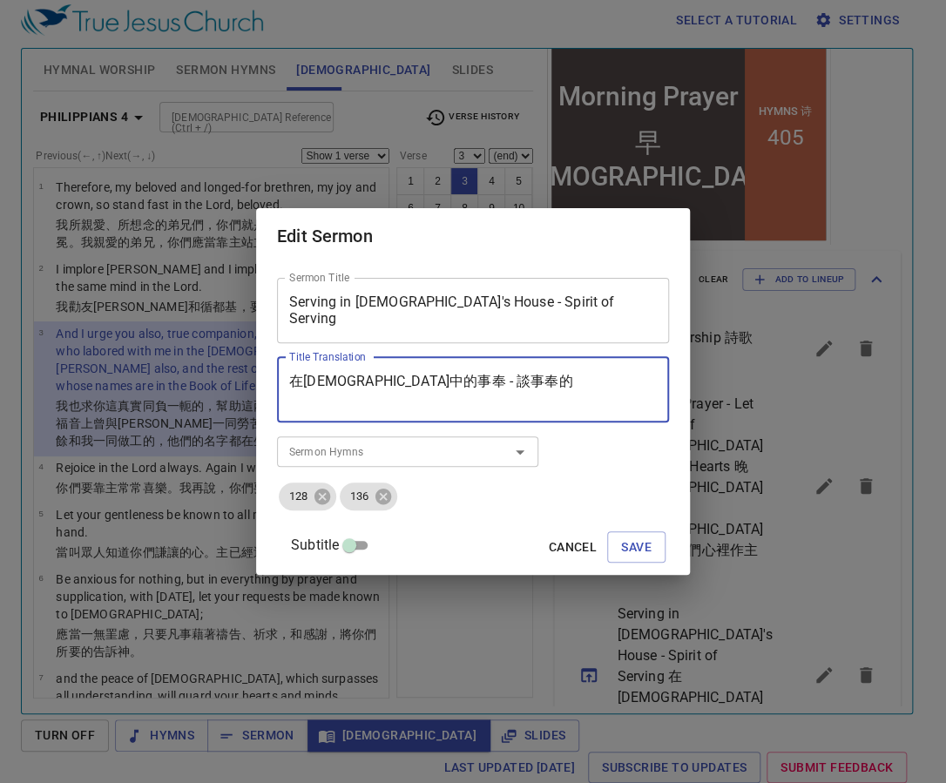
paste textarea "精神"
type textarea "在[DEMOGRAPHIC_DATA]中的事奉 - 談事奉的精神"
click at [621, 549] on span "Save" at bounding box center [636, 548] width 30 height 22
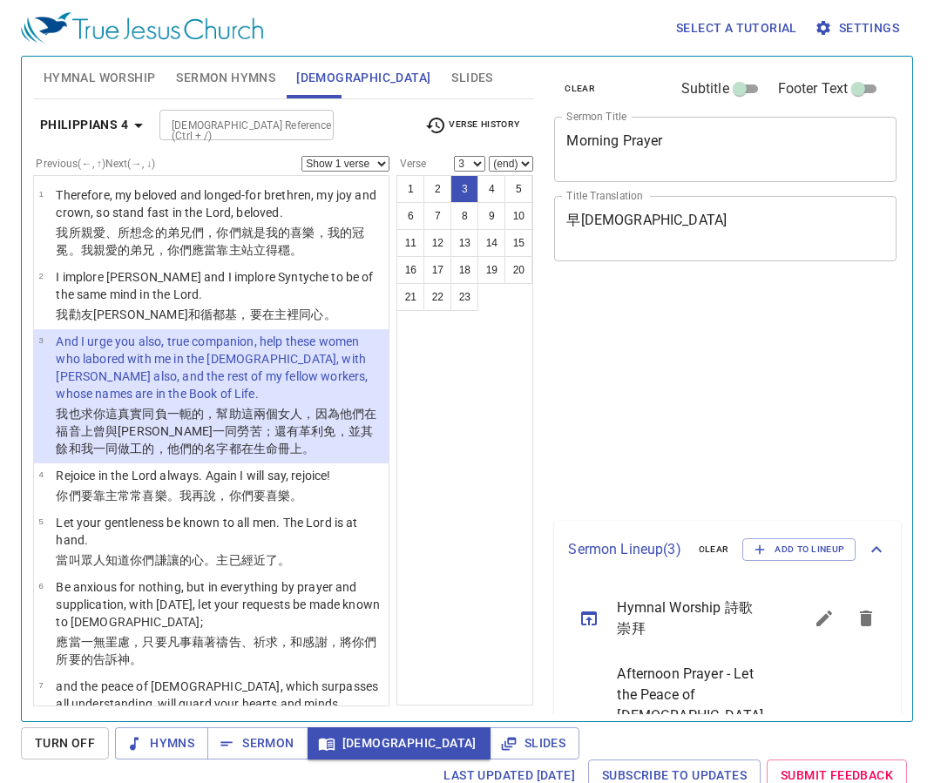
select select "3"
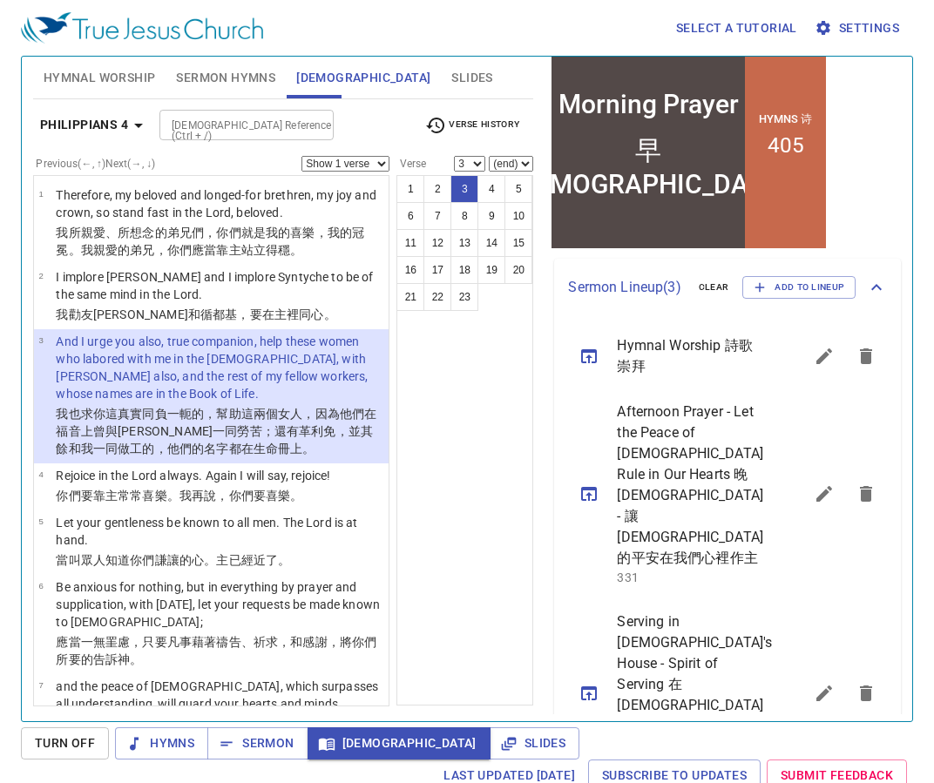
click at [706, 654] on span "Serving in [DEMOGRAPHIC_DATA]'s House - Spirit of Serving 在[DEMOGRAPHIC_DATA]中的…" at bounding box center [689, 684] width 145 height 146
click at [816, 685] on icon "sermon lineup list" at bounding box center [824, 693] width 16 height 16
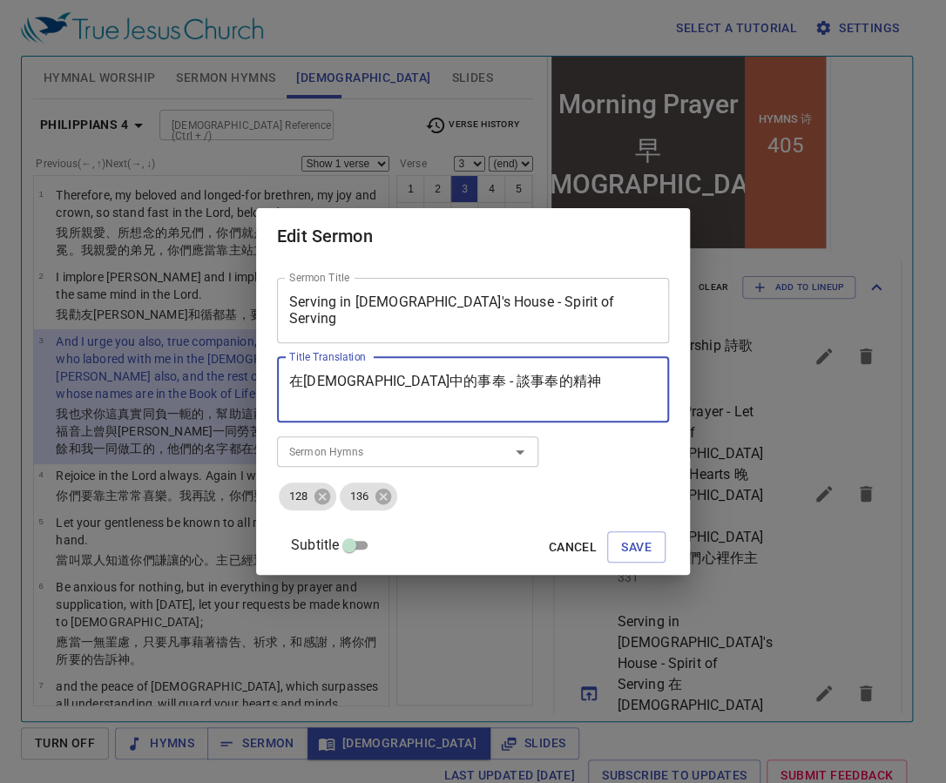
drag, startPoint x: 422, startPoint y: 381, endPoint x: 517, endPoint y: 393, distance: 96.6
click at [517, 393] on textarea "在神殿中的事奉 - 談事奉的精神" at bounding box center [473, 389] width 368 height 33
click at [549, 538] on span "Cancel" at bounding box center [573, 548] width 48 height 22
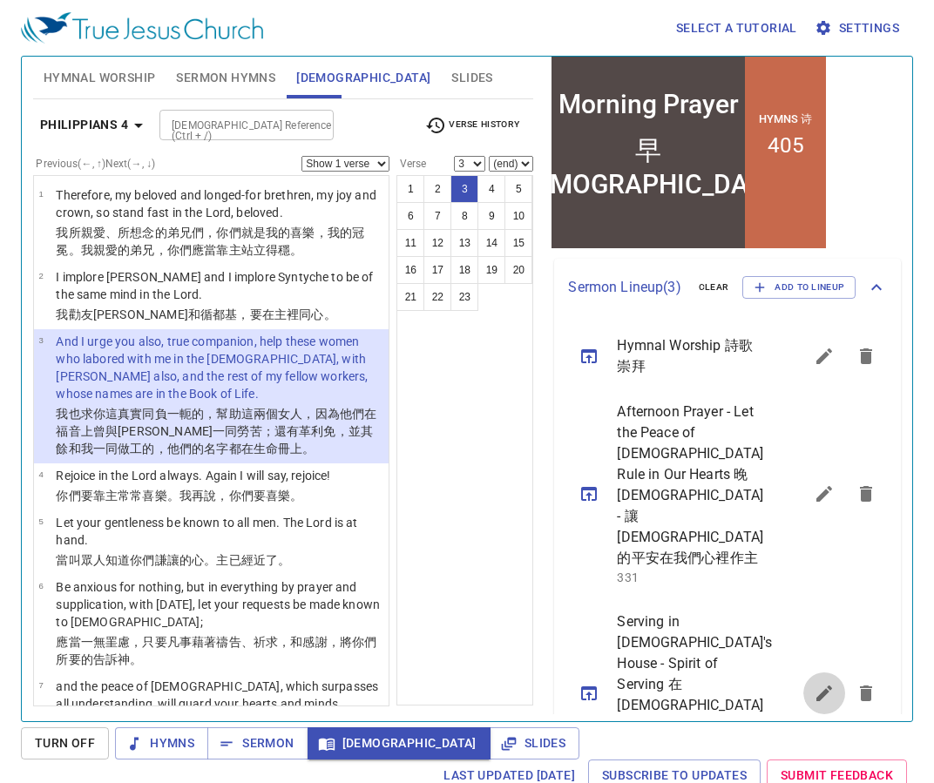
click at [808, 672] on button "sermon lineup list" at bounding box center [824, 693] width 42 height 42
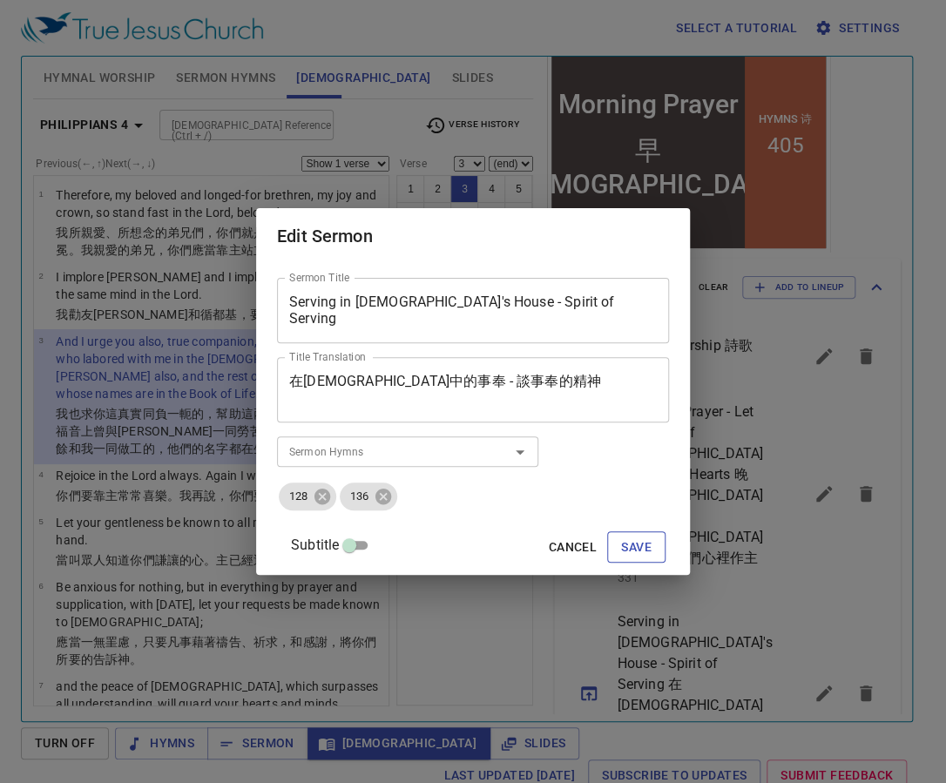
click at [549, 547] on span "Cancel" at bounding box center [573, 548] width 48 height 22
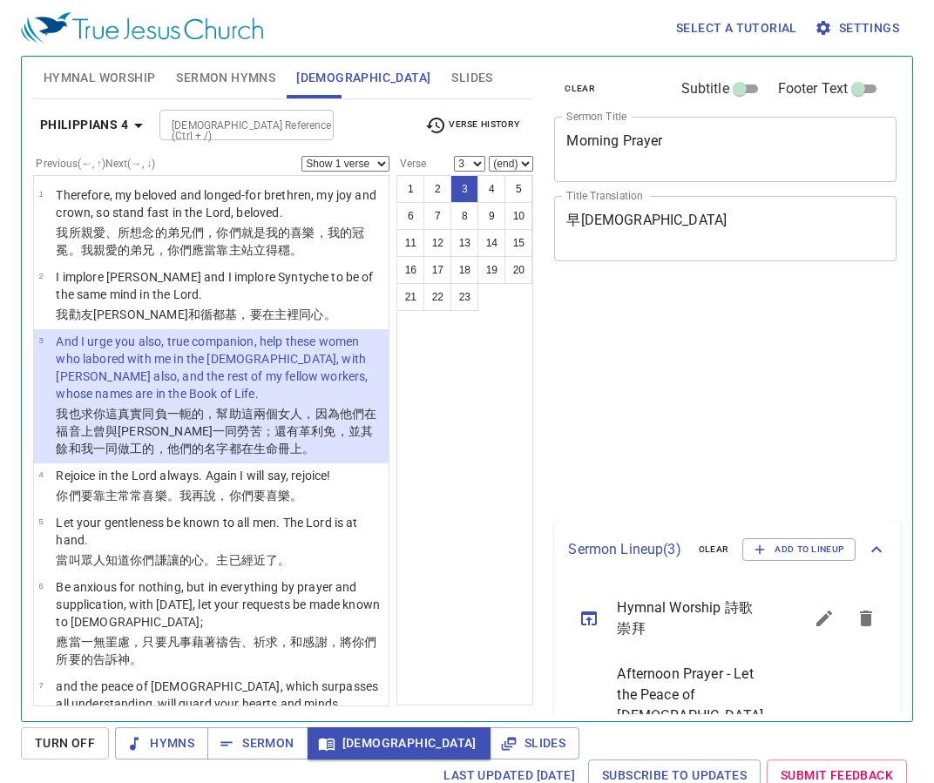
select select "3"
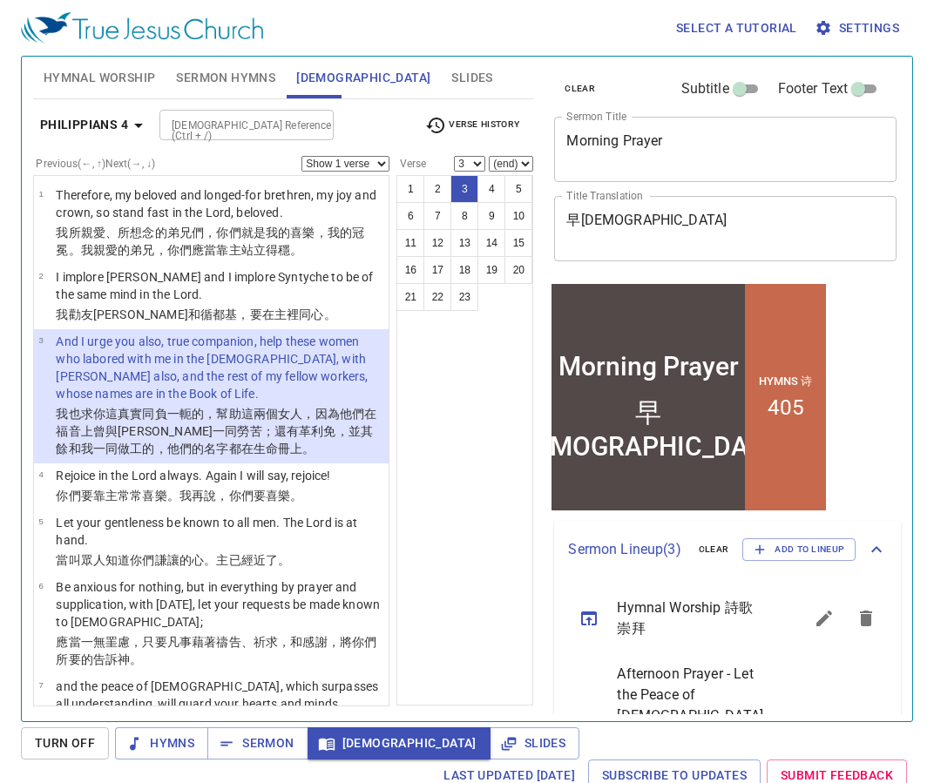
scroll to position [262, 0]
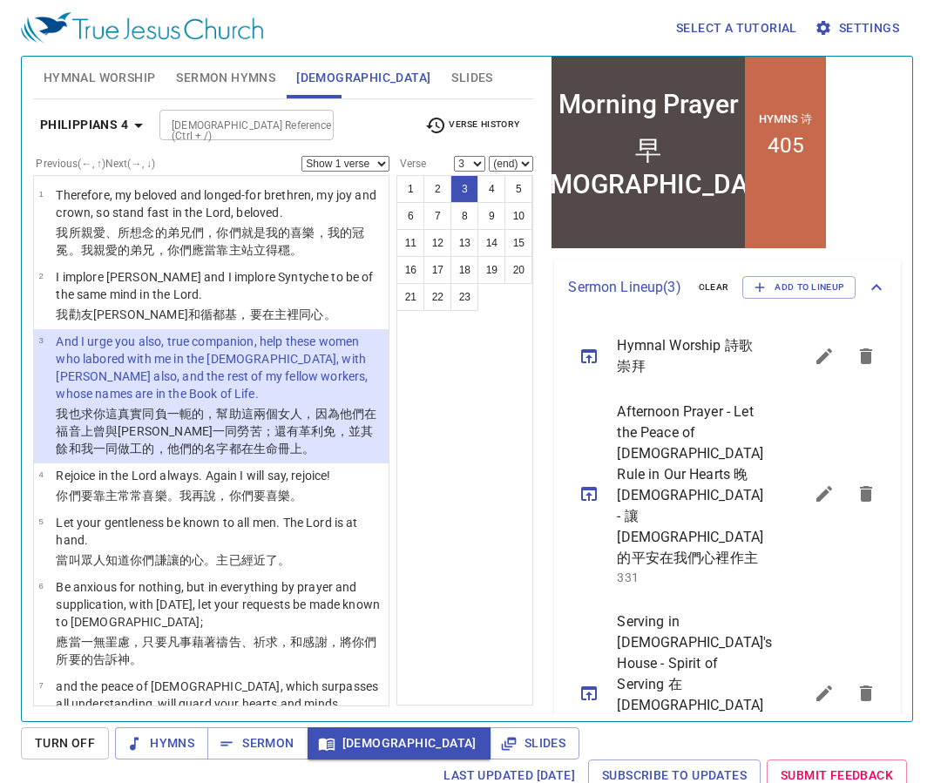
click at [483, 460] on div "1 2 3 4 5 6 7 8 9 10 11 12 13 14 15 16 17 18 19 20 21 22 23" at bounding box center [464, 440] width 137 height 530
click at [283, 740] on span "Sermon" at bounding box center [257, 744] width 72 height 22
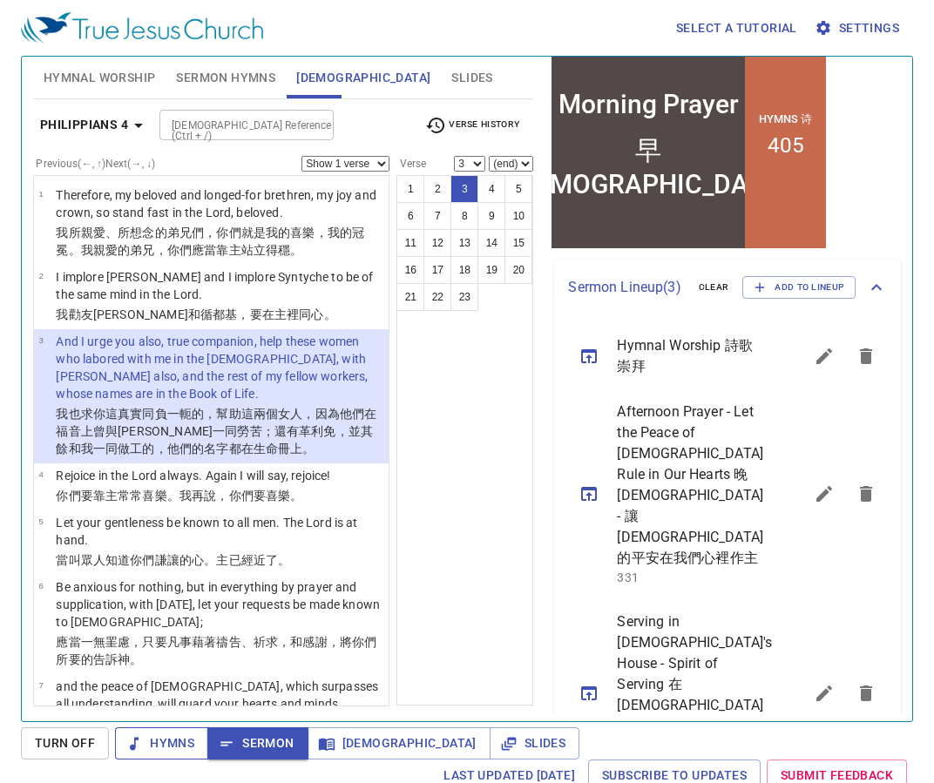
click at [166, 751] on span "Hymns" at bounding box center [161, 744] width 65 height 22
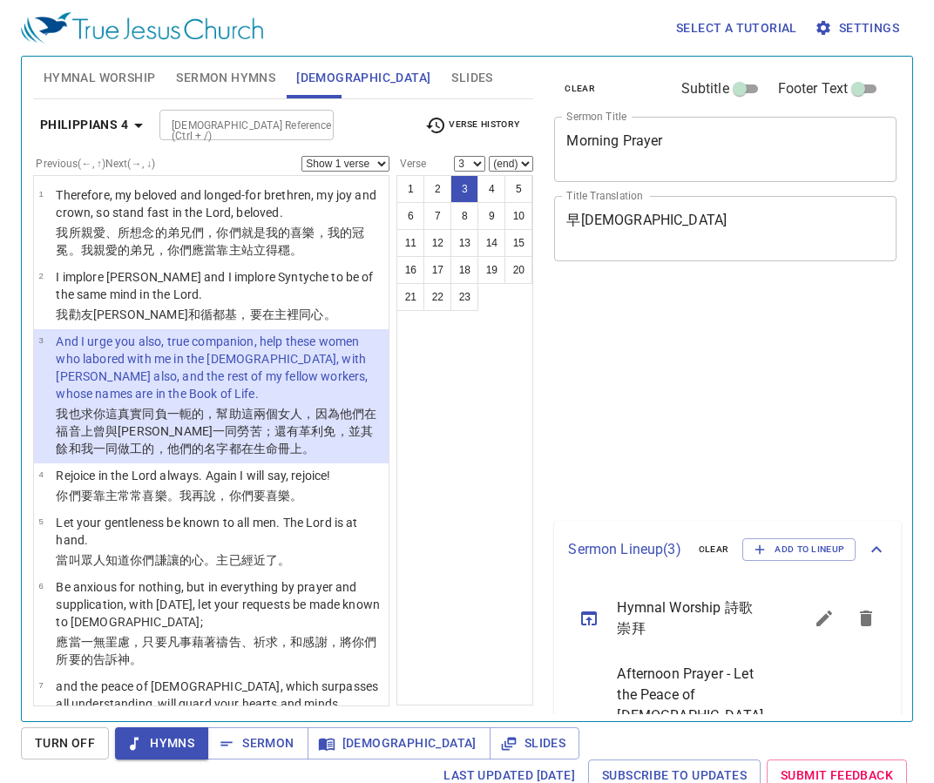
select select "3"
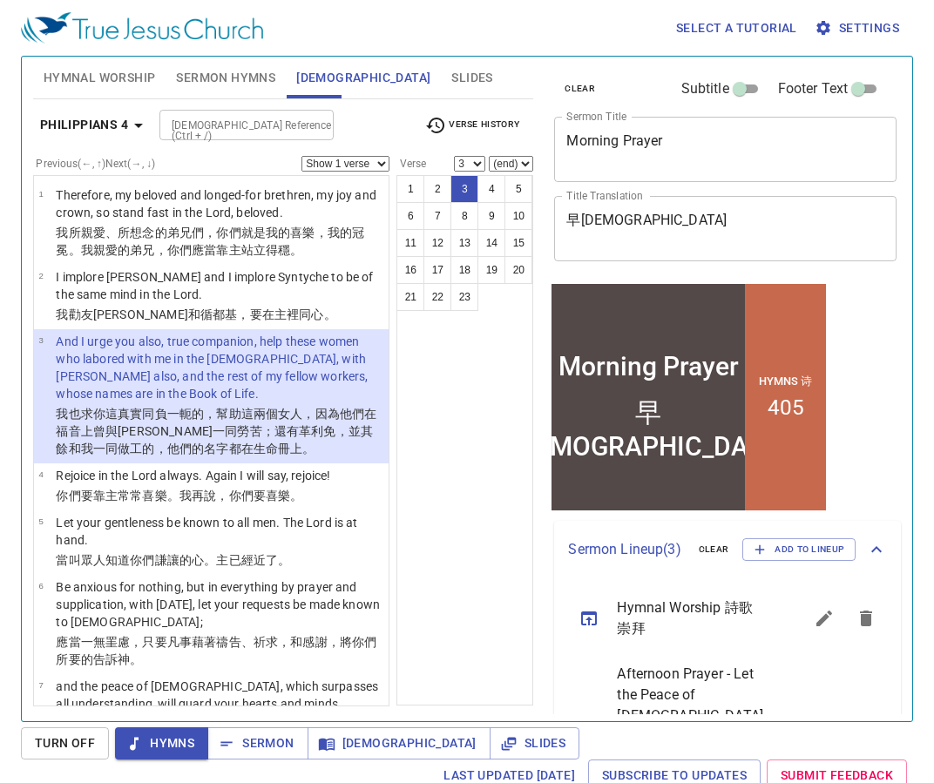
scroll to position [262, 0]
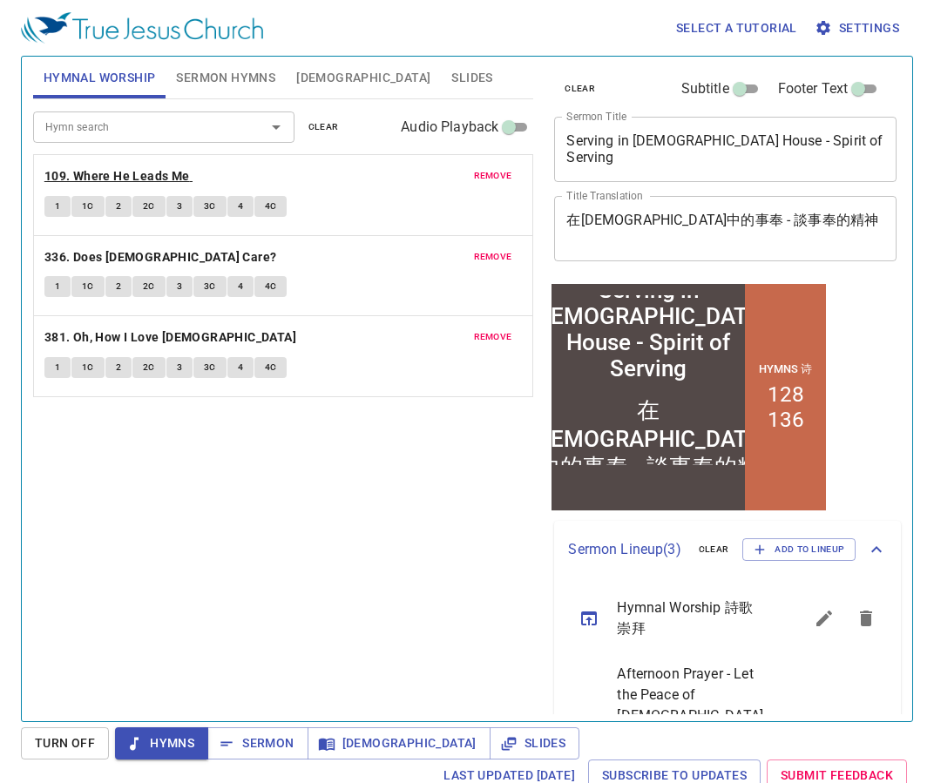
click at [162, 176] on b "109. Where He Leads Me" at bounding box center [116, 176] width 145 height 22
click at [64, 212] on button "1" at bounding box center [57, 206] width 26 height 21
click at [91, 206] on span "1C" at bounding box center [88, 207] width 12 height 16
click at [384, 550] on div "Hymn search Hymn search clear Audio Playback remove 109. Where He Leads Me 1 1C…" at bounding box center [283, 402] width 501 height 607
click at [122, 209] on button "2" at bounding box center [118, 206] width 26 height 21
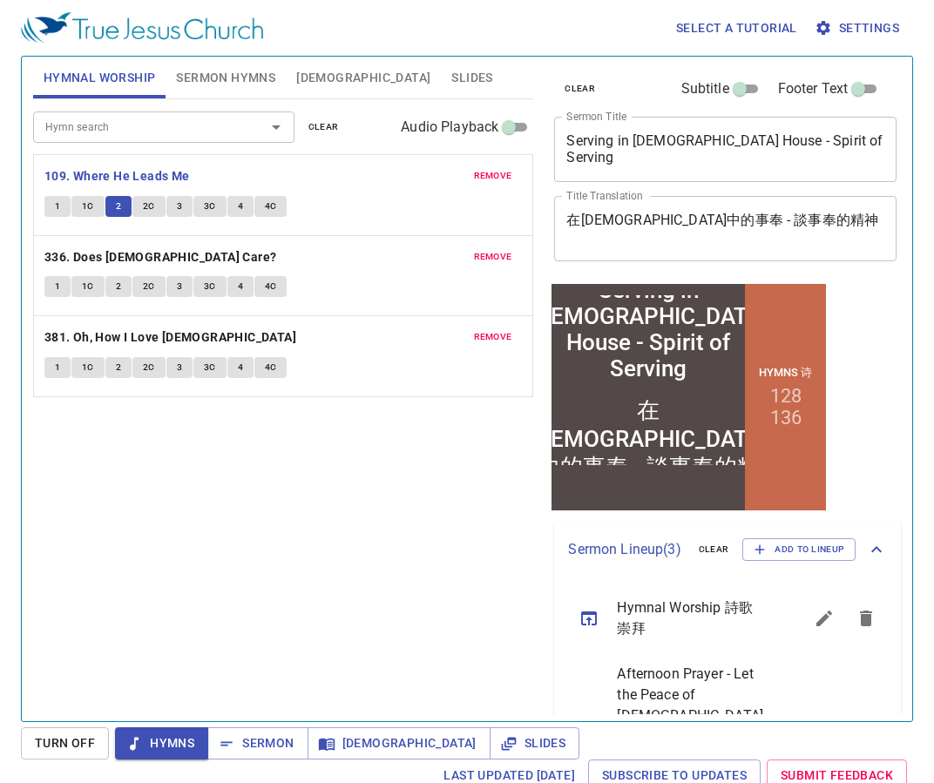
click at [105, 196] on button "2" at bounding box center [118, 206] width 26 height 21
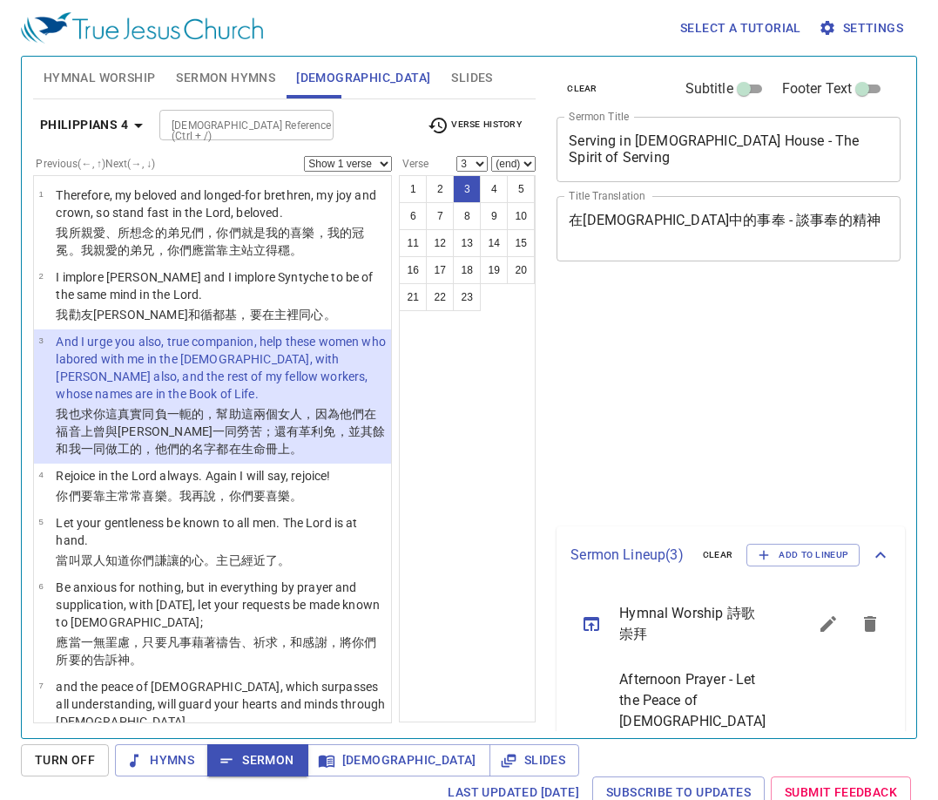
select select "3"
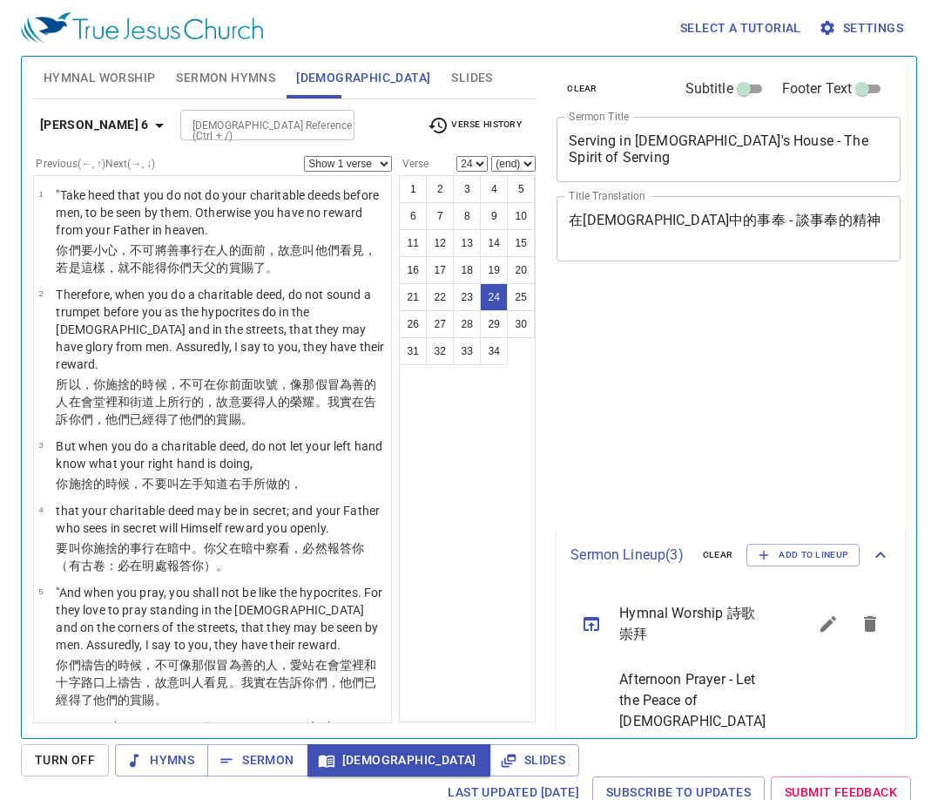
select select "24"
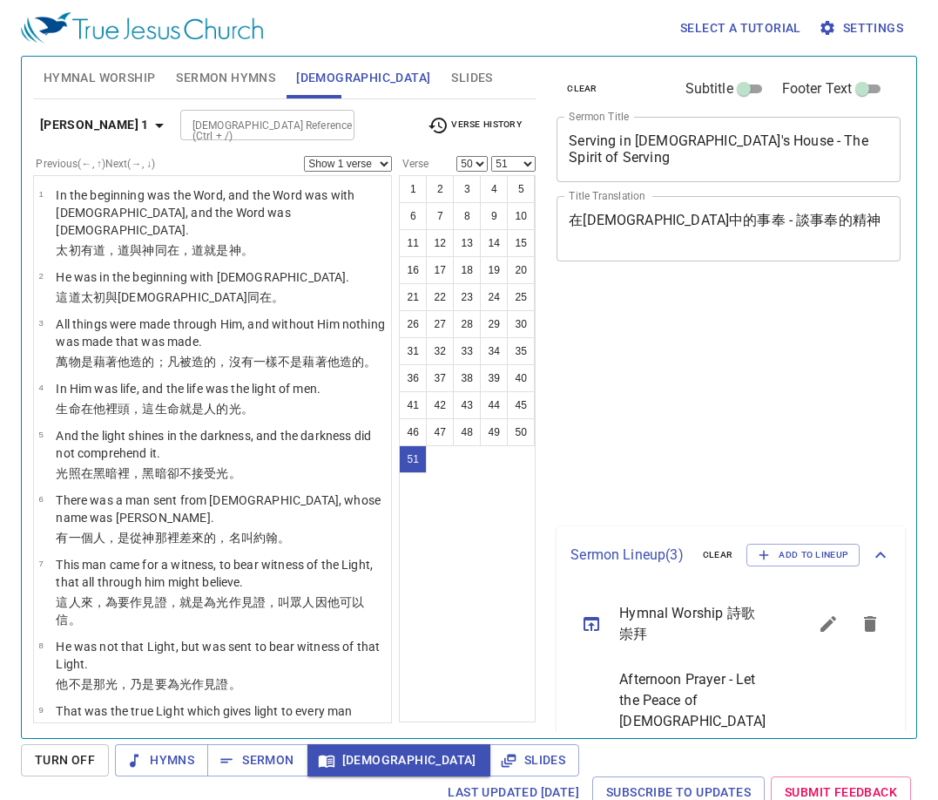
select select "50"
select select "51"
select select "50"
select select "51"
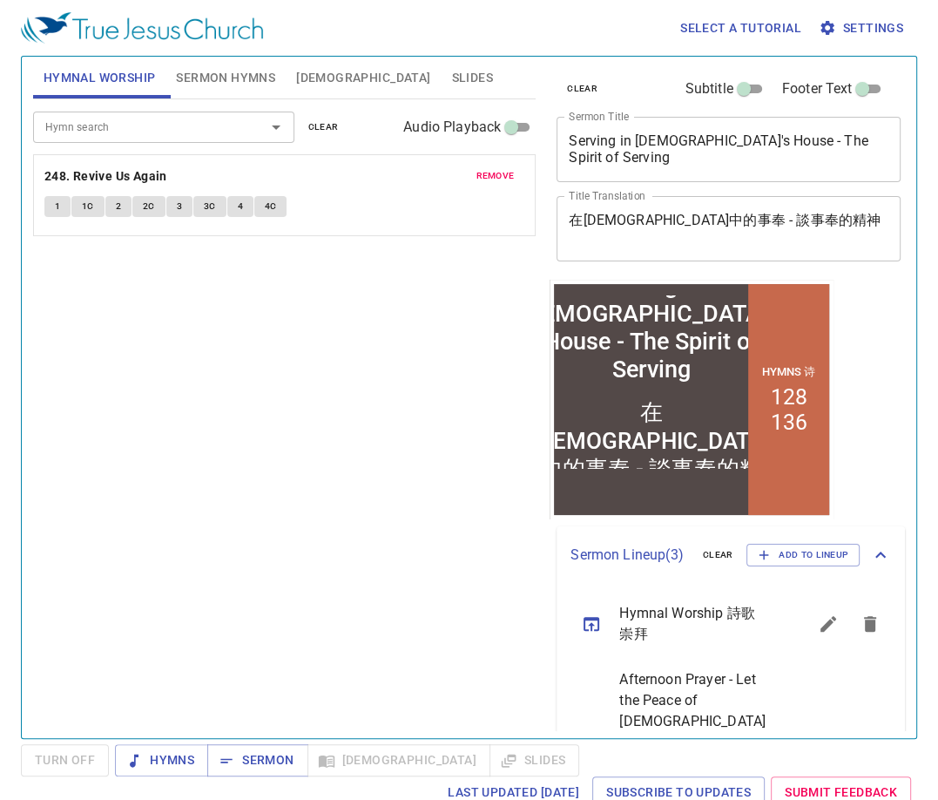
click at [875, 30] on span "Settings" at bounding box center [862, 28] width 81 height 22
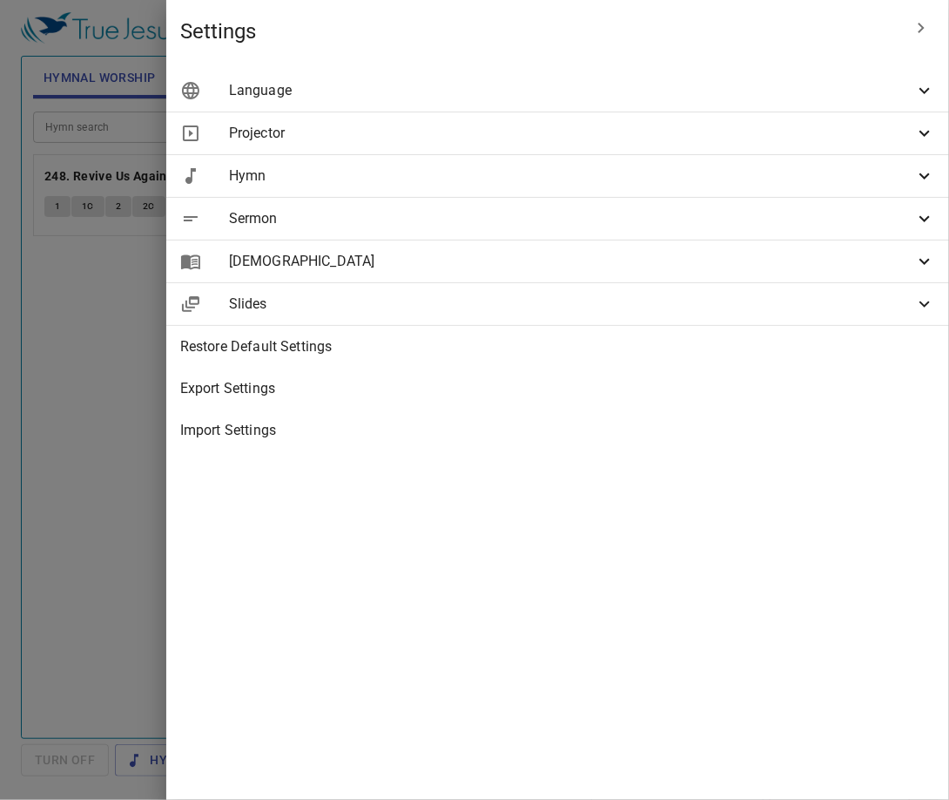
click at [927, 89] on icon at bounding box center [925, 90] width 21 height 21
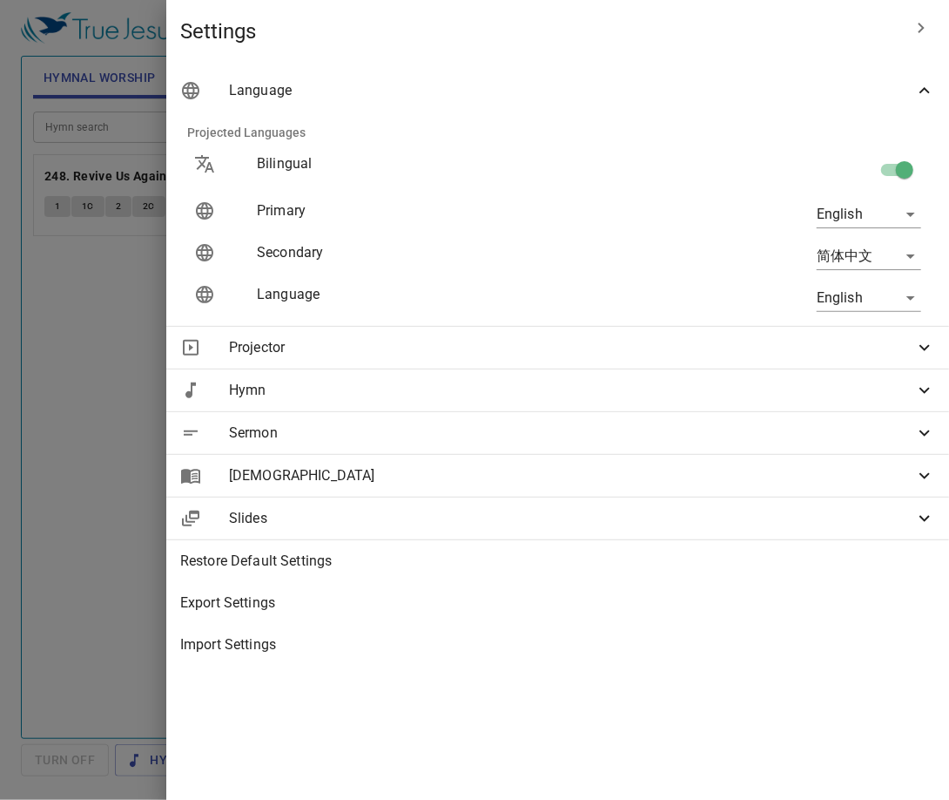
click at [928, 86] on icon at bounding box center [925, 90] width 21 height 21
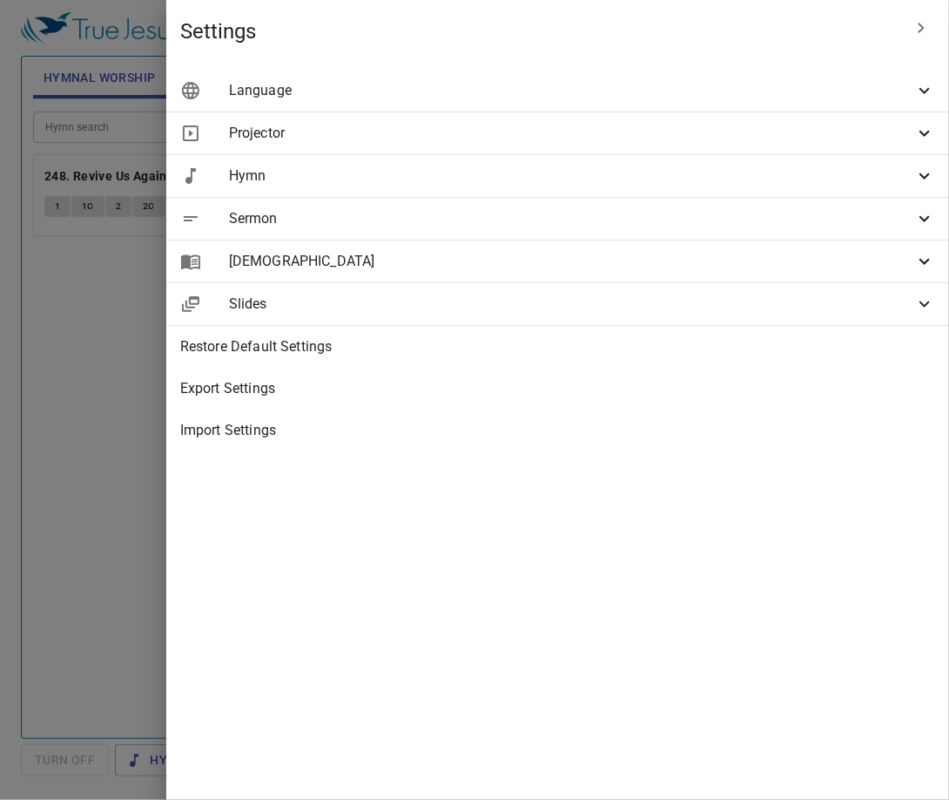
click at [924, 123] on icon at bounding box center [925, 133] width 21 height 21
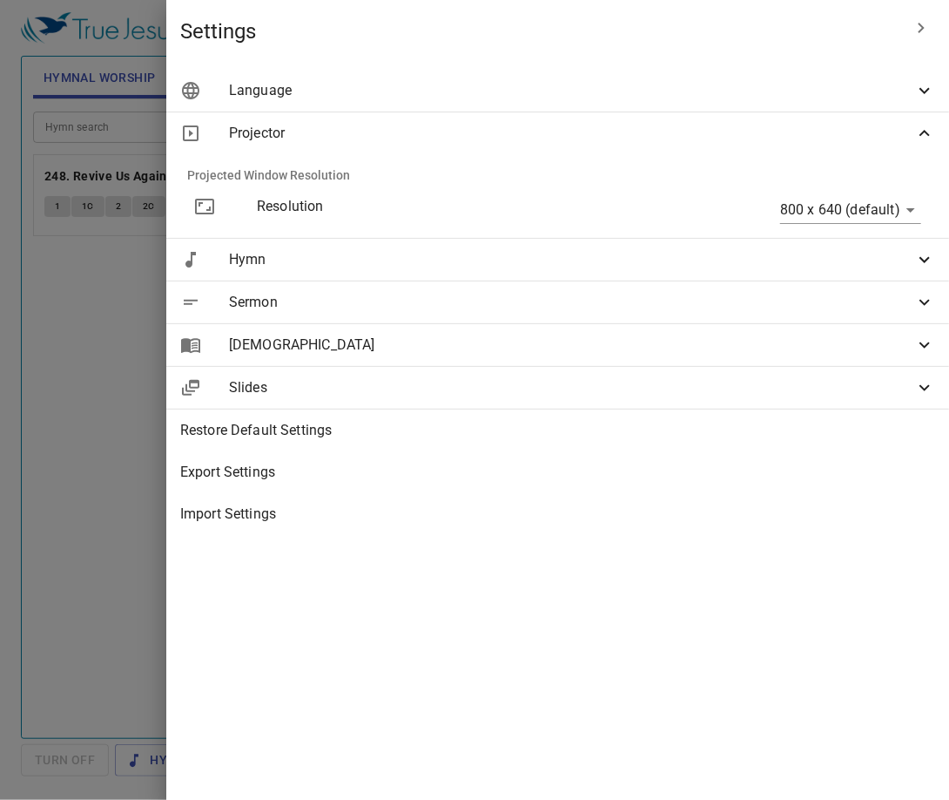
click at [924, 123] on icon at bounding box center [925, 133] width 21 height 21
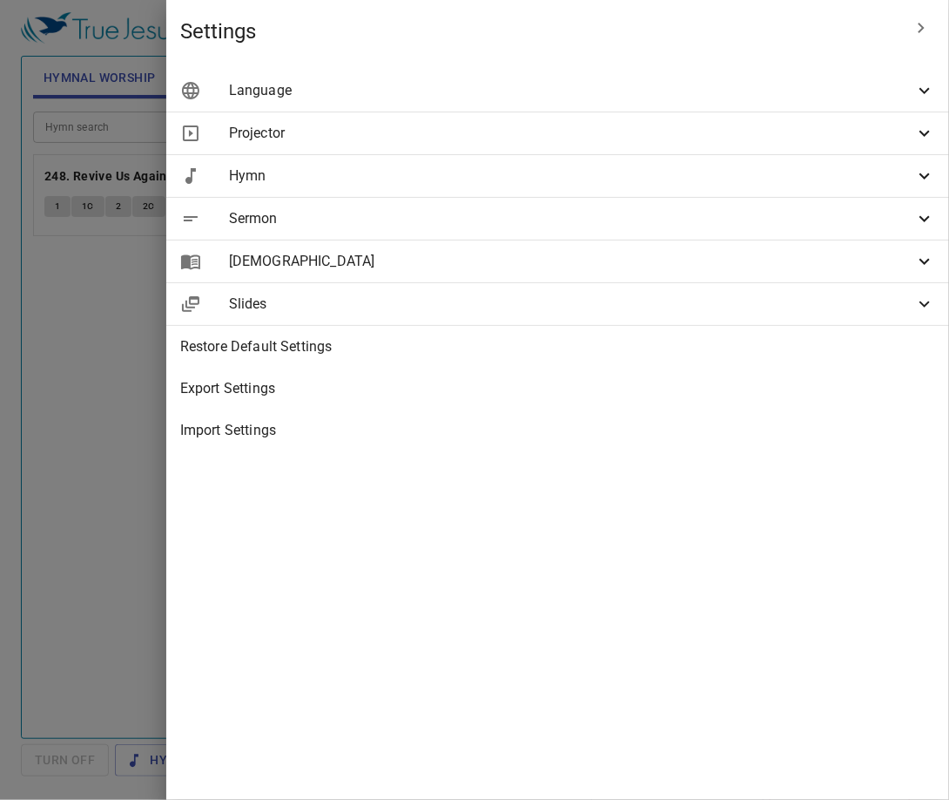
click at [923, 178] on icon at bounding box center [925, 176] width 10 height 6
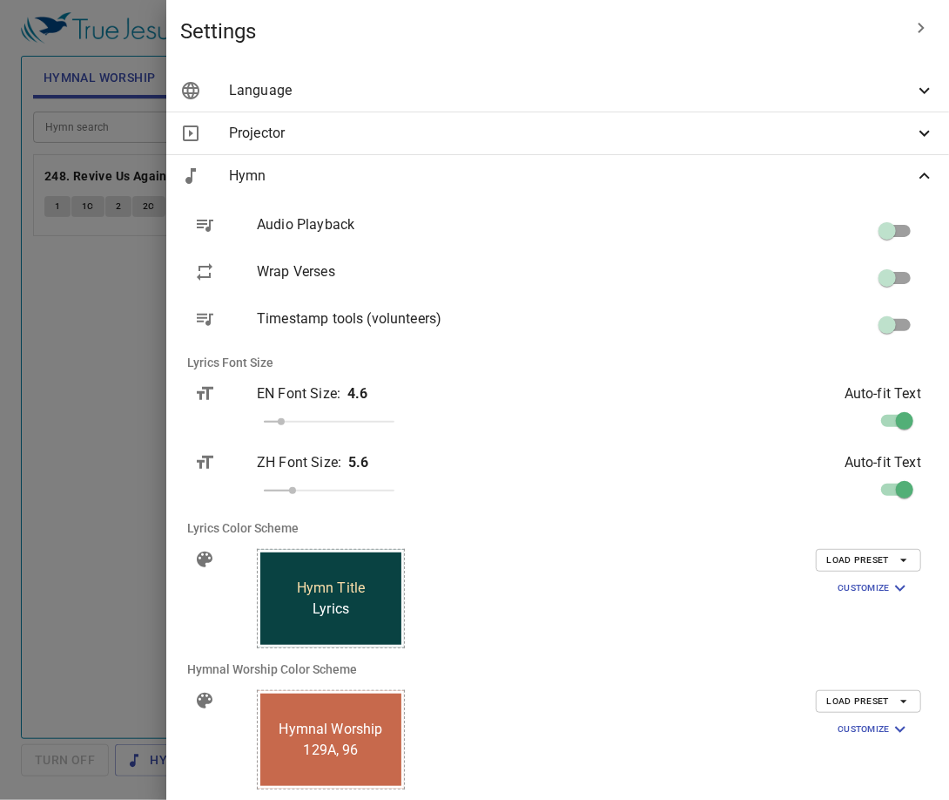
click at [923, 178] on div "Hymn" at bounding box center [557, 176] width 783 height 42
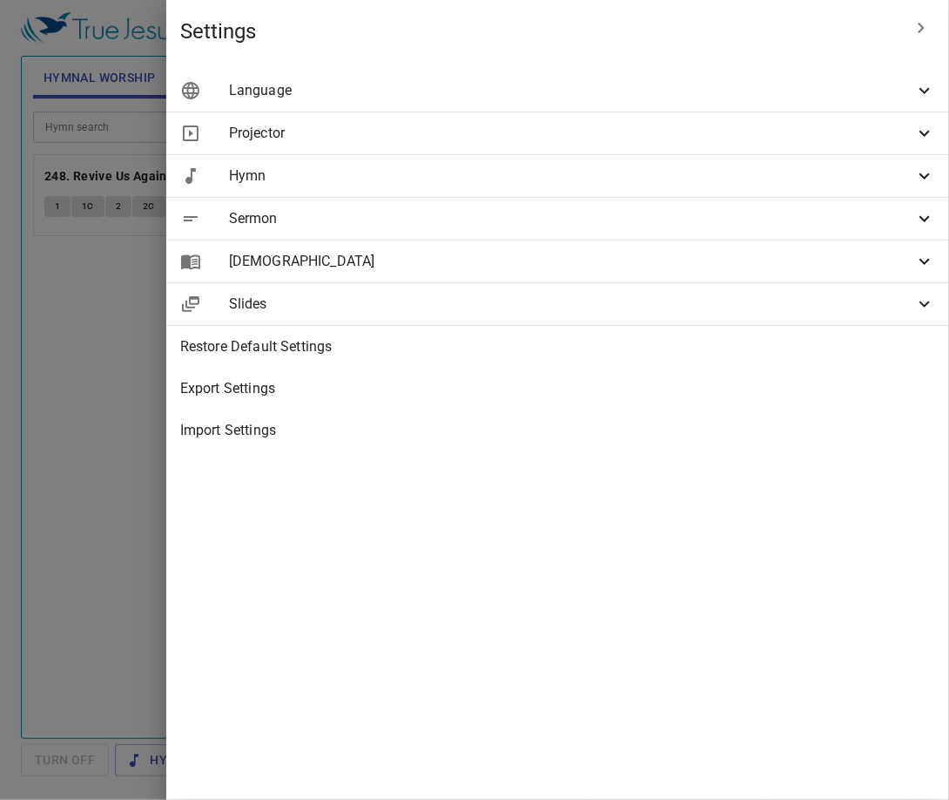
click at [919, 218] on icon at bounding box center [925, 218] width 21 height 21
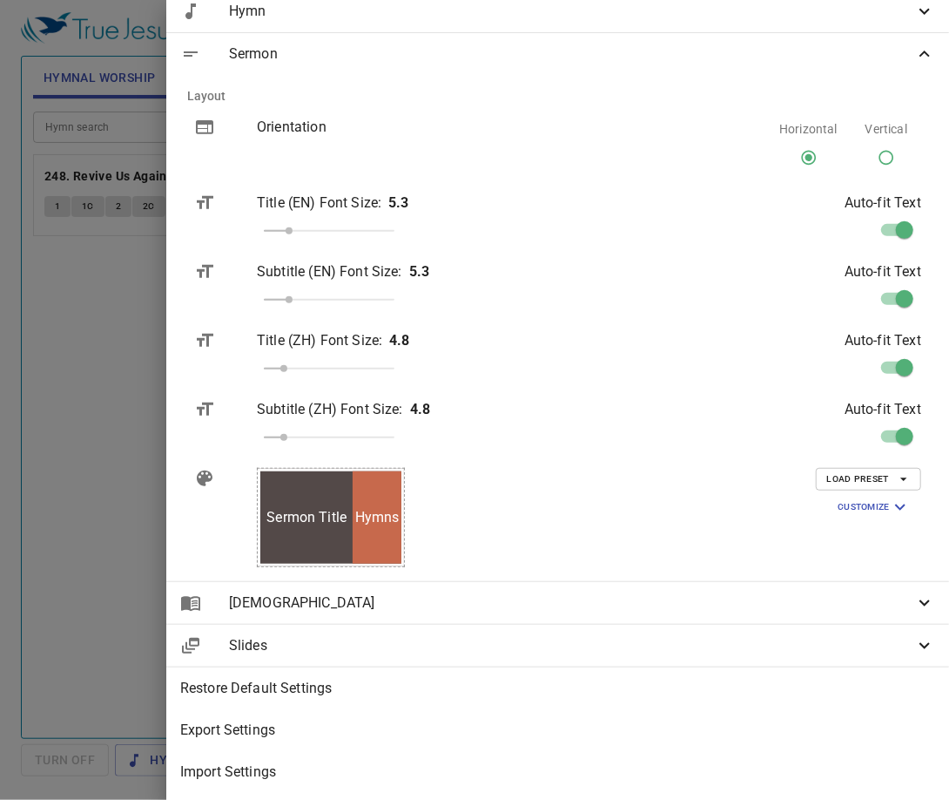
scroll to position [178, 0]
click at [915, 596] on icon at bounding box center [925, 602] width 21 height 21
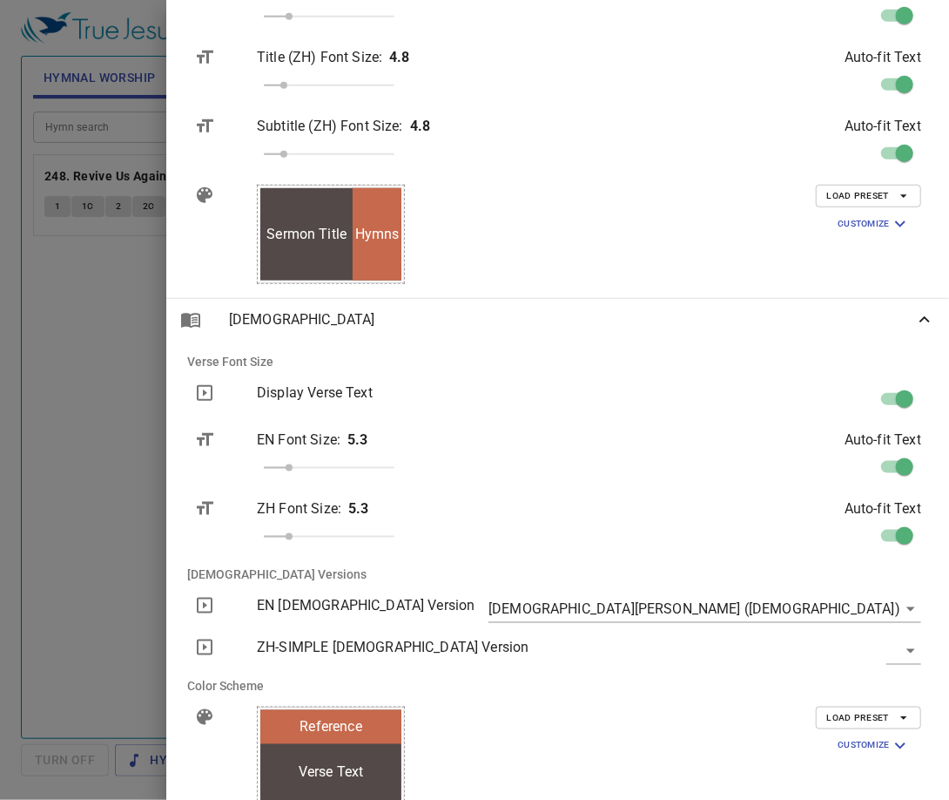
scroll to position [456, 0]
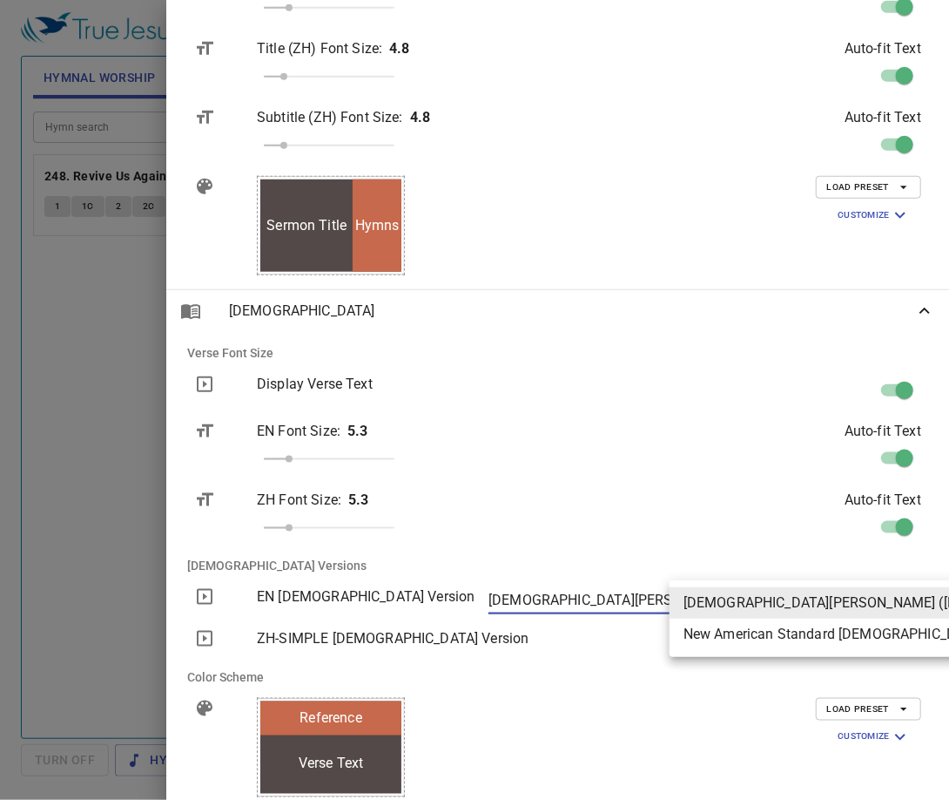
click at [894, 604] on body "Select a tutorial Settings Hymnal Worship Sermon Hymns Bible Slides Hymn search…" at bounding box center [474, 400] width 949 height 800
click at [731, 554] on div at bounding box center [474, 400] width 949 height 800
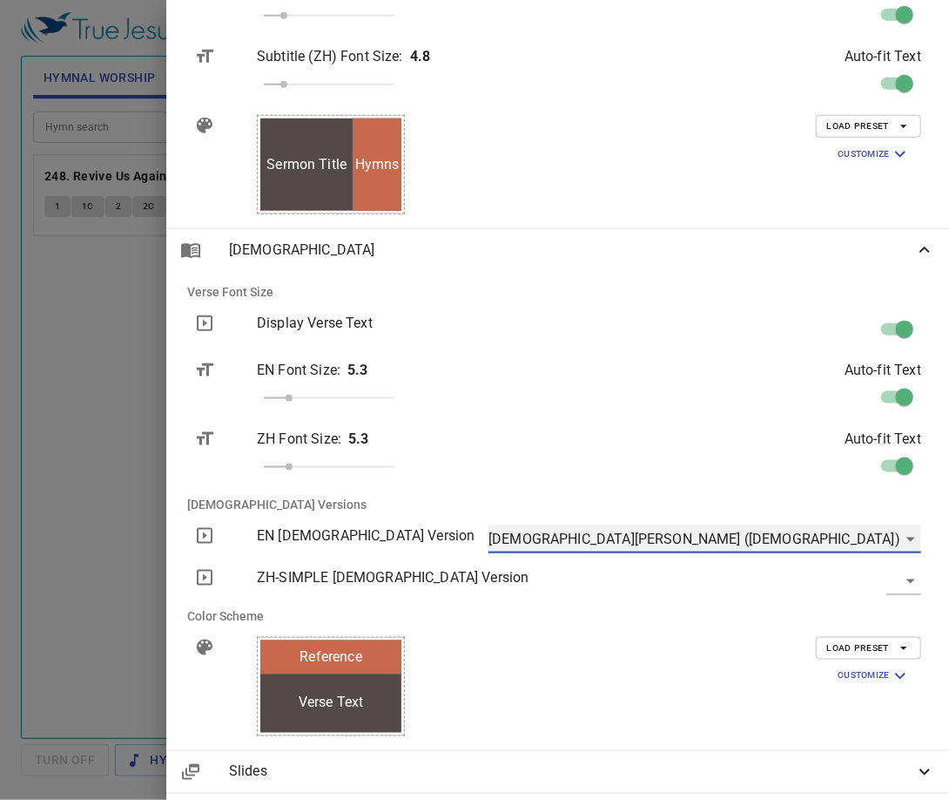
scroll to position [526, 0]
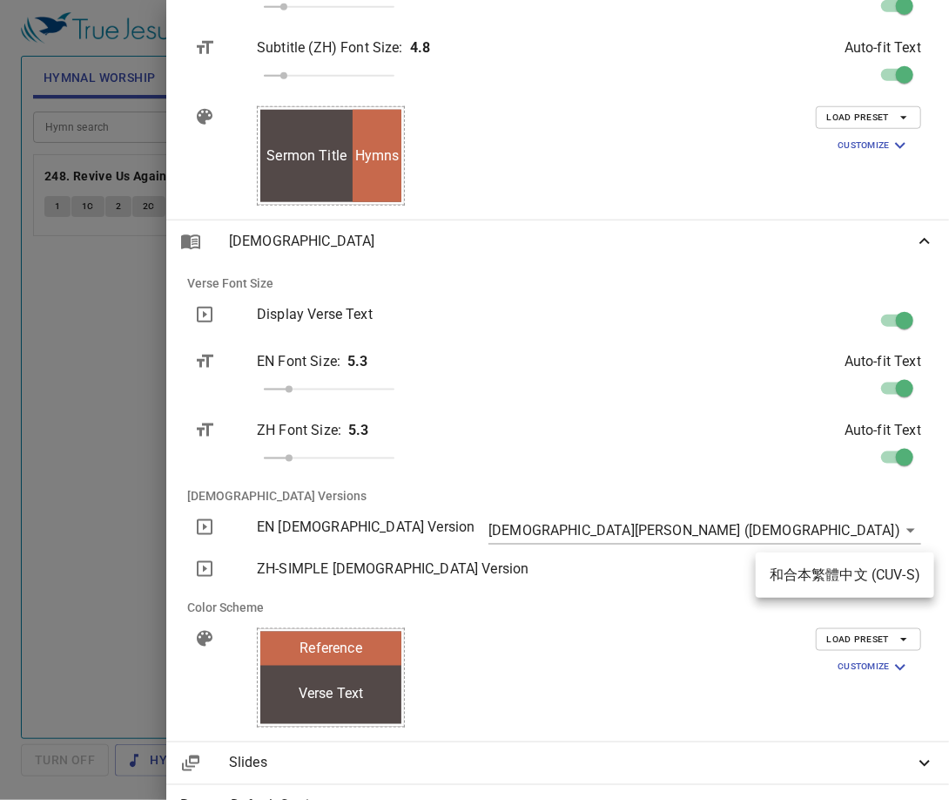
click at [899, 577] on body "Select a tutorial Settings Hymnal Worship Sermon Hymns Bible Slides Hymn search…" at bounding box center [474, 400] width 949 height 800
click at [758, 618] on div at bounding box center [474, 400] width 949 height 800
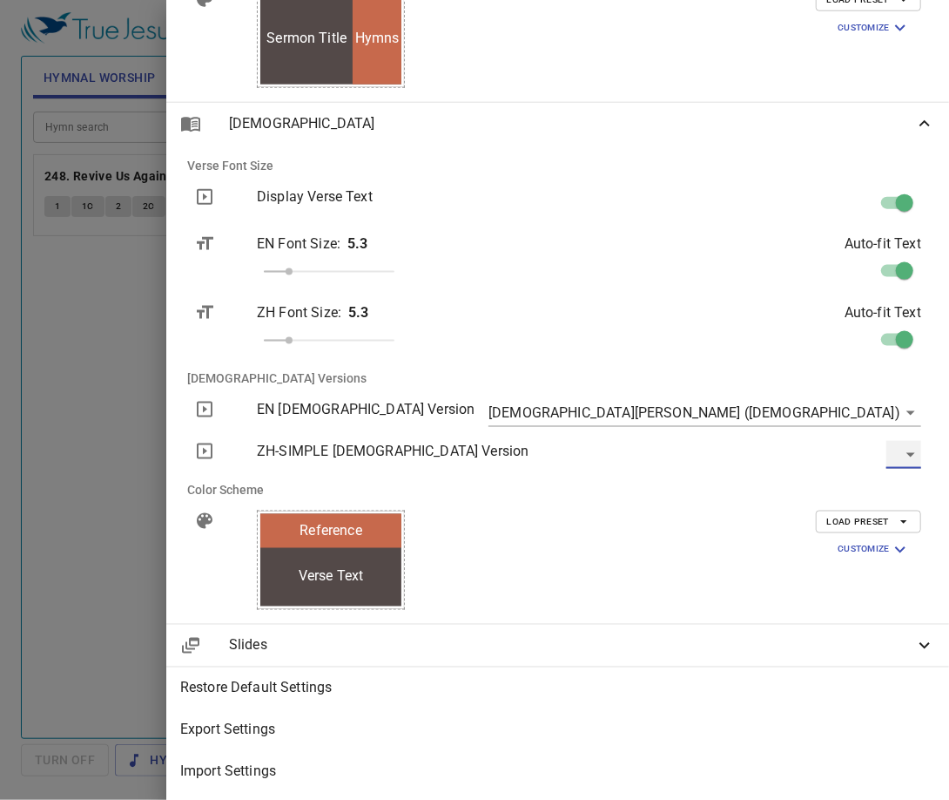
scroll to position [658, 0]
click at [934, 641] on div "Slides" at bounding box center [557, 646] width 783 height 42
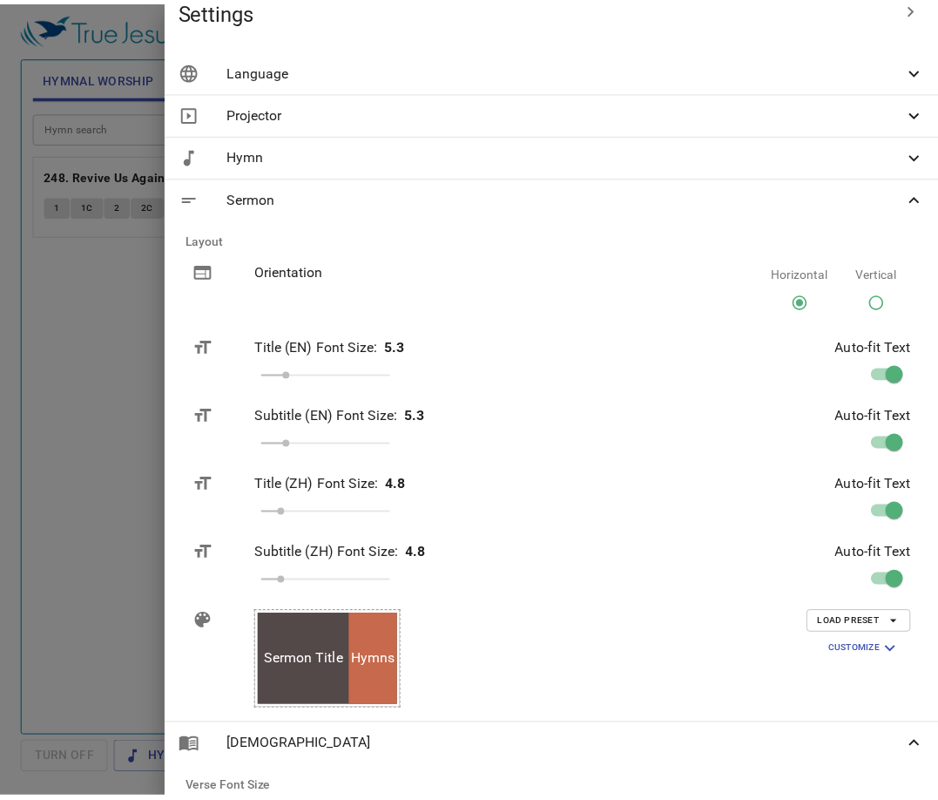
scroll to position [0, 0]
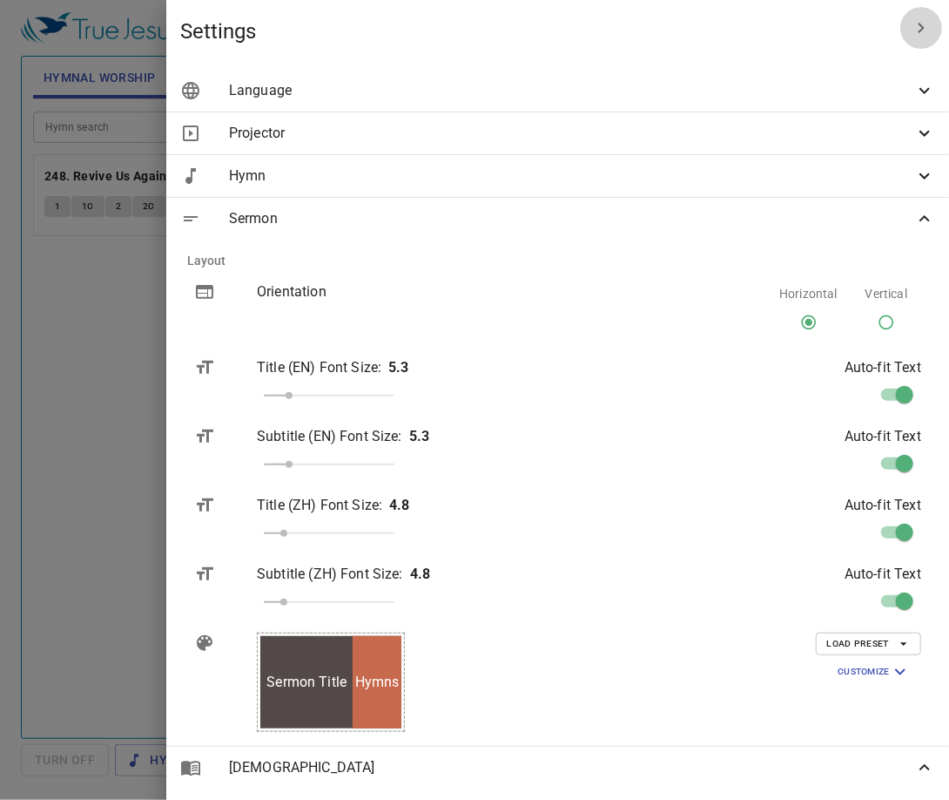
click at [913, 36] on icon "button" at bounding box center [921, 27] width 21 height 21
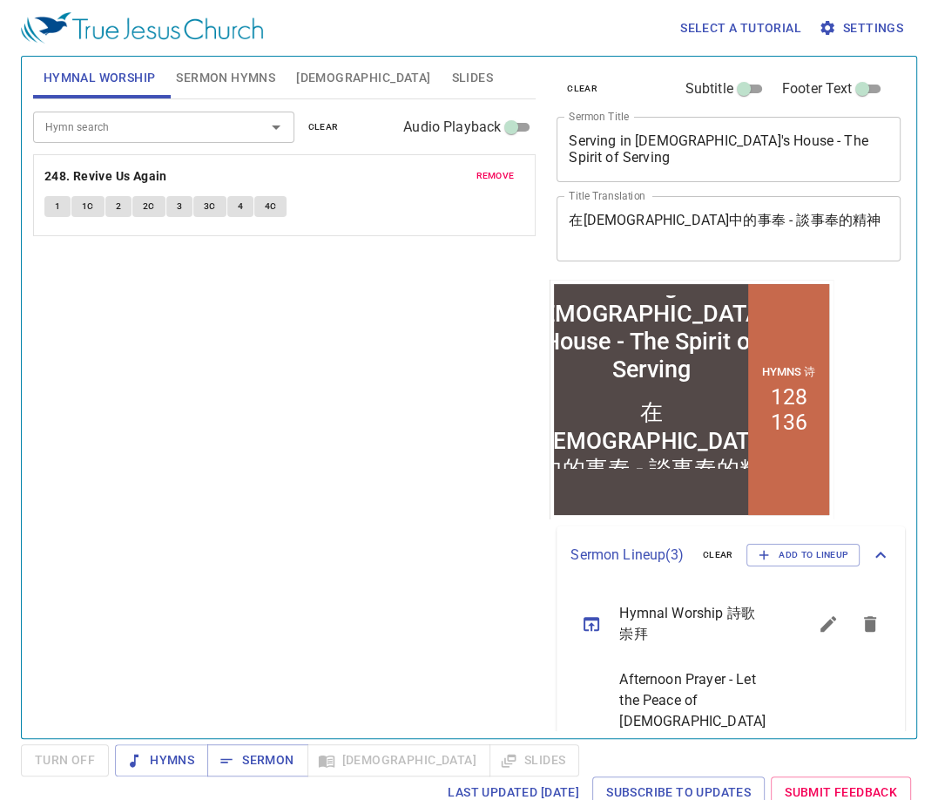
click at [420, 432] on div "Hymn search Hymn search clear Audio Playback remove 248. Revive Us Again 1 1C 2…" at bounding box center [284, 411] width 503 height 624
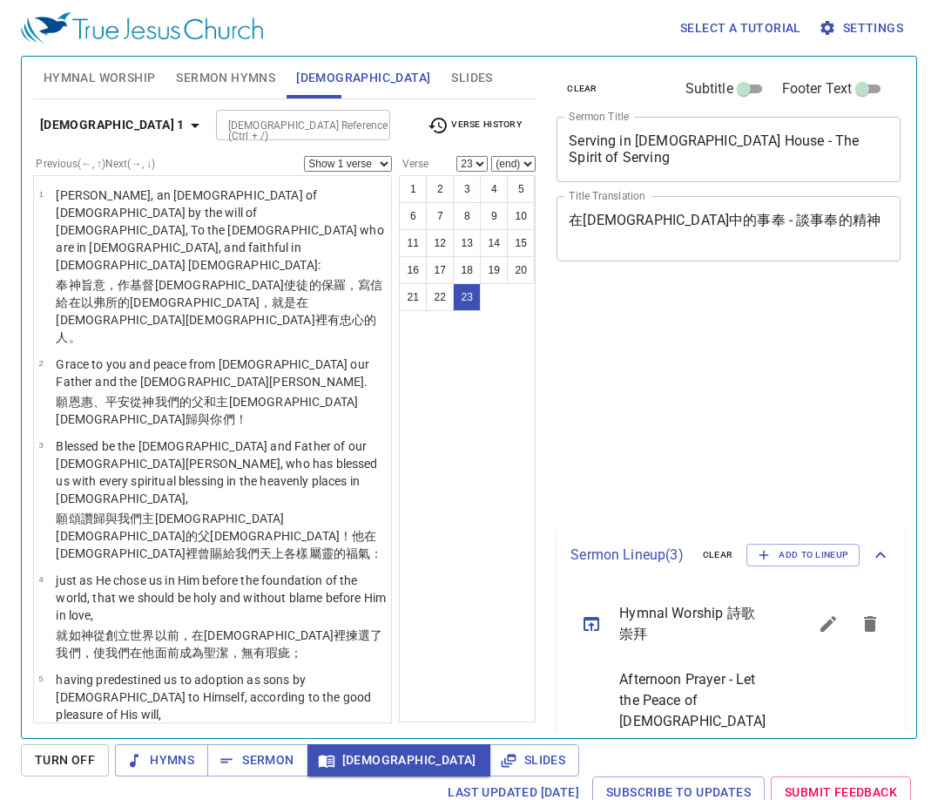
select select "23"
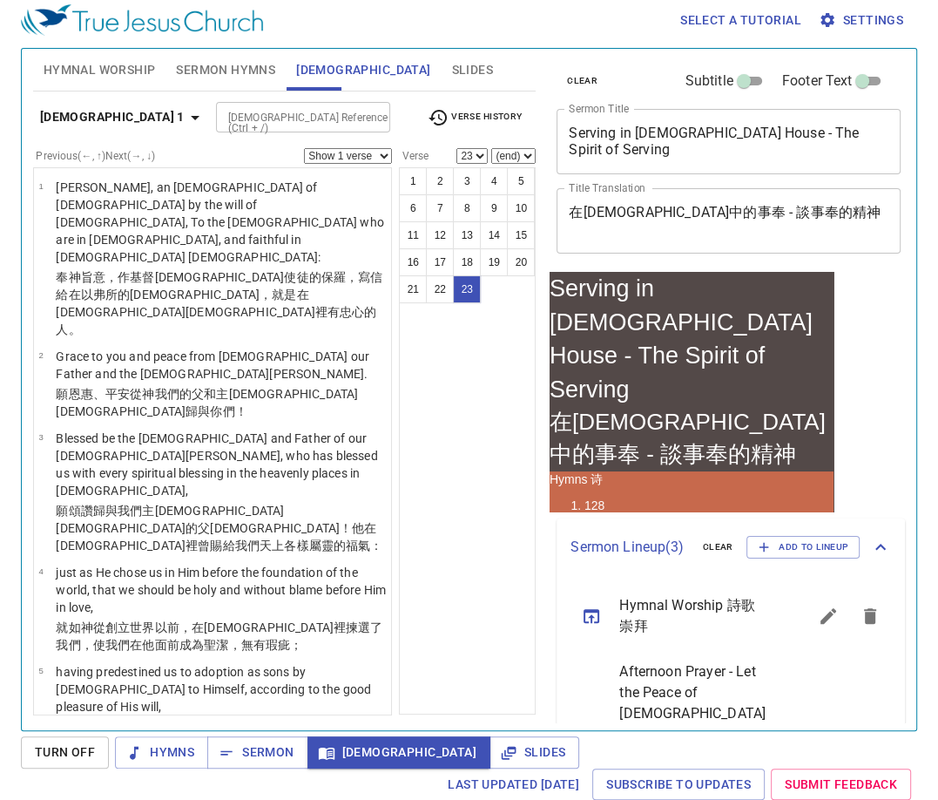
scroll to position [251, 0]
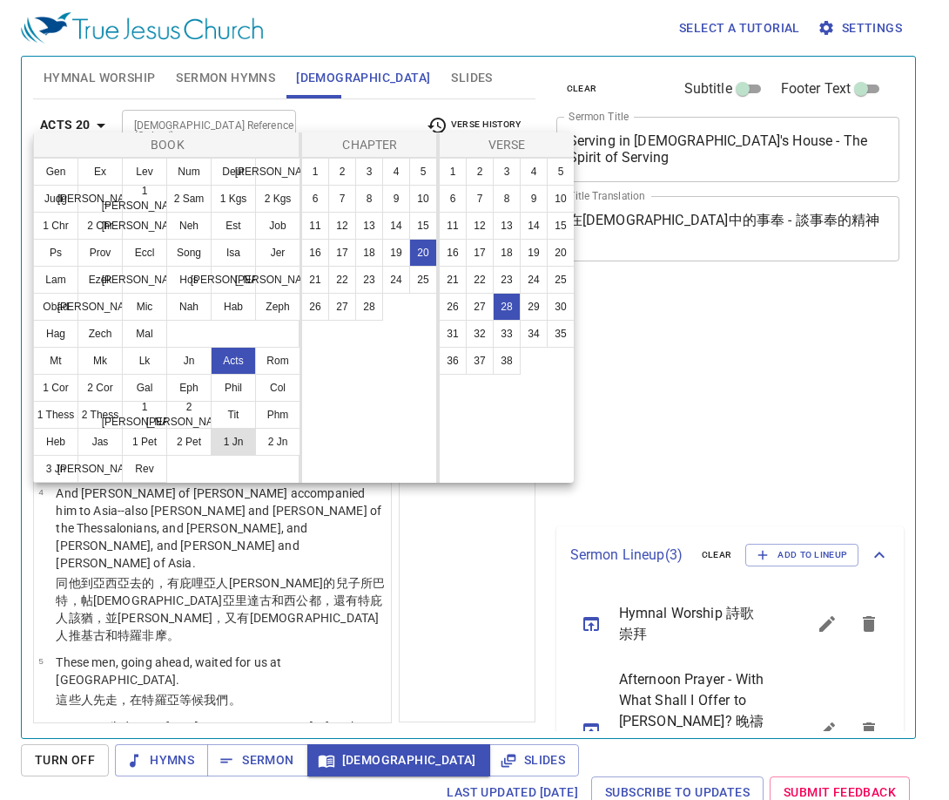
scroll to position [8, 0]
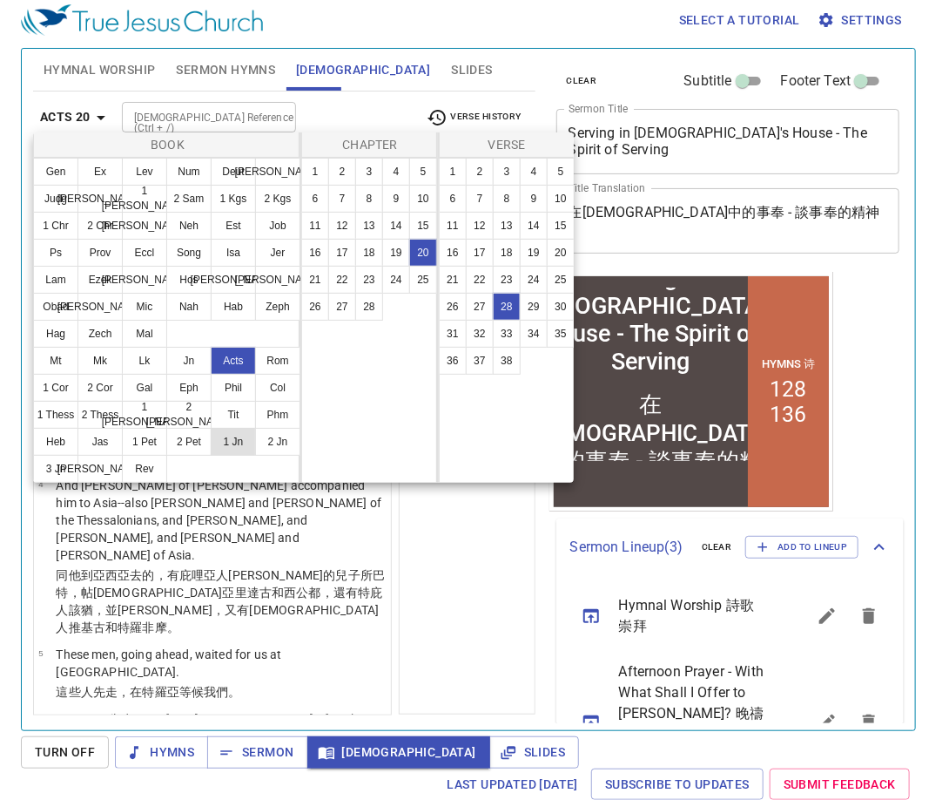
click at [232, 449] on button "1 Jn" at bounding box center [233, 442] width 45 height 28
click at [233, 445] on button "1 Jn" at bounding box center [233, 442] width 45 height 28
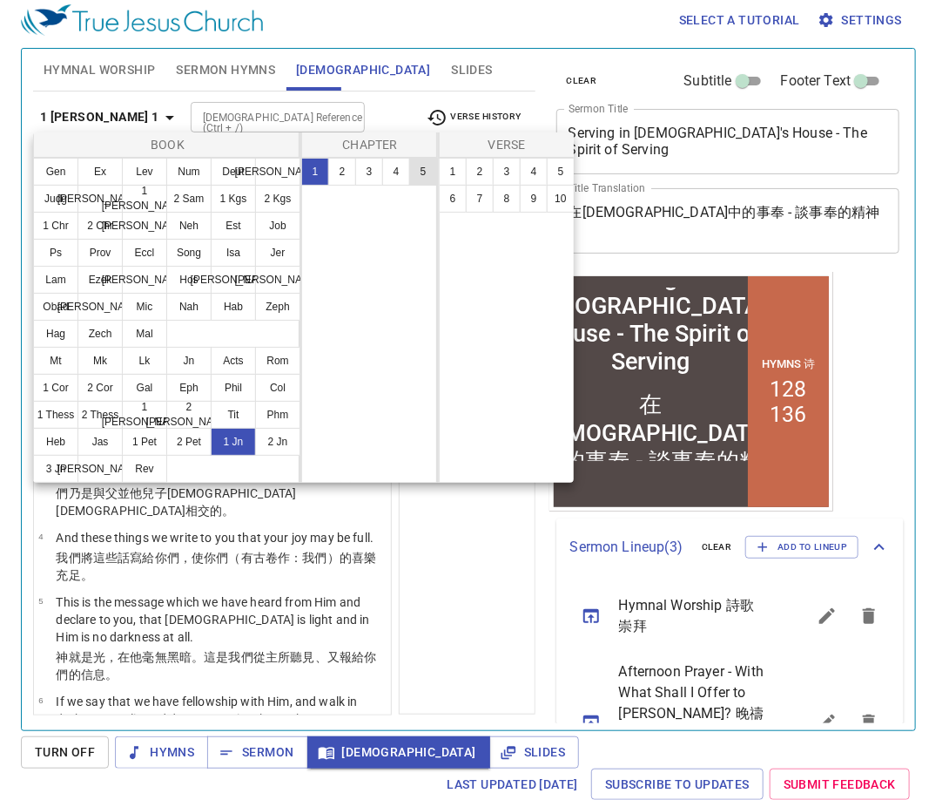
select select "1"
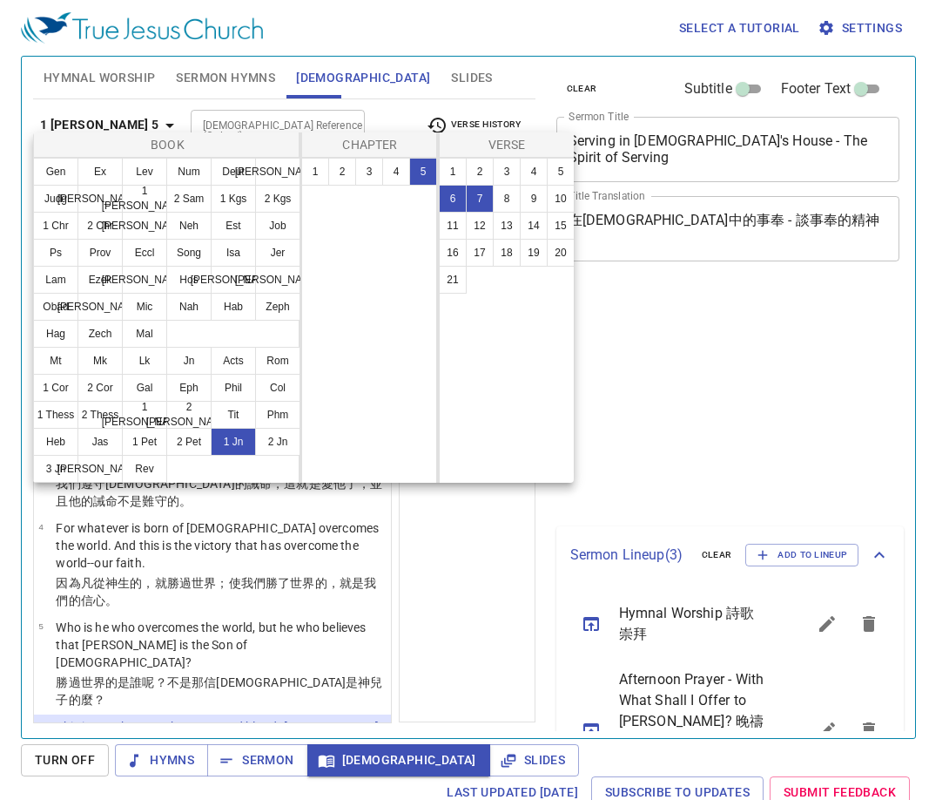
select select "2"
select select "6"
select select "7"
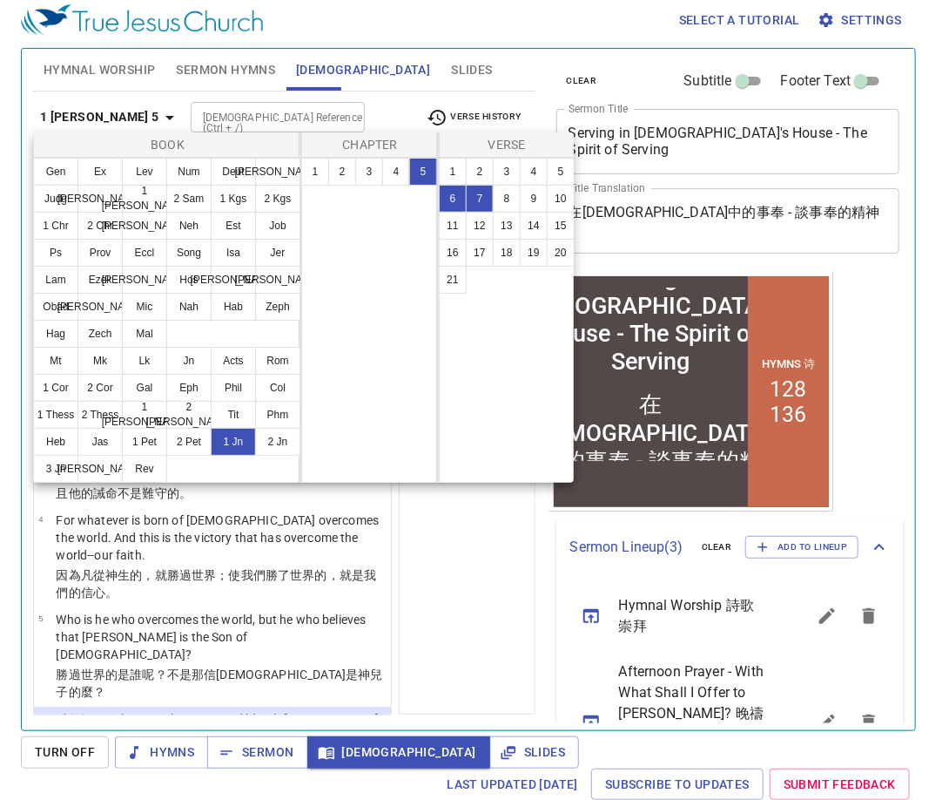
scroll to position [209, 0]
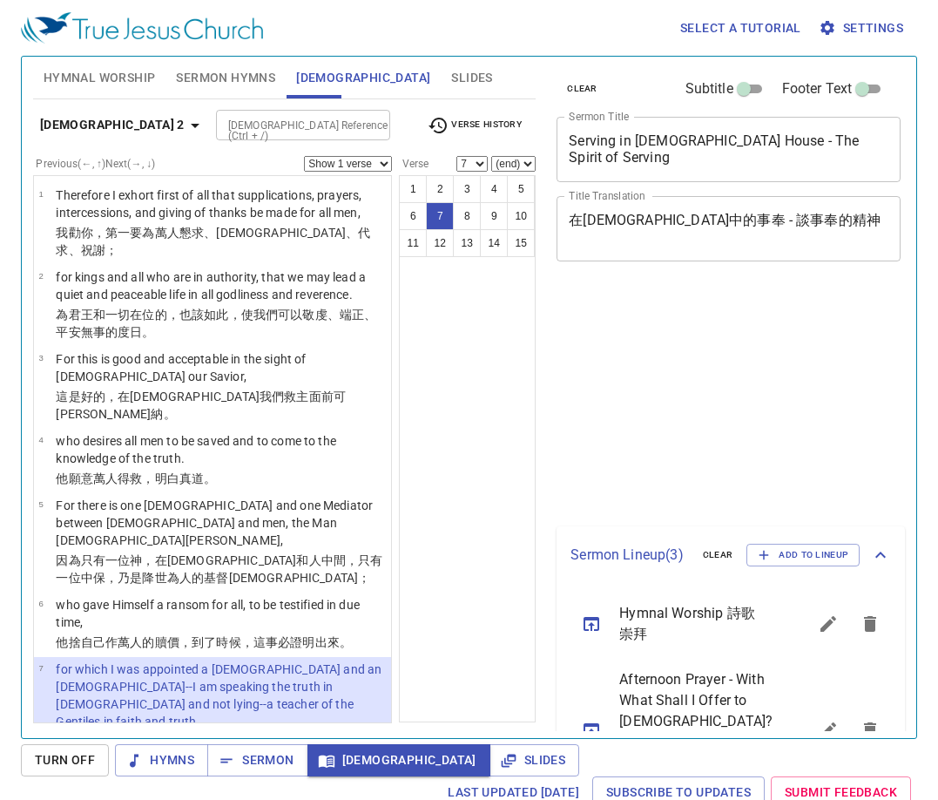
select select "7"
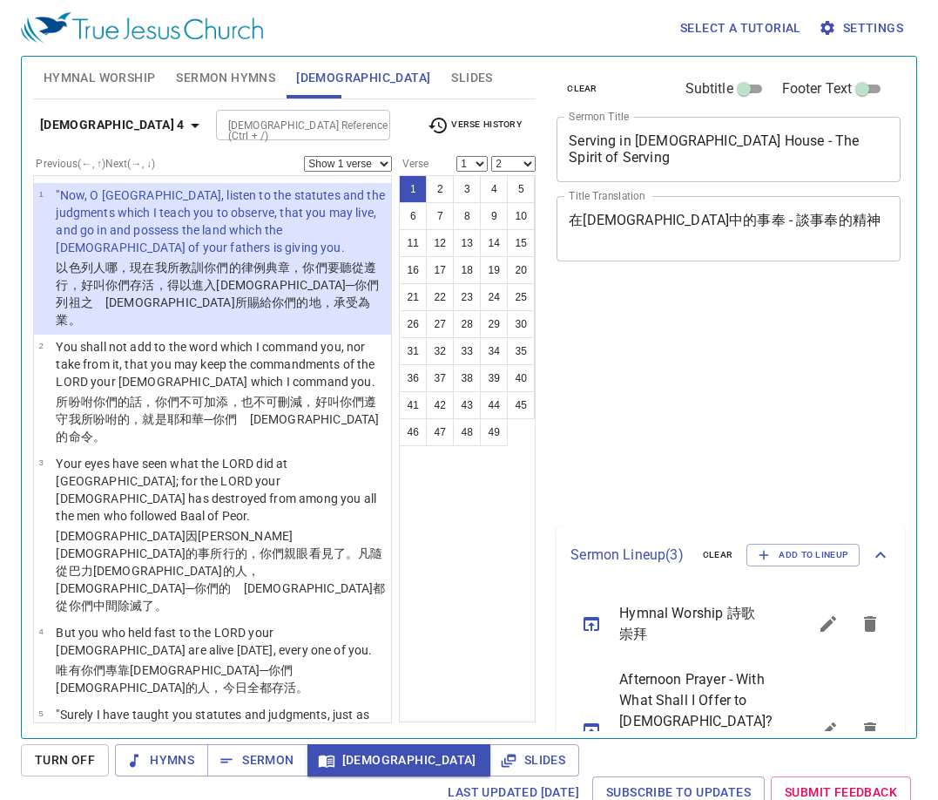
select select "2"
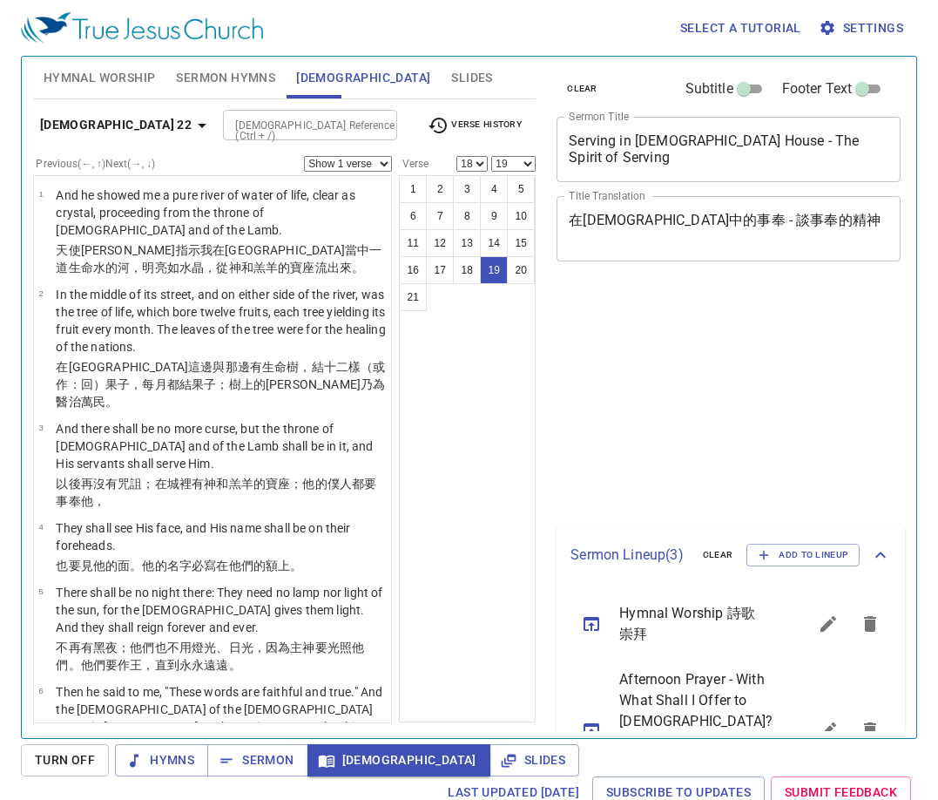
select select "18"
select select "19"
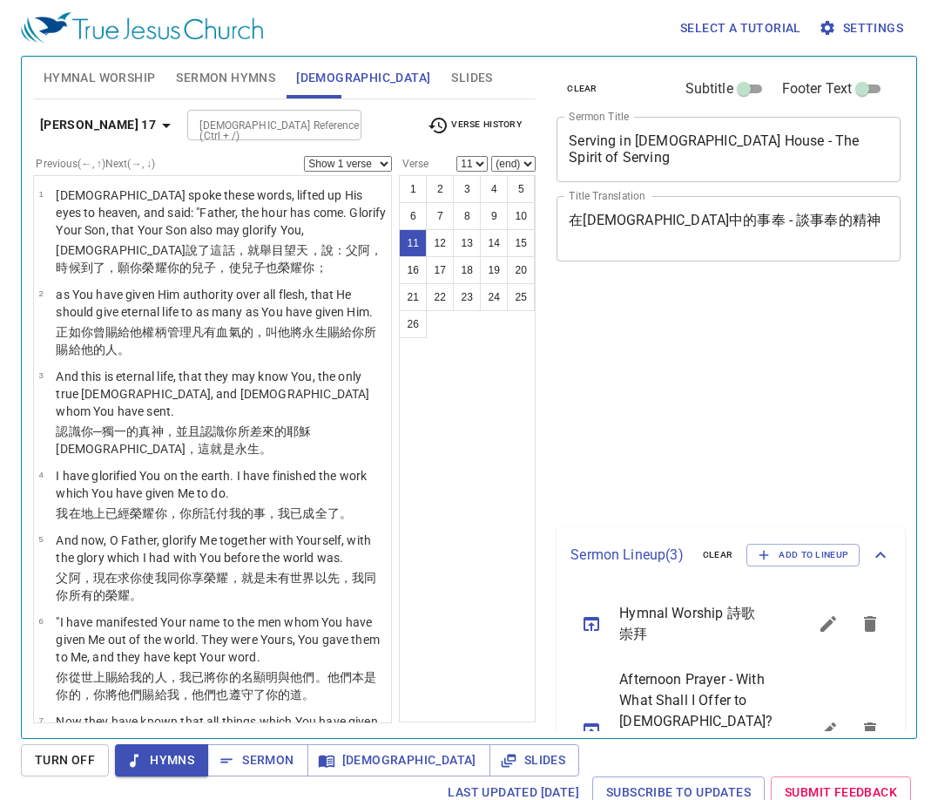
select select "11"
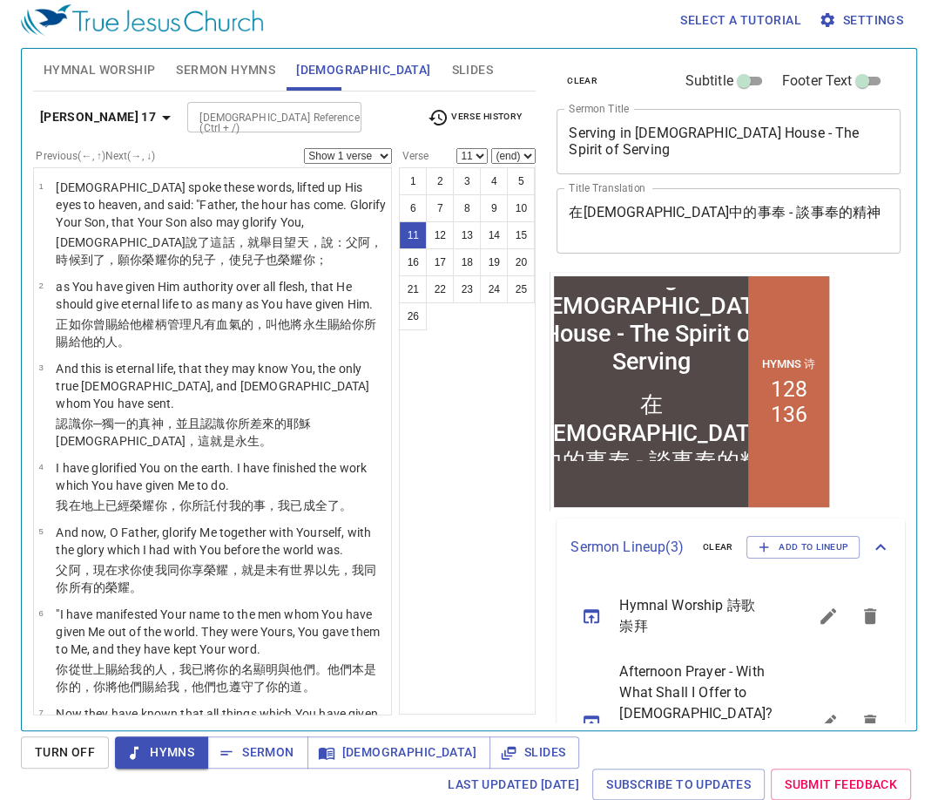
scroll to position [209, 0]
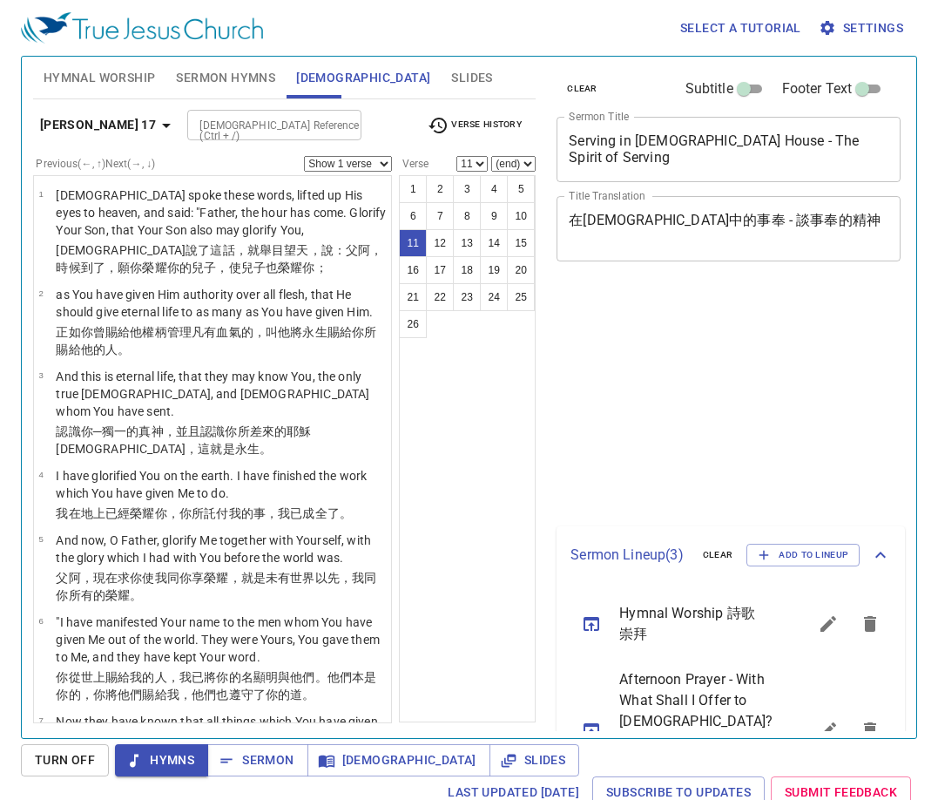
select select "11"
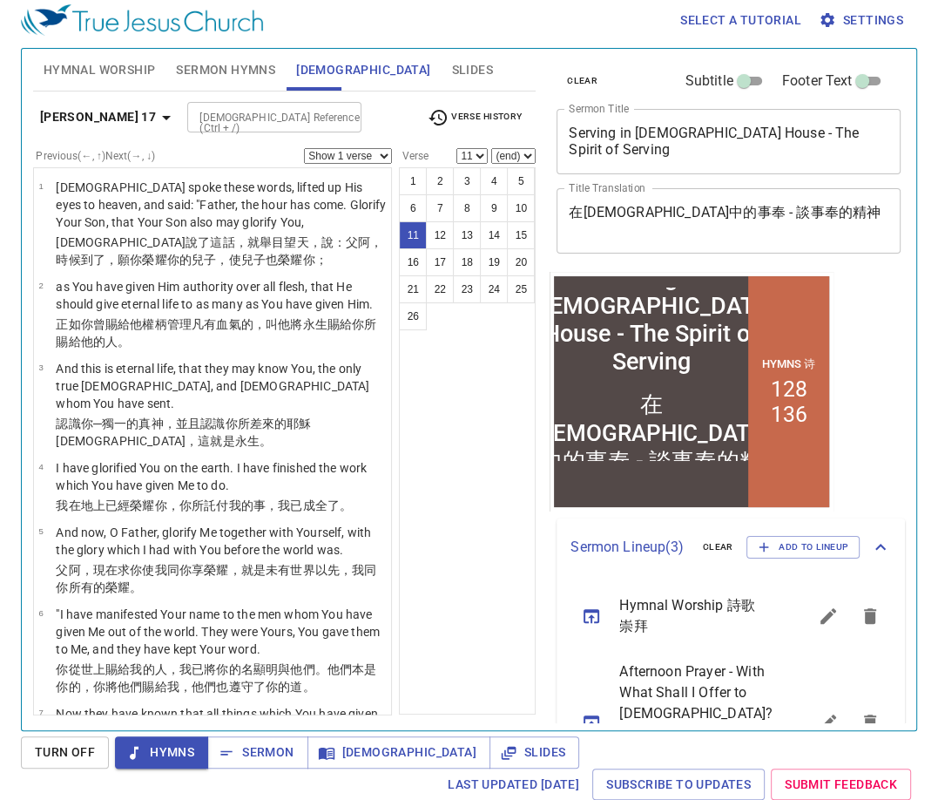
click at [112, 71] on span "Hymnal Worship" at bounding box center [100, 70] width 112 height 22
click at [90, 59] on span "Hymnal Worship" at bounding box center [100, 70] width 112 height 22
click at [84, 66] on span "Hymnal Worship" at bounding box center [100, 70] width 112 height 22
click at [204, 66] on span "Sermon Hymns" at bounding box center [225, 70] width 99 height 22
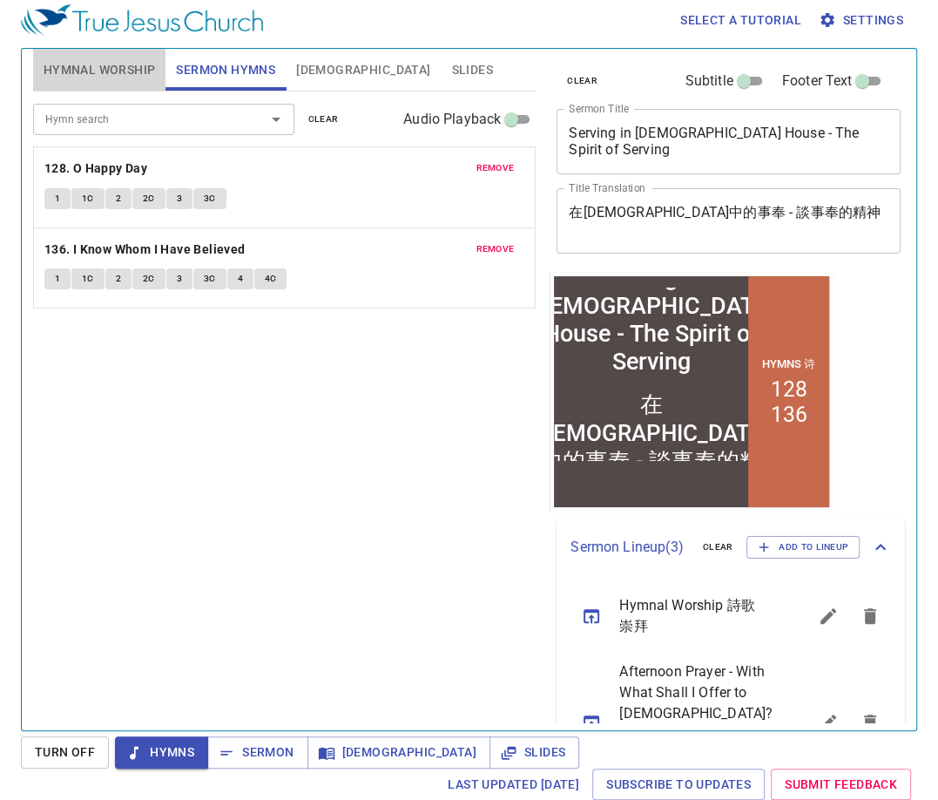
click at [122, 59] on span "Hymnal Worship" at bounding box center [100, 70] width 112 height 22
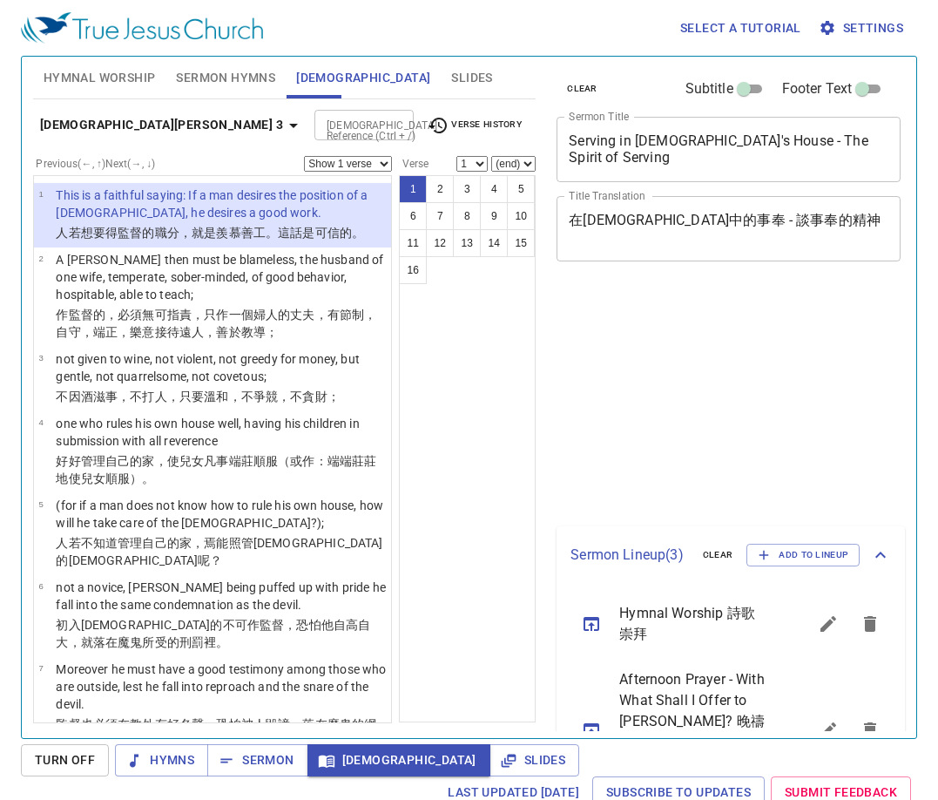
scroll to position [8, 0]
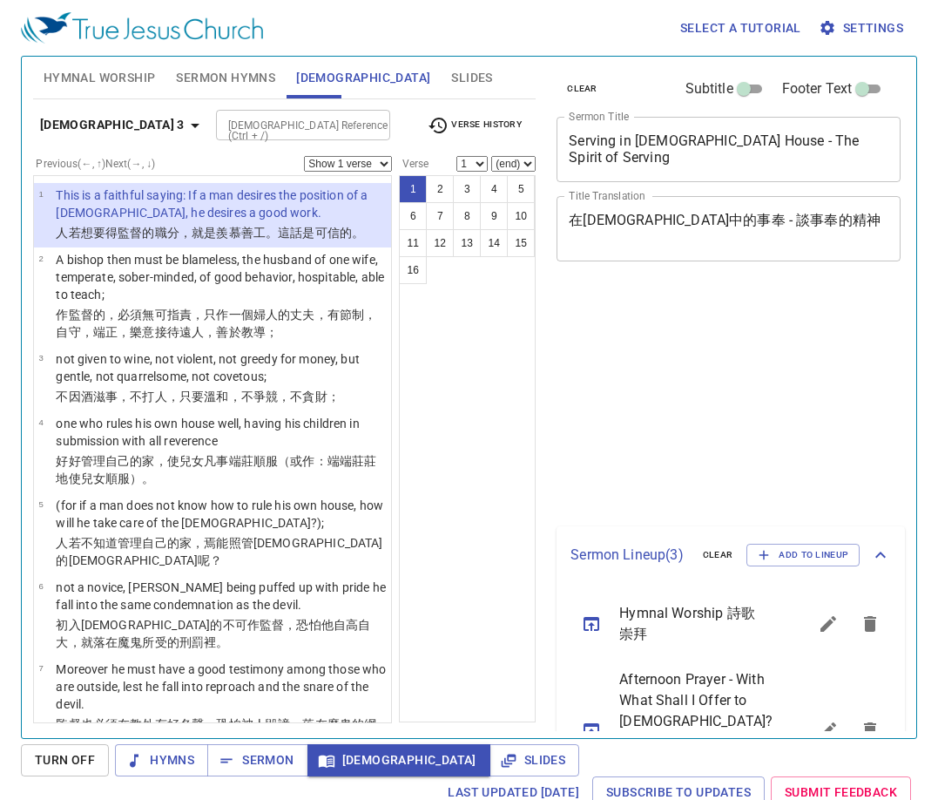
scroll to position [8, 0]
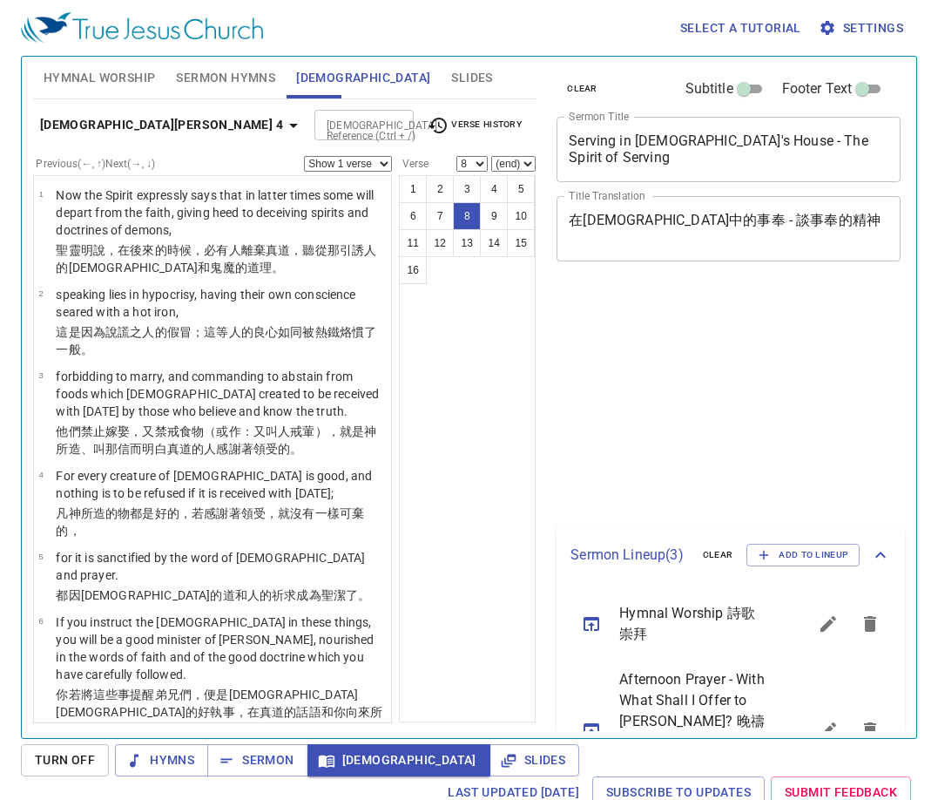
select select "8"
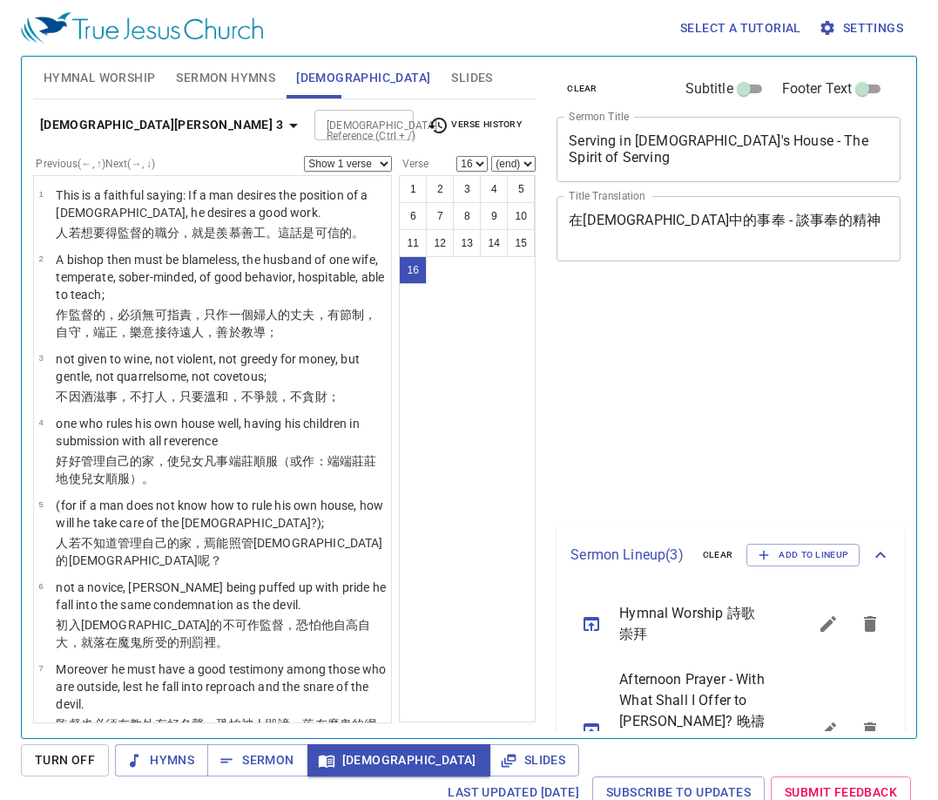
select select "16"
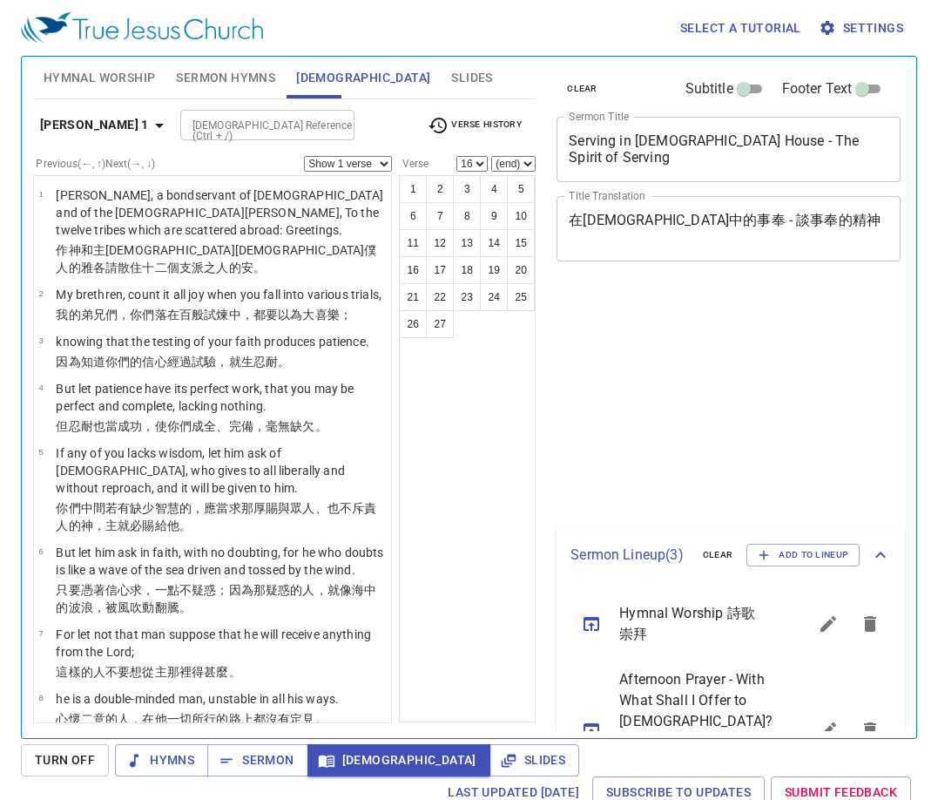
select select "16"
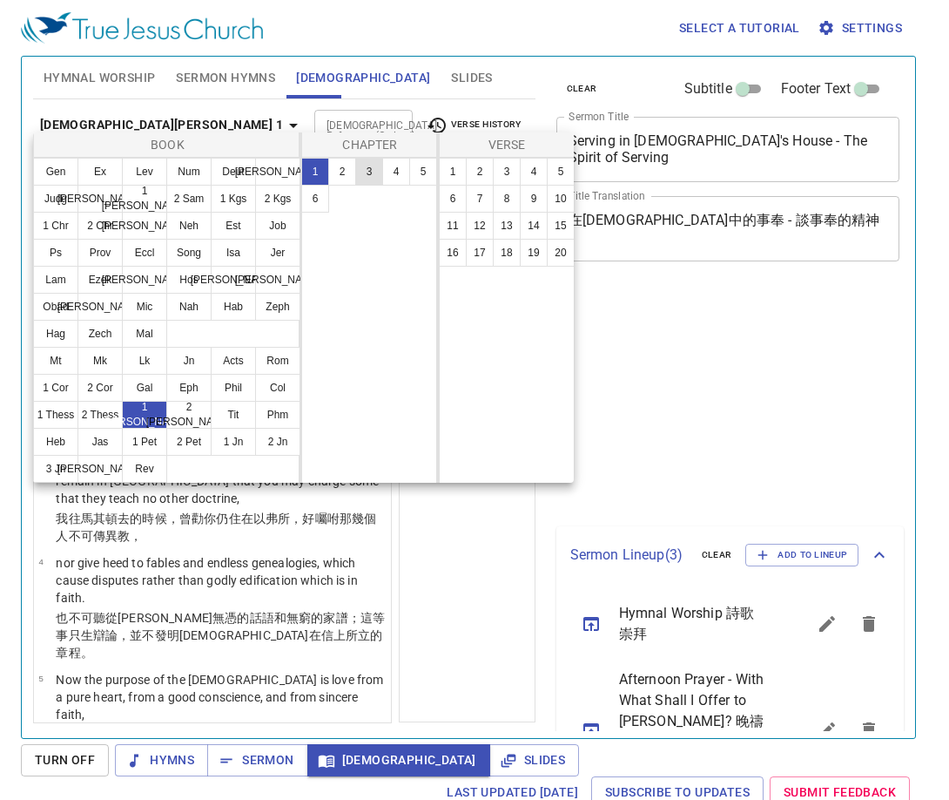
scroll to position [8, 0]
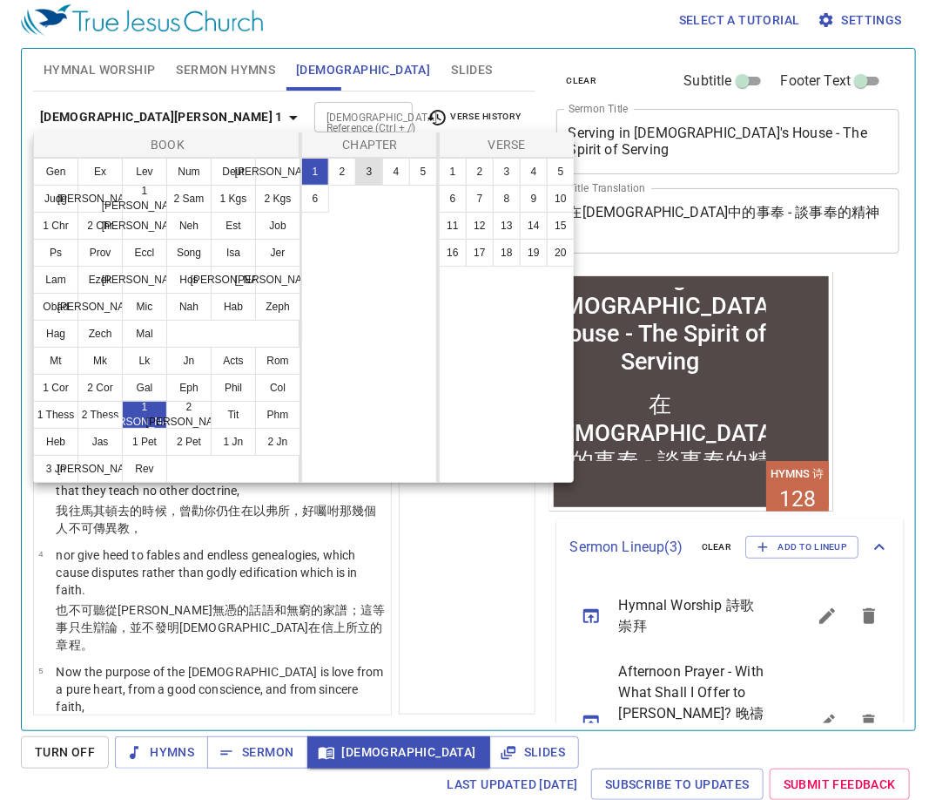
click at [468, 582] on div at bounding box center [474, 400] width 949 height 800
click at [463, 573] on div "Book Gen Ex Lev Num Deut Josh Judg Ruth 1 Sam 2 Sam 1 Kgs 2 Kgs 1 Chr 2 Chr Ezr…" at bounding box center [474, 400] width 949 height 800
click at [465, 572] on div "Book Gen Ex Lev Num Deut Josh Judg Ruth 1 Sam 2 Sam 1 Kgs 2 Kgs 1 Chr 2 Chr Ezr…" at bounding box center [474, 400] width 949 height 800
click at [466, 564] on div "Book Gen Ex Lev Num Deut Josh Judg Ruth 1 Sam 2 Sam 1 Kgs 2 Kgs 1 Chr 2 Chr Ezr…" at bounding box center [474, 400] width 949 height 800
click at [375, 217] on div "1 2 3 4 5 6" at bounding box center [369, 320] width 137 height 325
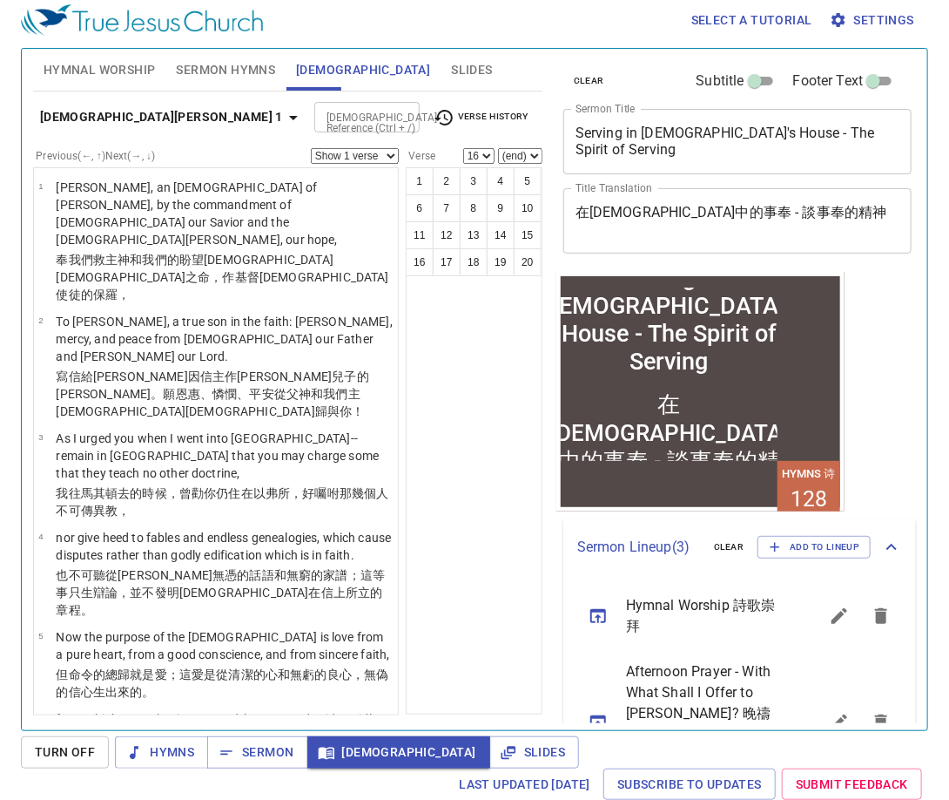
click at [385, 172] on button "8" at bounding box center [388, 170] width 21 height 16
select select "8"
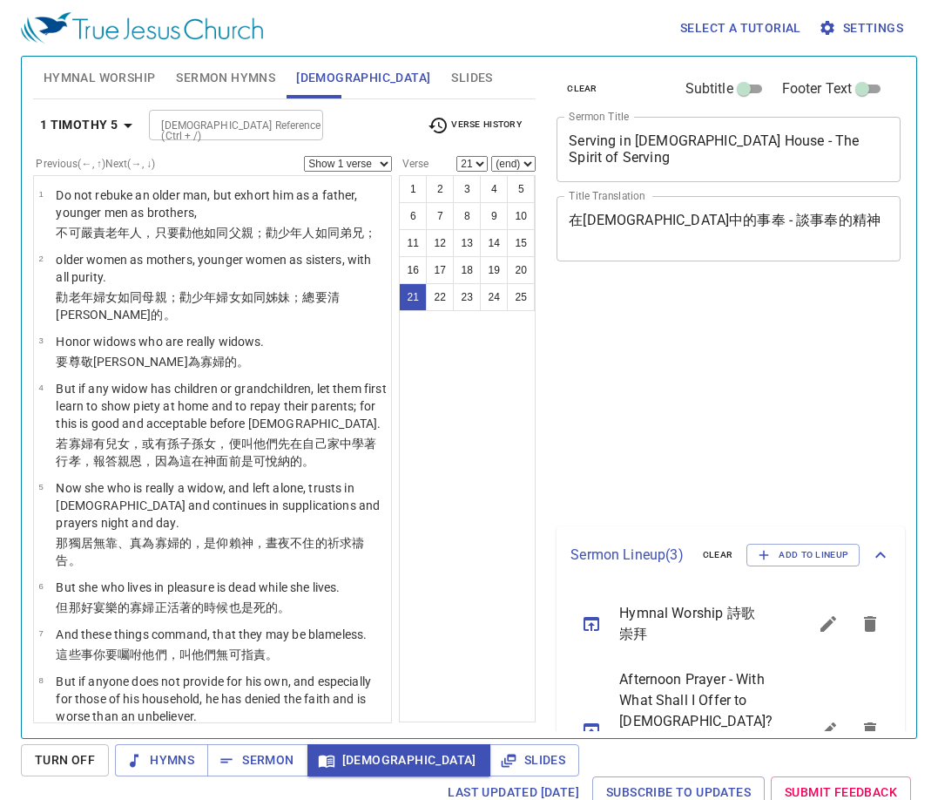
select select "21"
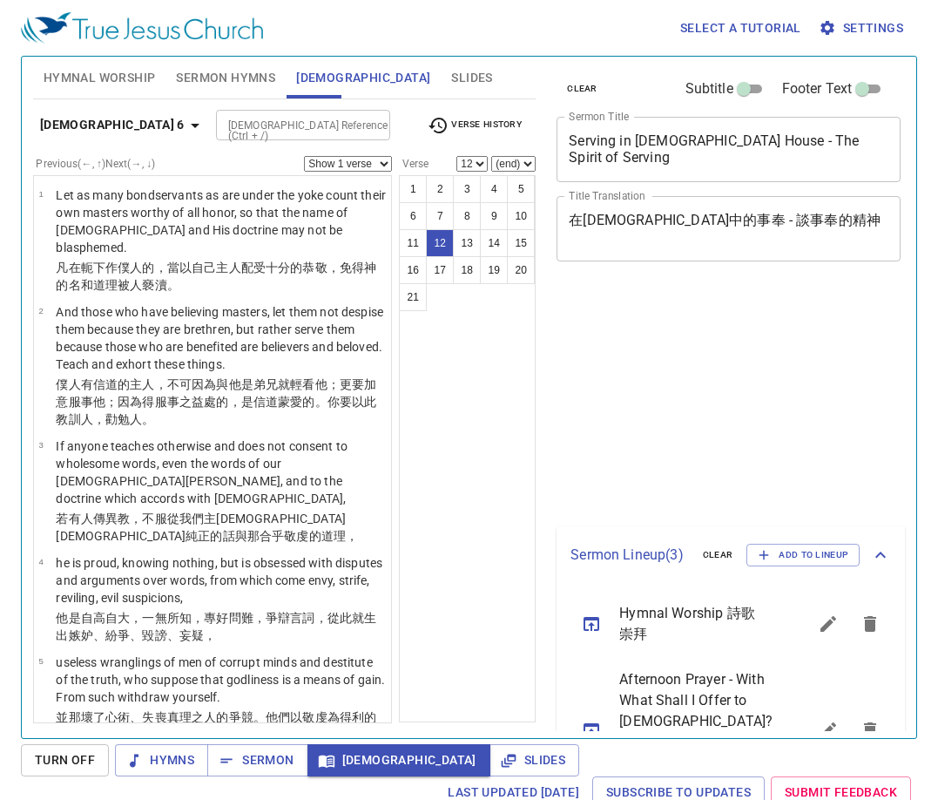
select select "12"
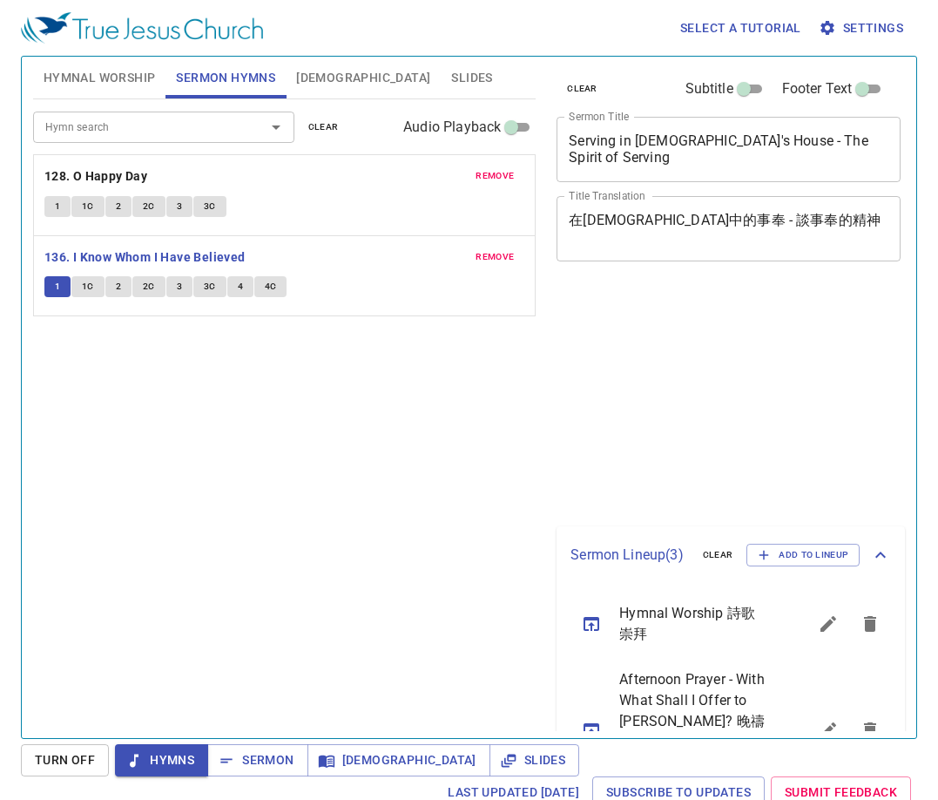
scroll to position [8, 0]
